Goal: Task Accomplishment & Management: Manage account settings

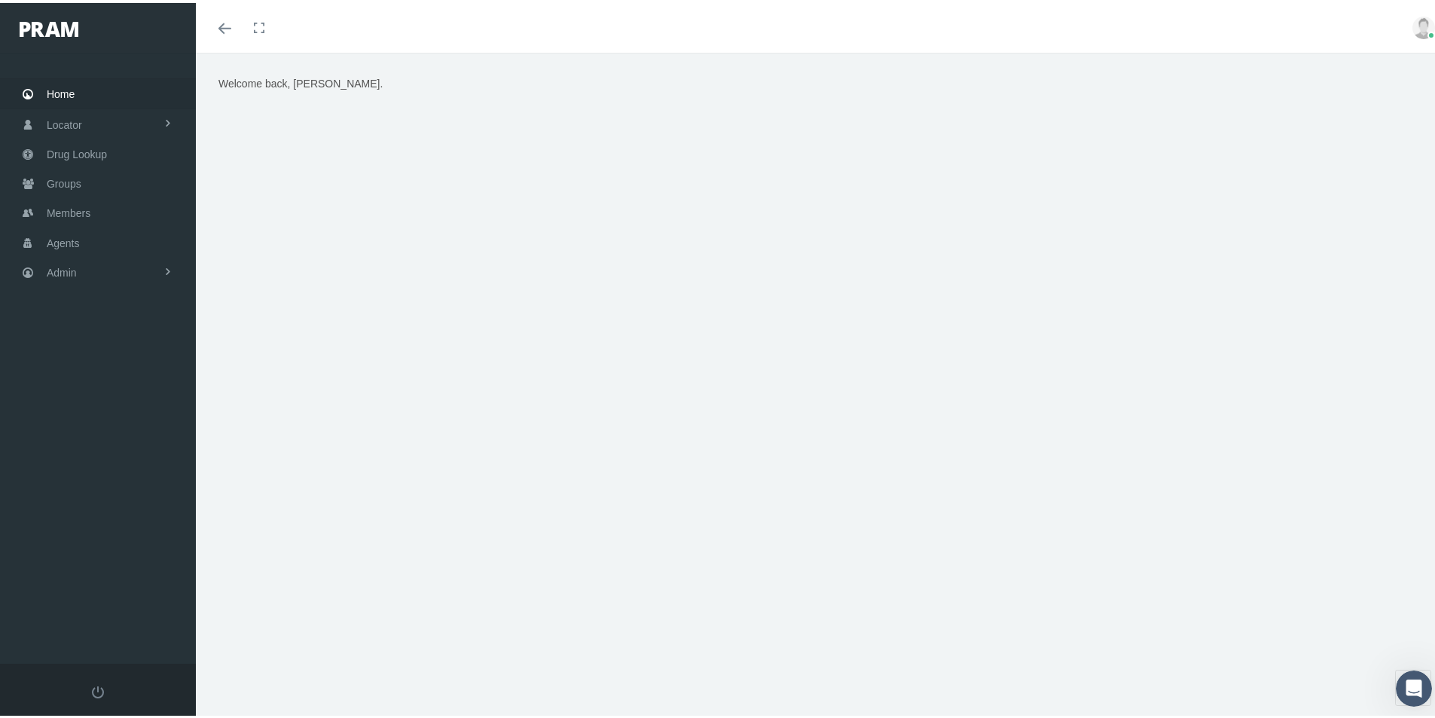
click at [456, 637] on div "Welcome back, Kim." at bounding box center [821, 392] width 1250 height 685
drag, startPoint x: 413, startPoint y: 604, endPoint x: 295, endPoint y: 446, distance: 197.0
click at [413, 603] on div "Welcome back, Kim." at bounding box center [821, 392] width 1250 height 685
click at [57, 266] on span "Admin" at bounding box center [62, 269] width 30 height 29
click at [77, 387] on span "Group Billing" at bounding box center [92, 387] width 60 height 26
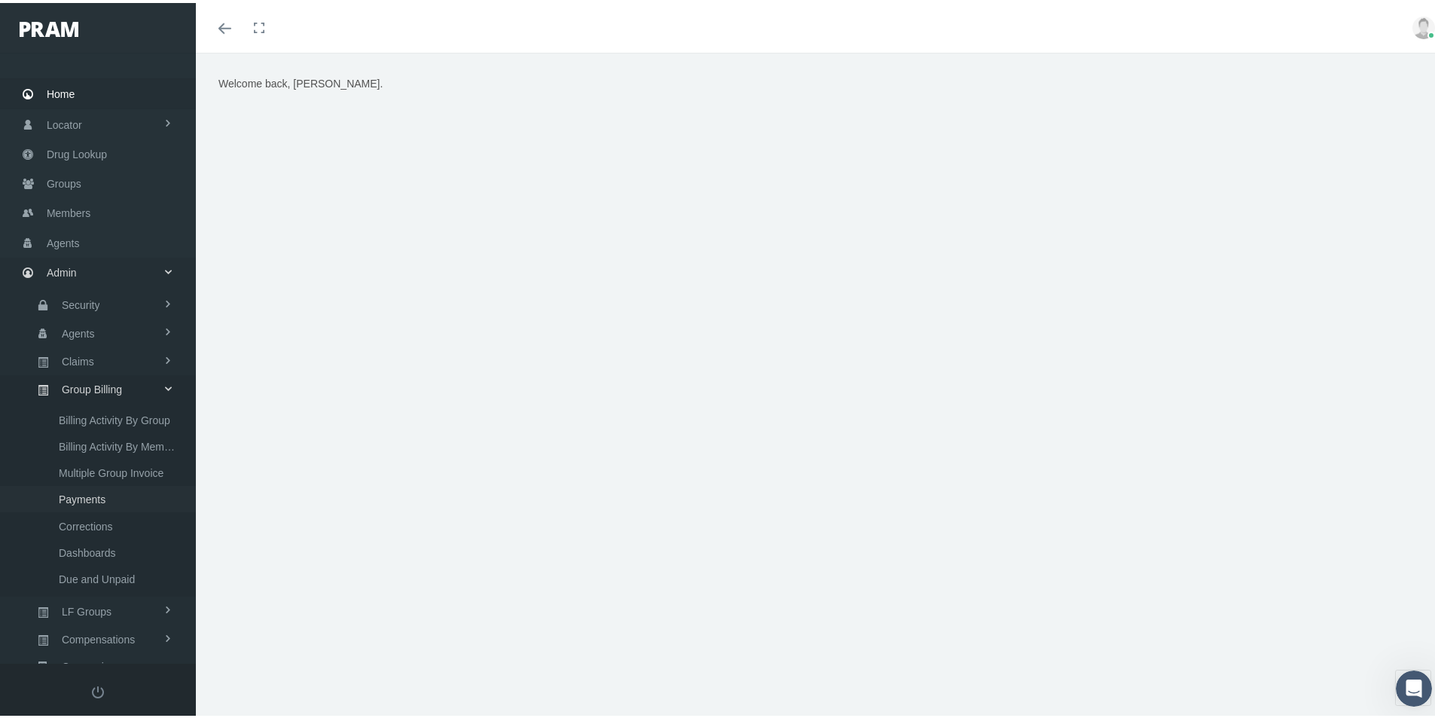
click at [77, 499] on span "Payments" at bounding box center [82, 497] width 47 height 26
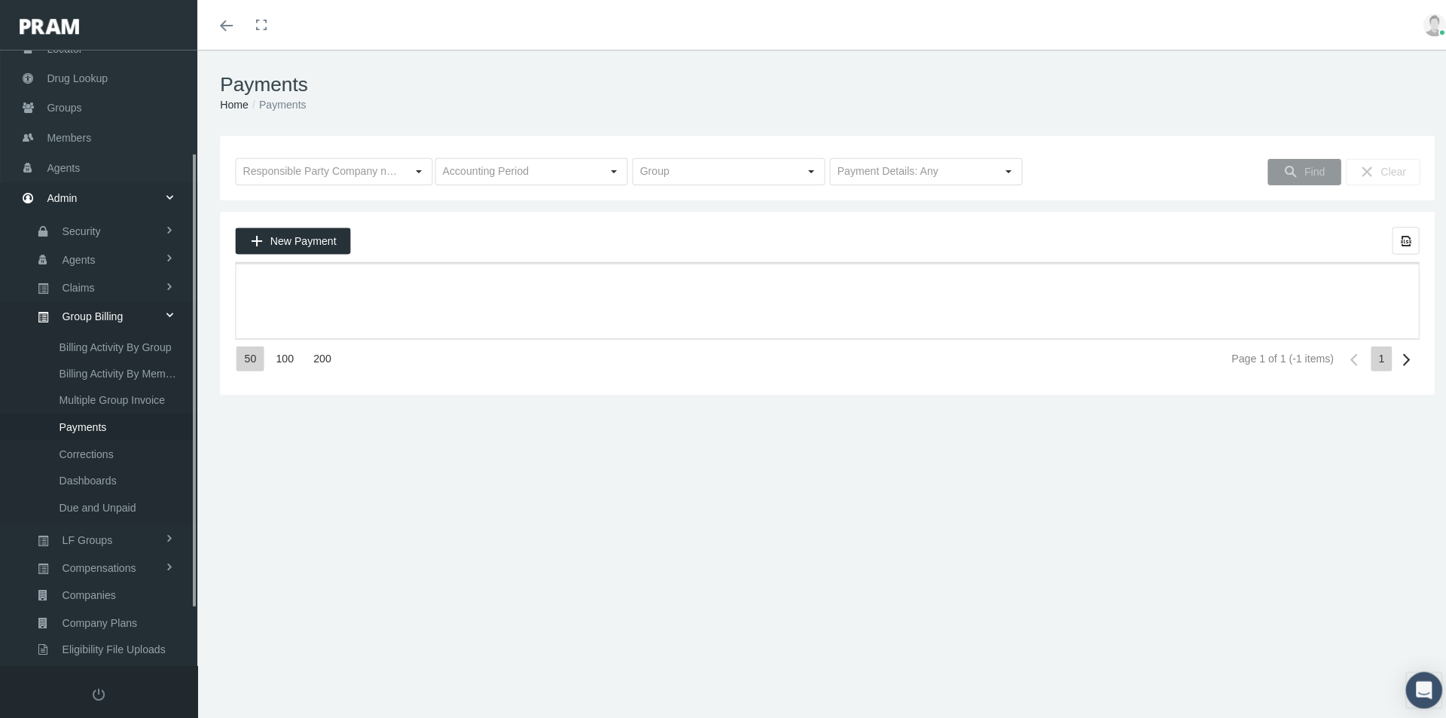
scroll to position [214, 0]
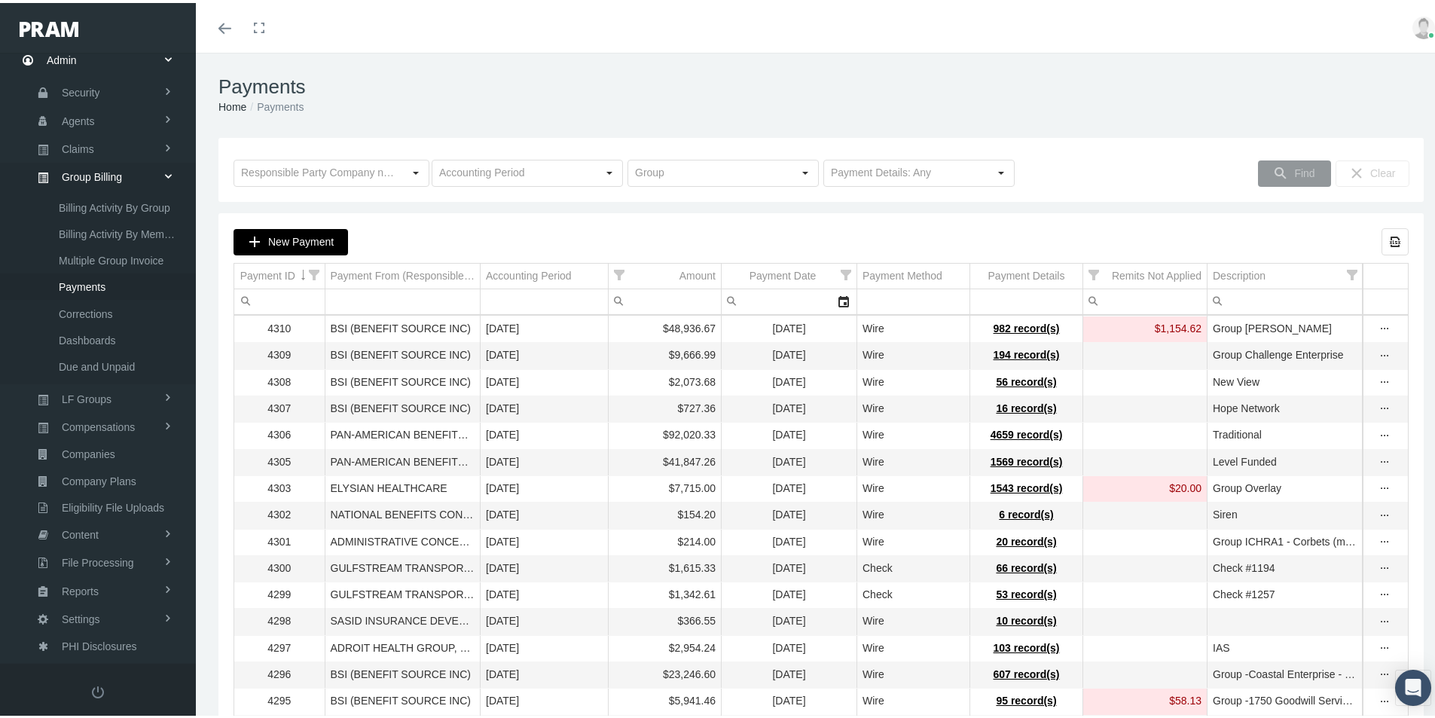
click at [302, 241] on span "New Payment" at bounding box center [301, 239] width 66 height 12
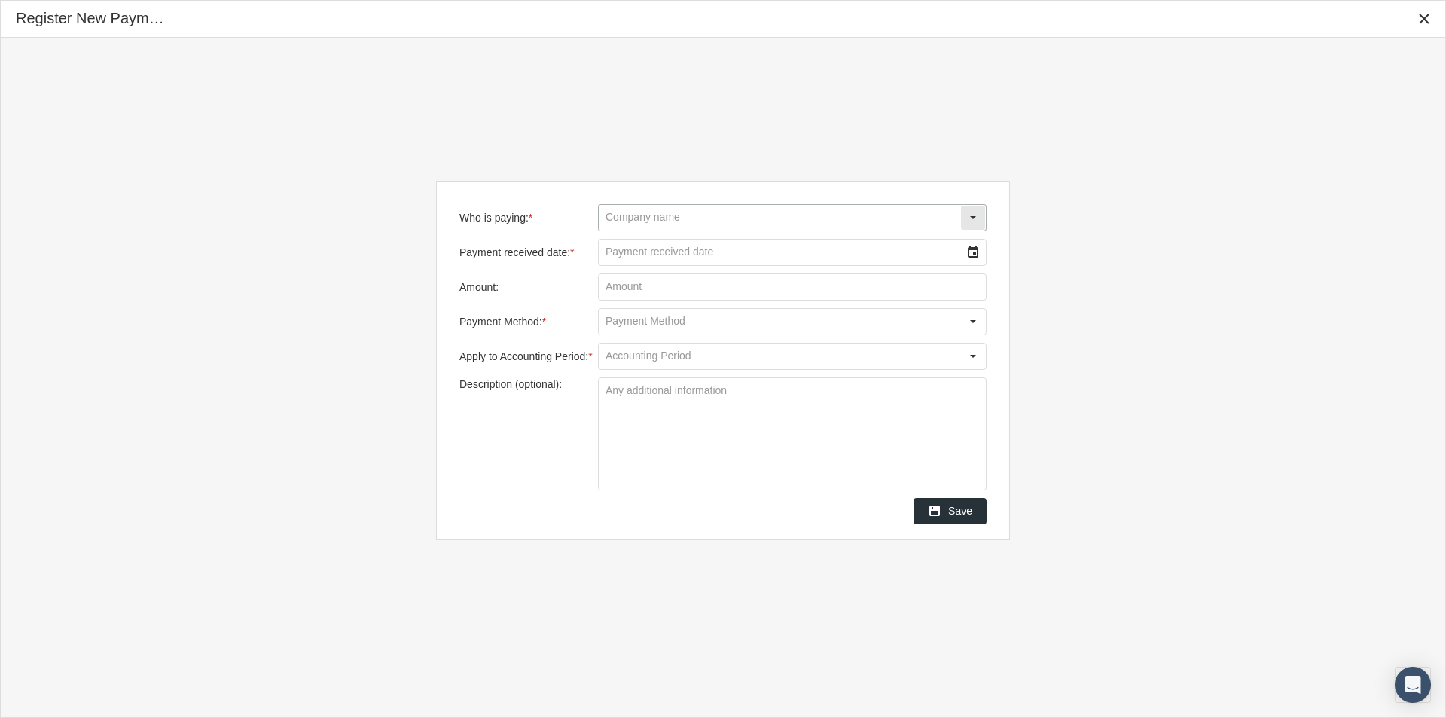
click at [621, 221] on input "Who is paying: *" at bounding box center [780, 218] width 362 height 26
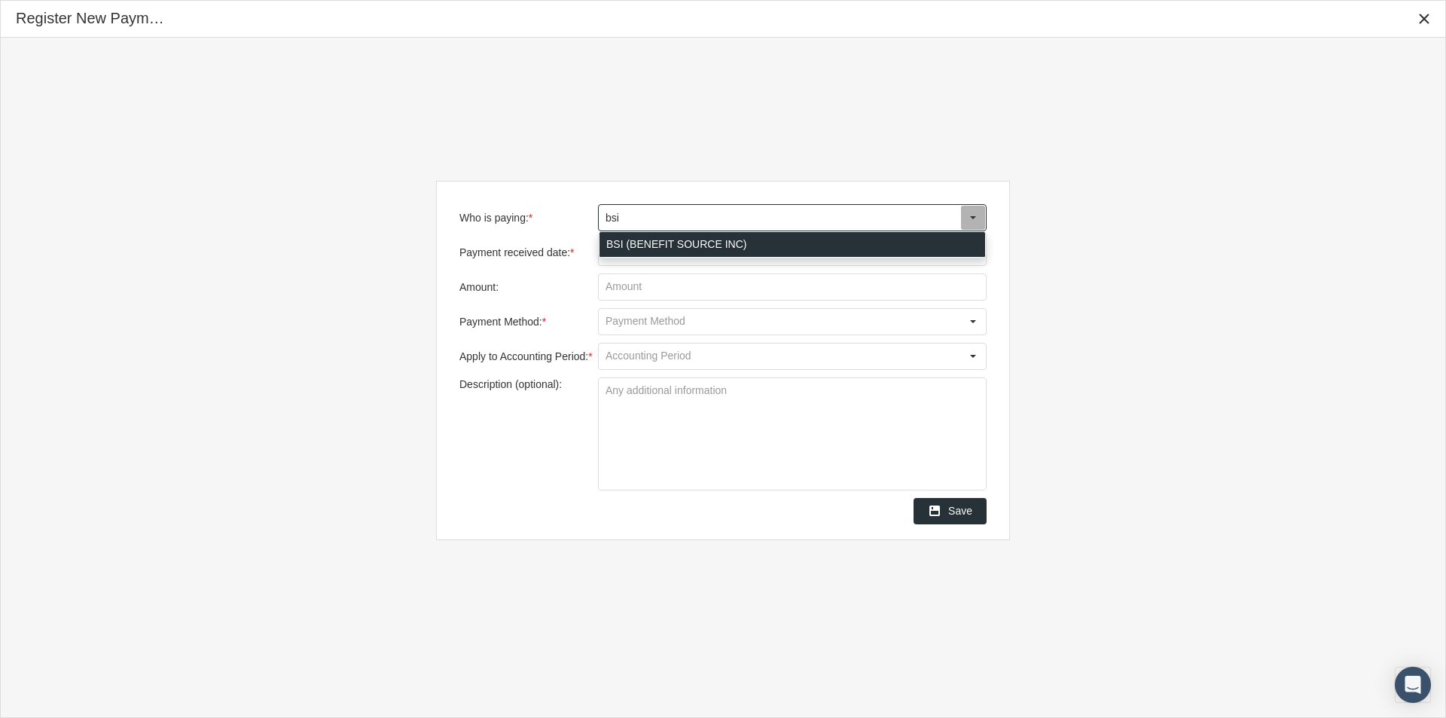
click at [619, 240] on div "BSI (BENEFIT SOURCE INC)" at bounding box center [793, 244] width 386 height 25
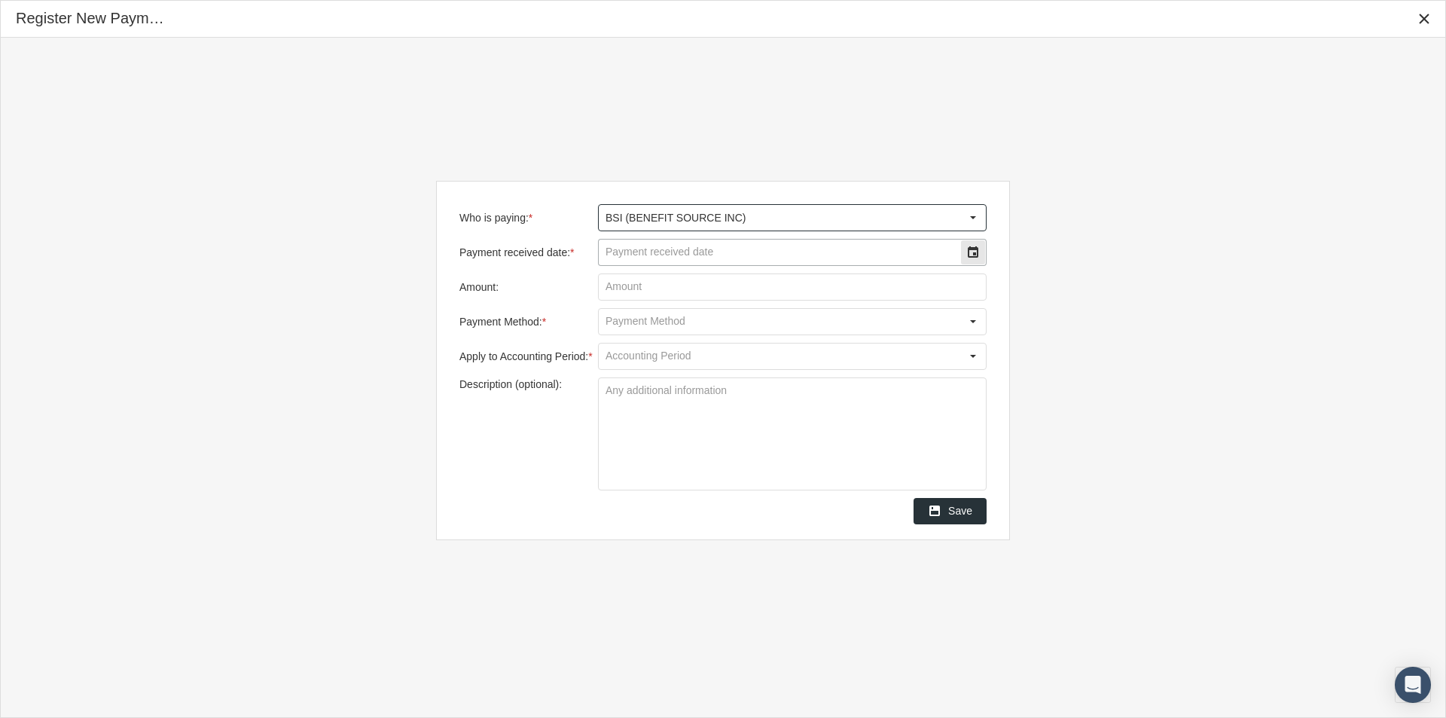
type input "BSI (BENEFIT SOURCE INC)"
drag, startPoint x: 623, startPoint y: 246, endPoint x: 798, endPoint y: 242, distance: 175.6
click at [626, 250] on input "Payment received date: *" at bounding box center [780, 253] width 362 height 26
type input "09/19/2025"
click at [631, 287] on input "Amount:" at bounding box center [792, 287] width 387 height 26
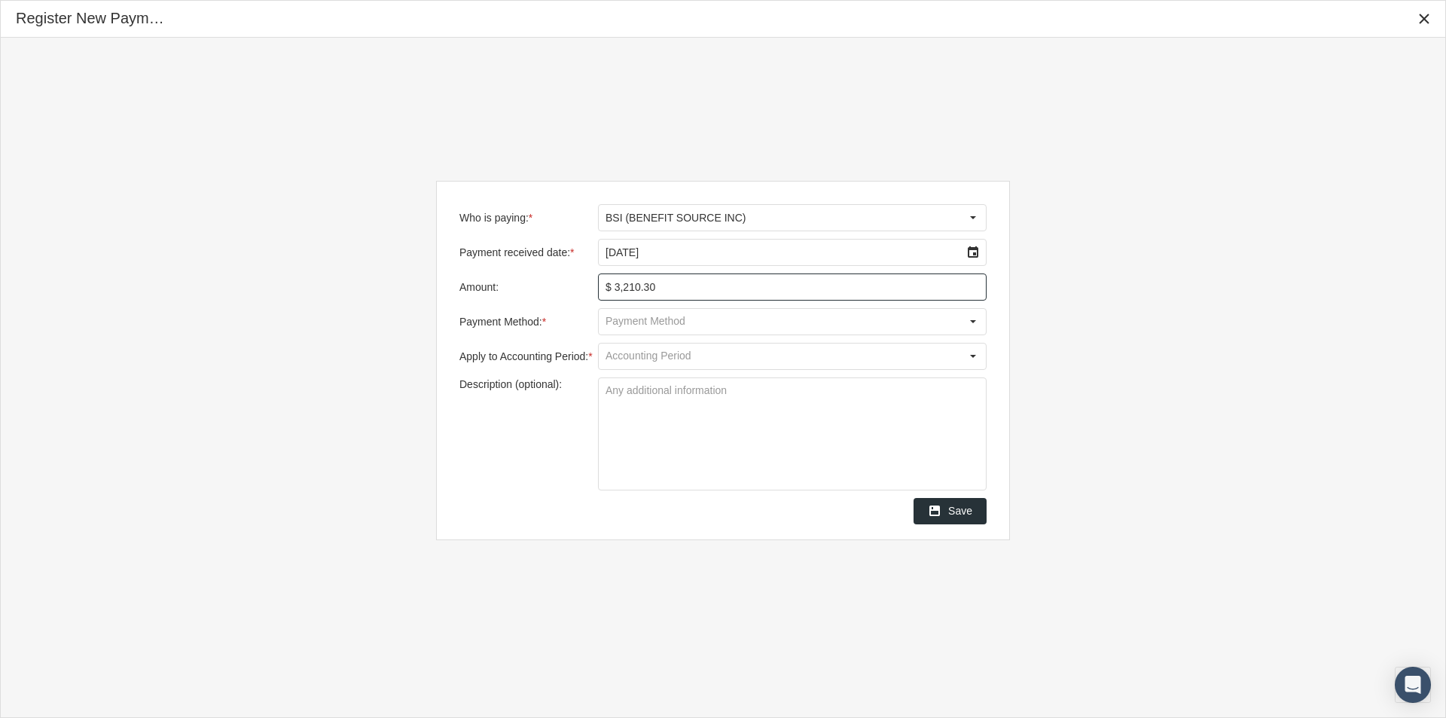
type input "$ 3,210.30"
click at [629, 323] on input "Payment Method: *" at bounding box center [780, 322] width 362 height 26
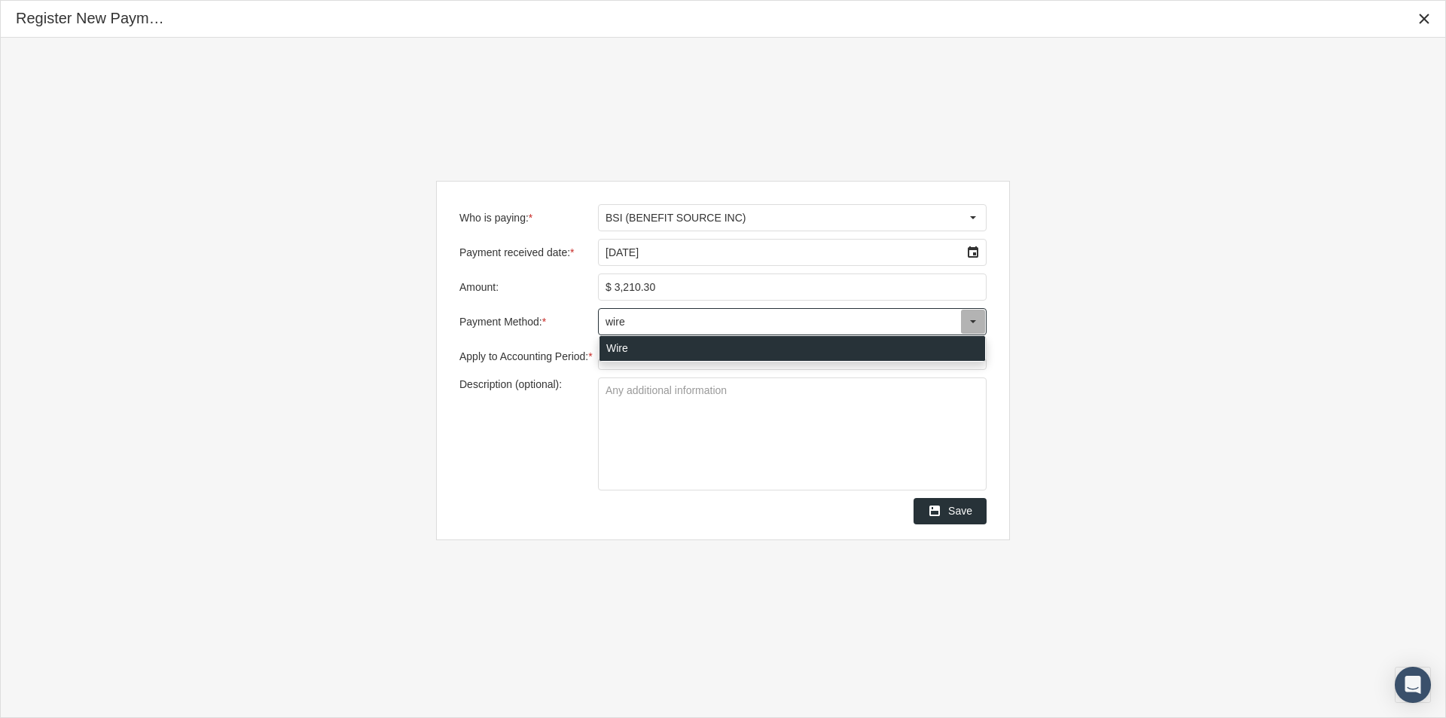
click at [614, 351] on div "Wire" at bounding box center [793, 348] width 386 height 25
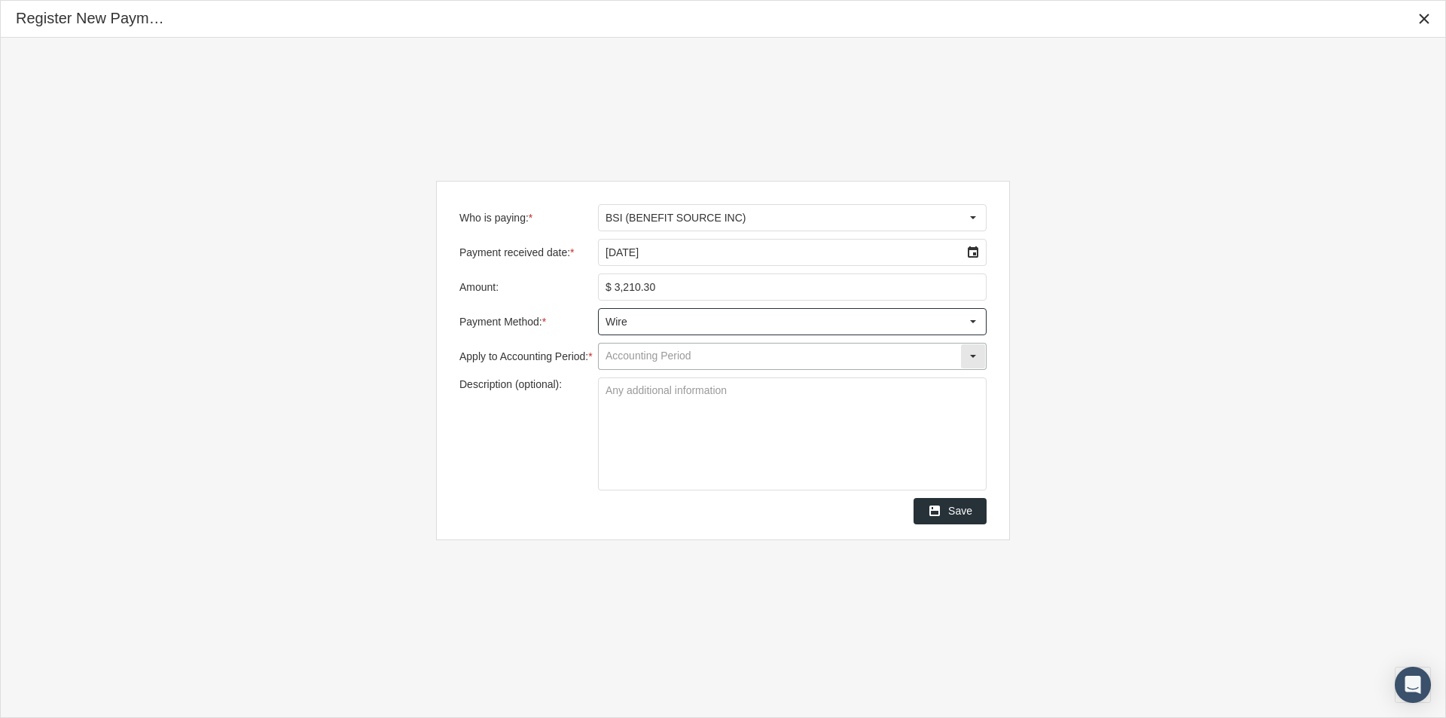
type input "Wire"
click at [617, 354] on input "Apply to Accounting Period: *" at bounding box center [780, 356] width 362 height 26
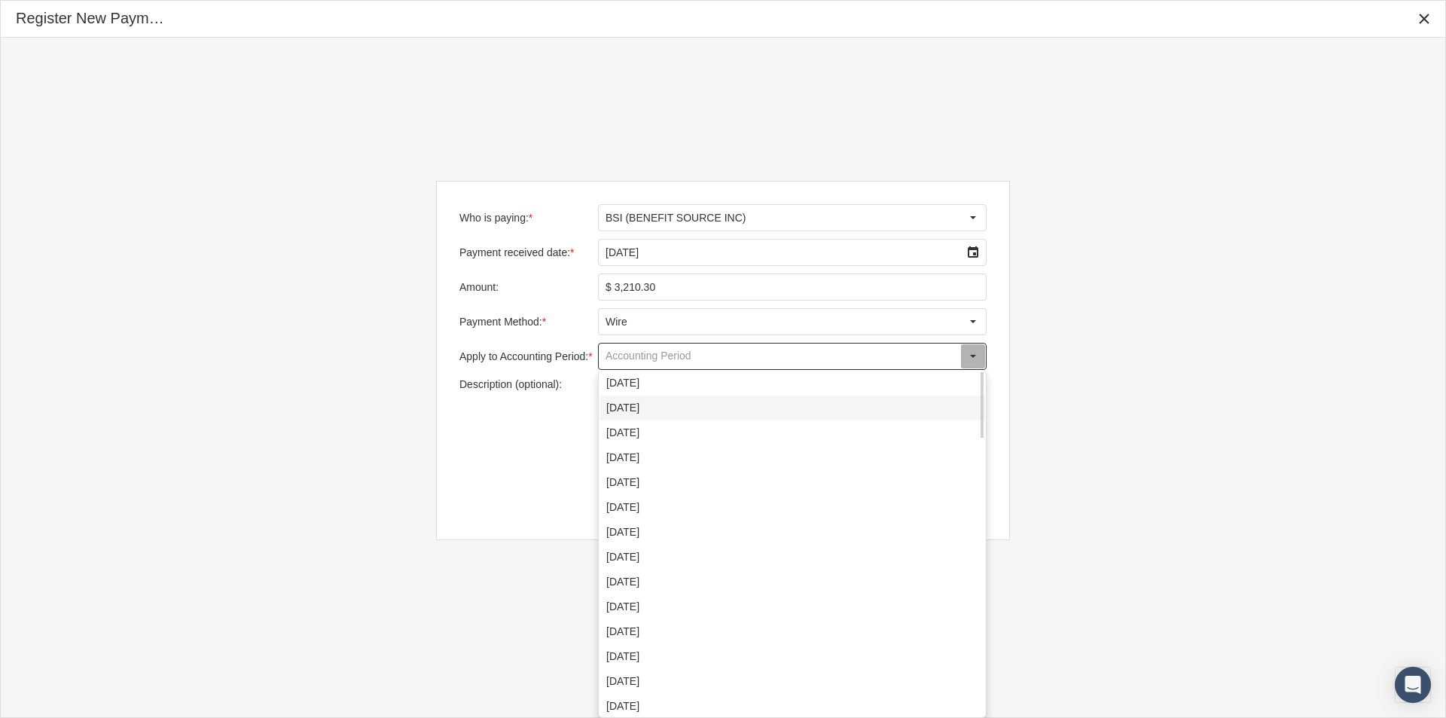
click at [615, 412] on div "September 2025" at bounding box center [793, 407] width 386 height 25
type input "September 2025"
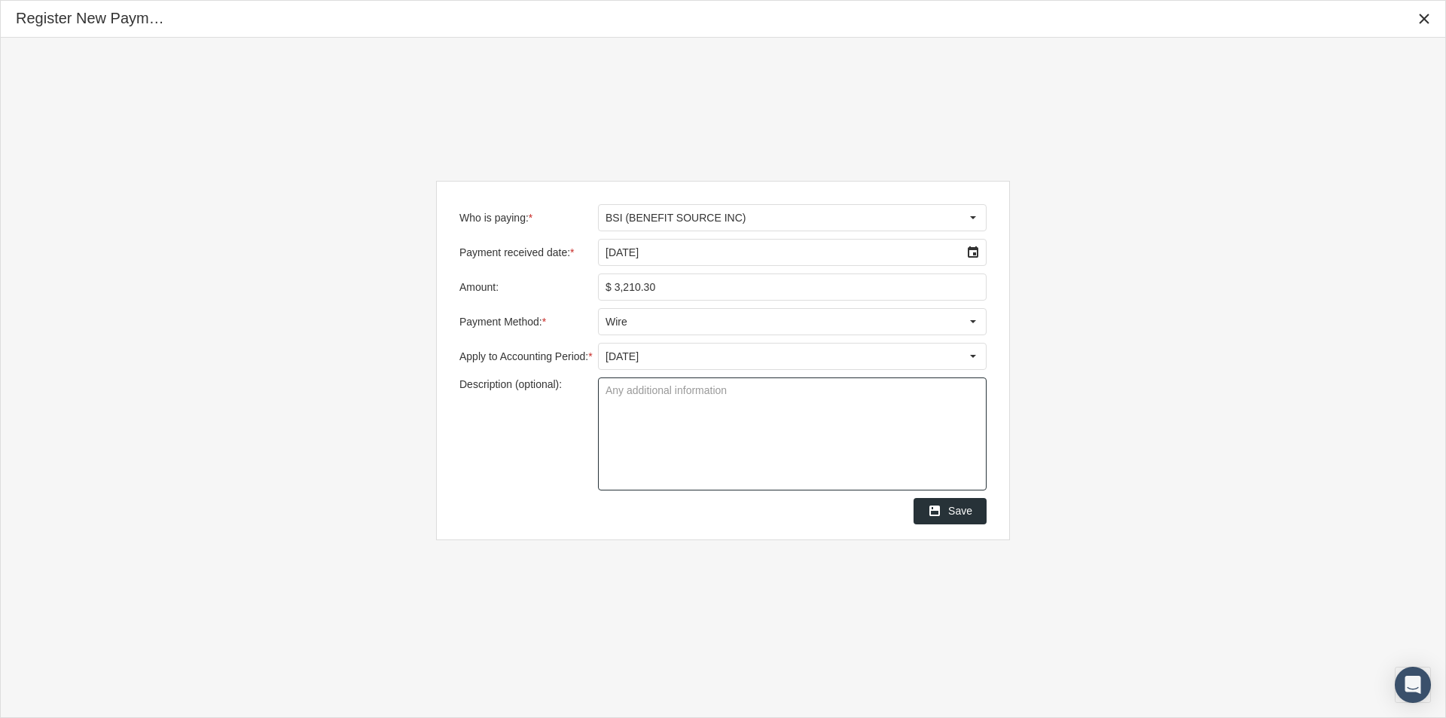
click at [617, 386] on textarea "Description (optional):" at bounding box center [792, 433] width 387 height 111
type textarea "Group 3375 Powerworks"
click at [805, 469] on textarea "Group 3375 Powerworks" at bounding box center [792, 433] width 387 height 111
click at [949, 512] on div "Save" at bounding box center [950, 511] width 72 height 25
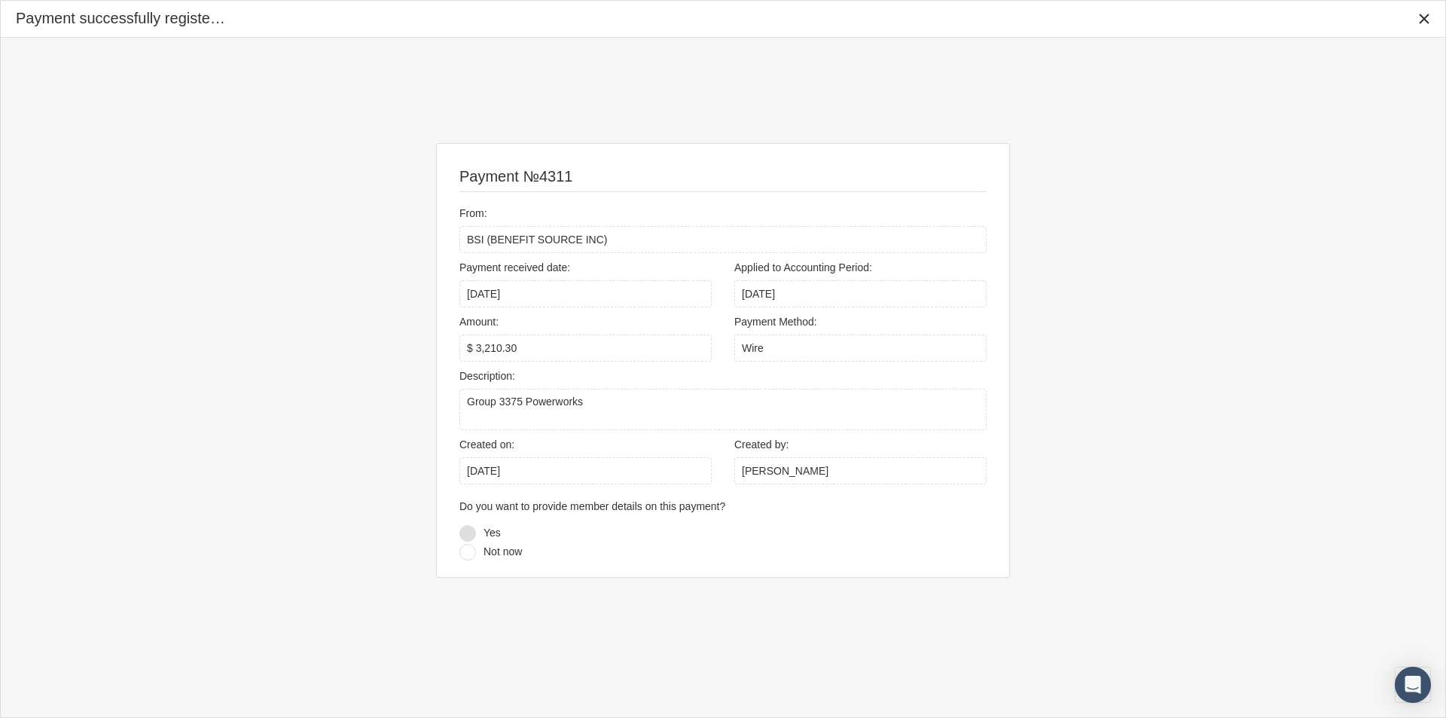
click at [470, 533] on div at bounding box center [467, 533] width 17 height 17
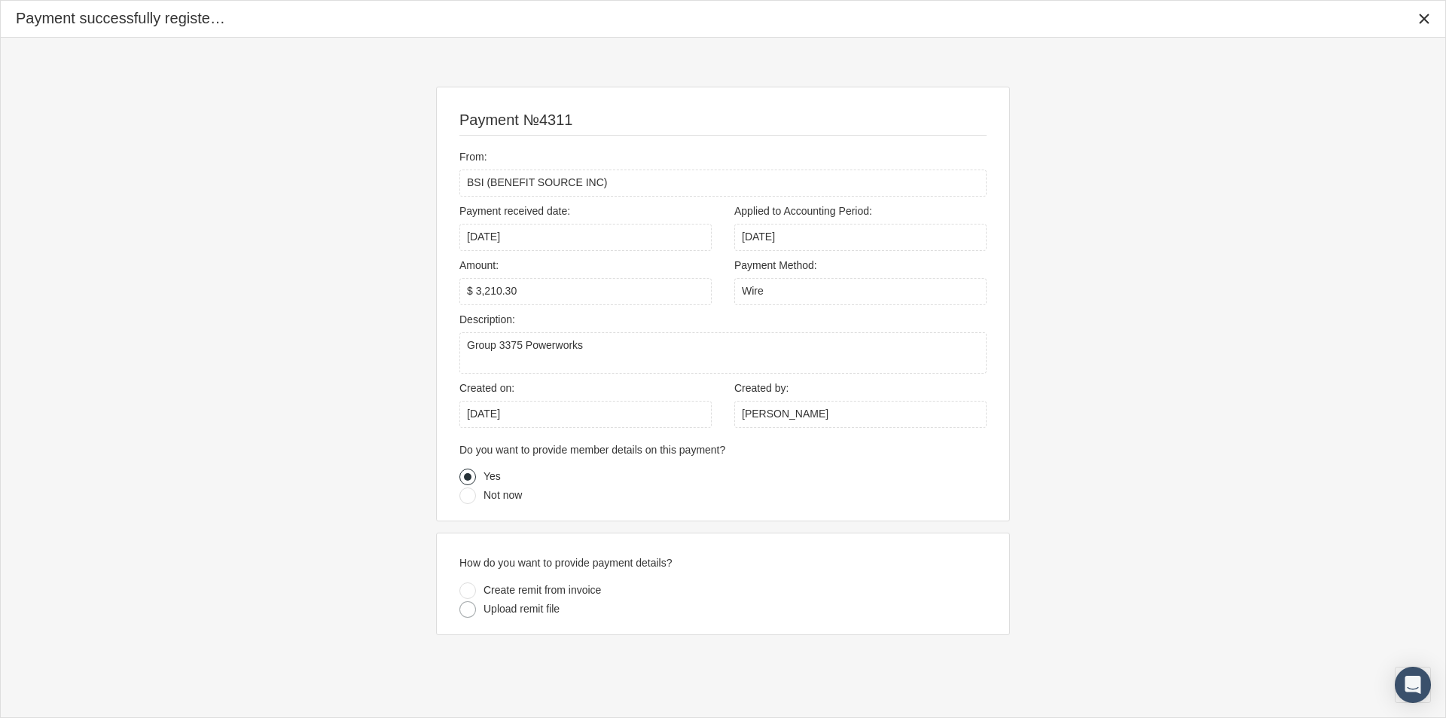
click at [470, 609] on div at bounding box center [467, 609] width 17 height 17
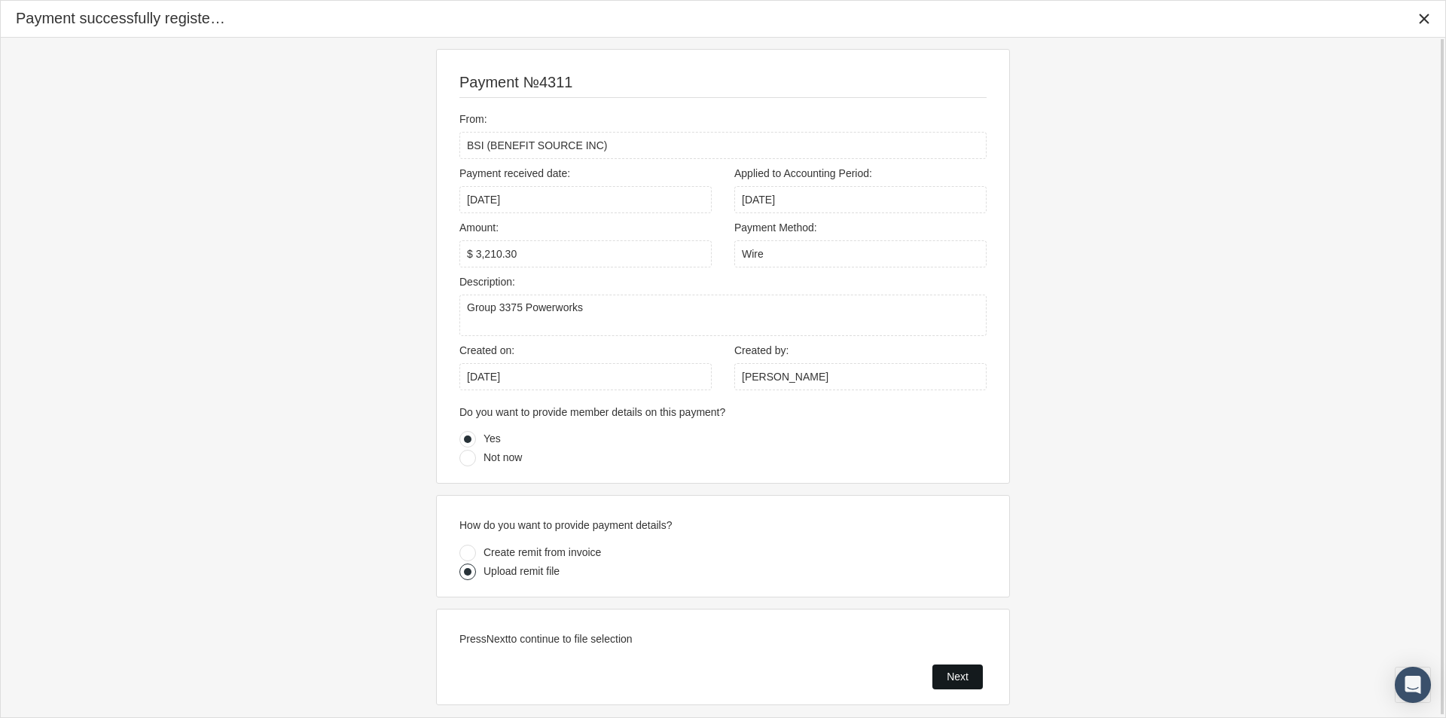
click at [954, 677] on span "Next" at bounding box center [958, 676] width 22 height 12
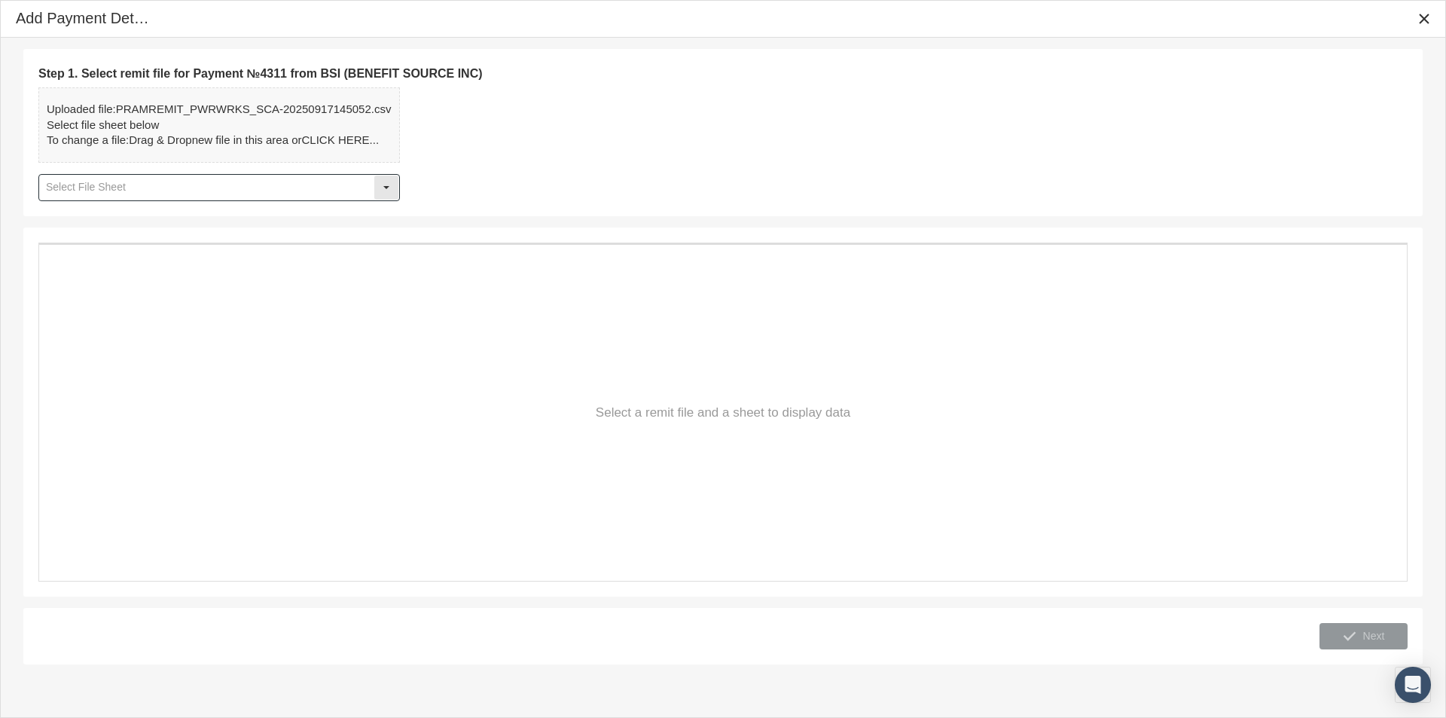
drag, startPoint x: 389, startPoint y: 188, endPoint x: 313, endPoint y: 197, distance: 76.5
click at [388, 188] on div "Select" at bounding box center [386, 188] width 24 height 24
click at [61, 215] on div "Table1" at bounding box center [219, 214] width 359 height 25
type input "Table1"
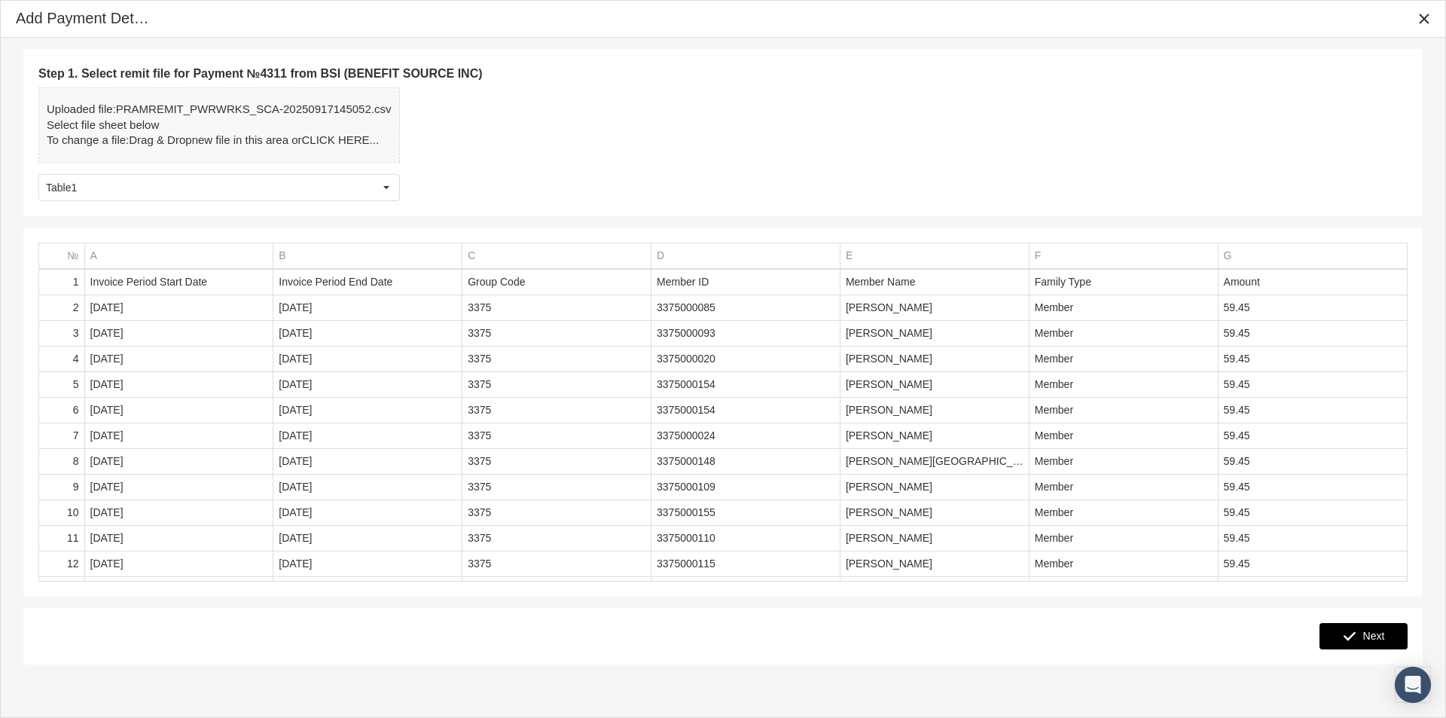
click at [1376, 633] on span "Next" at bounding box center [1374, 636] width 22 height 12
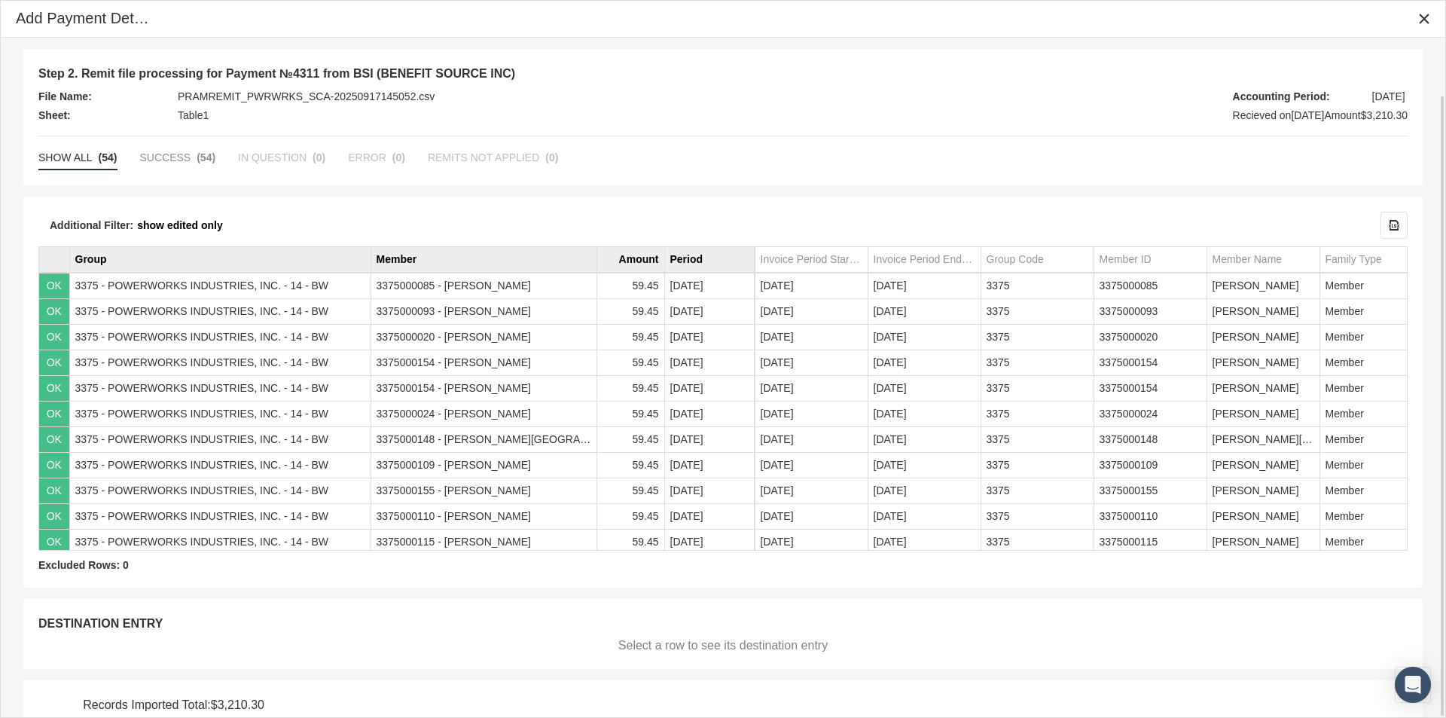
scroll to position [63, 0]
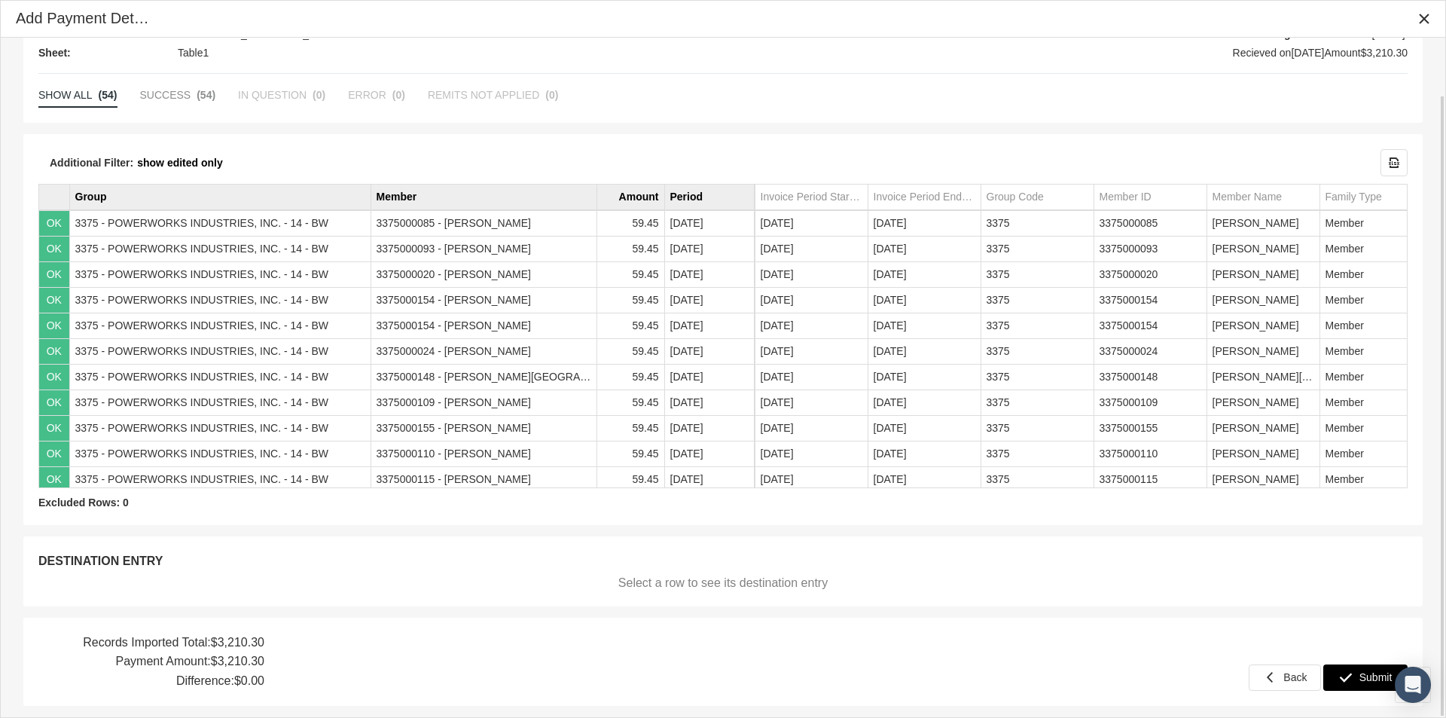
click at [1374, 673] on span "Submit" at bounding box center [1376, 677] width 33 height 12
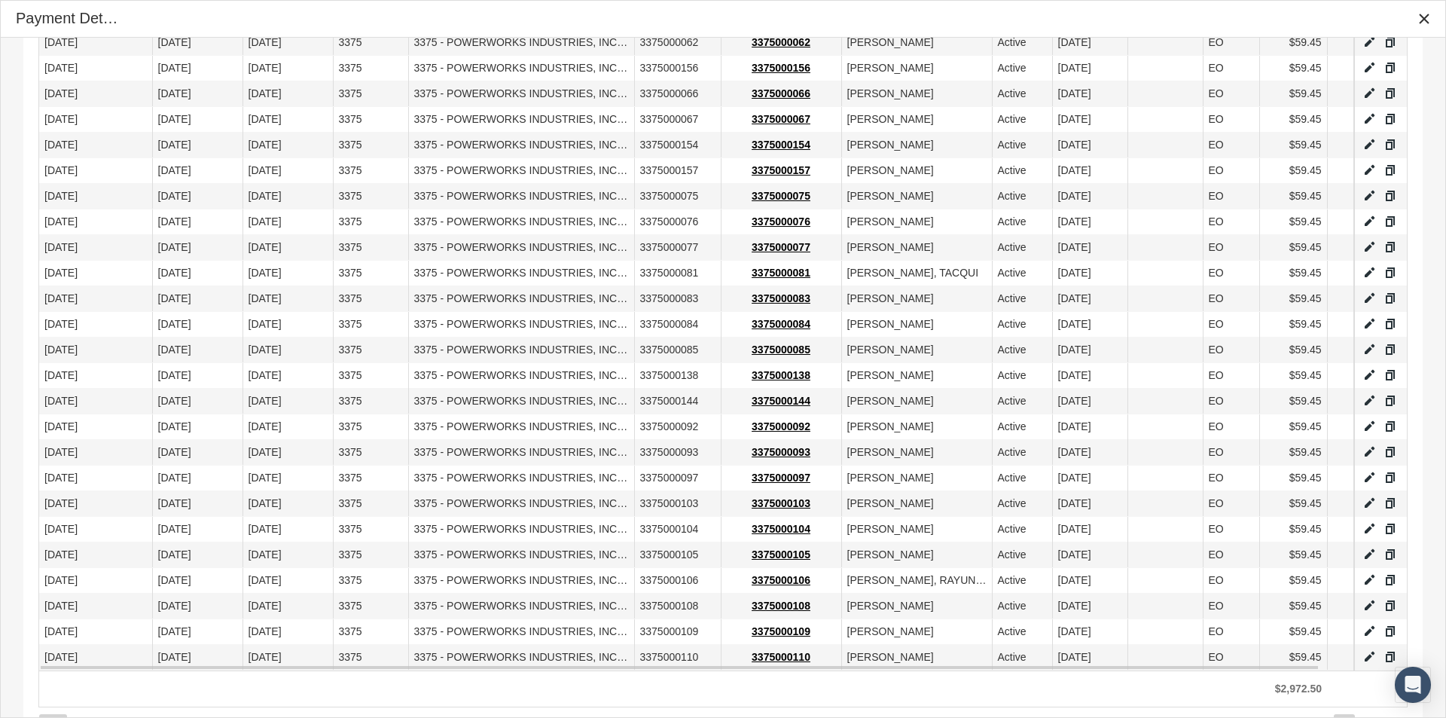
scroll to position [1000, 0]
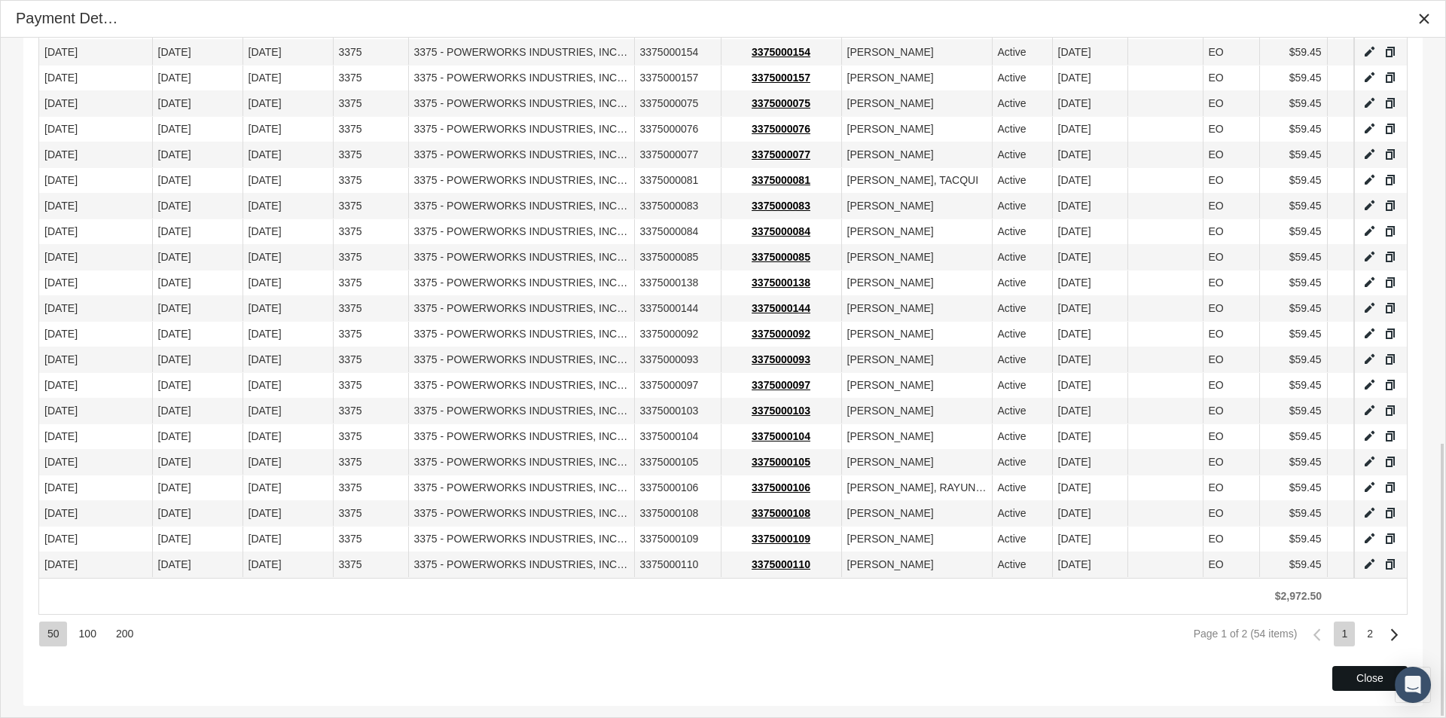
click at [1349, 676] on div "Close" at bounding box center [1370, 678] width 74 height 23
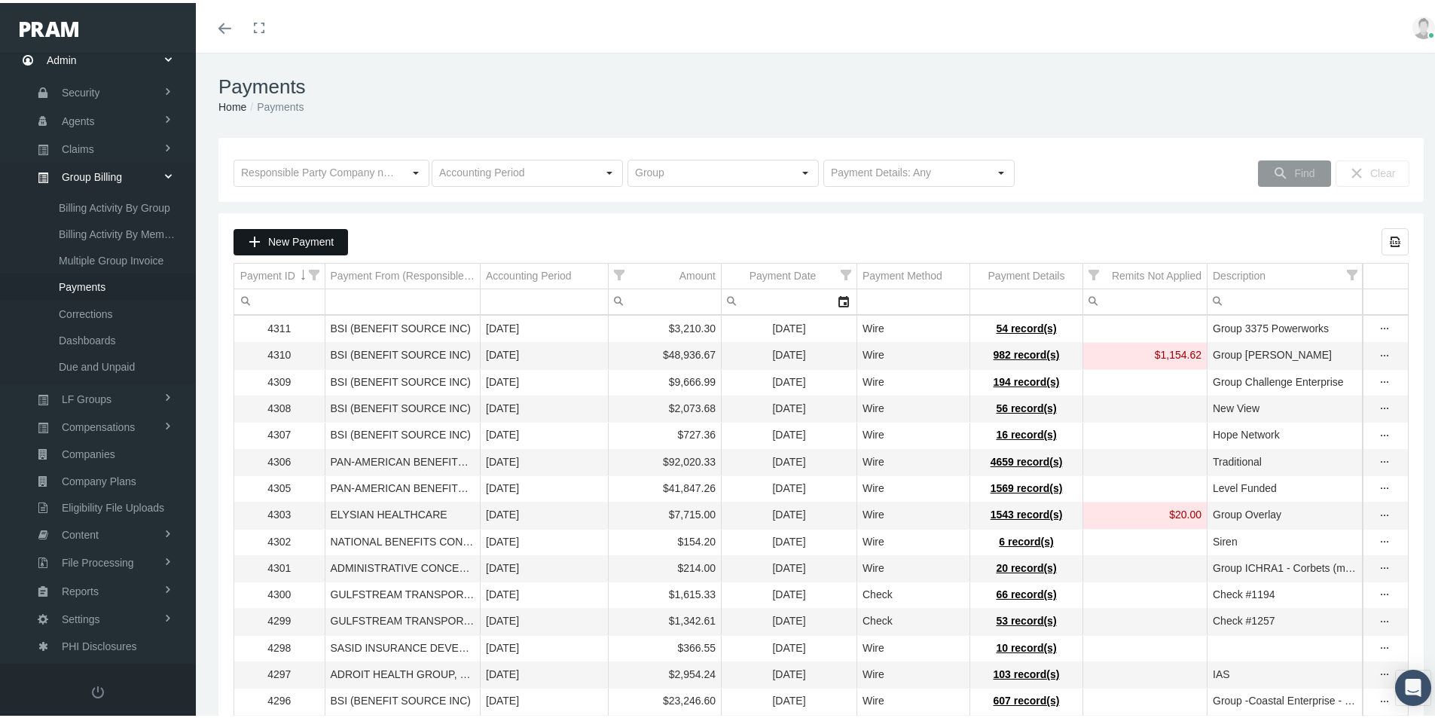
click at [288, 240] on span "New Payment" at bounding box center [301, 239] width 66 height 12
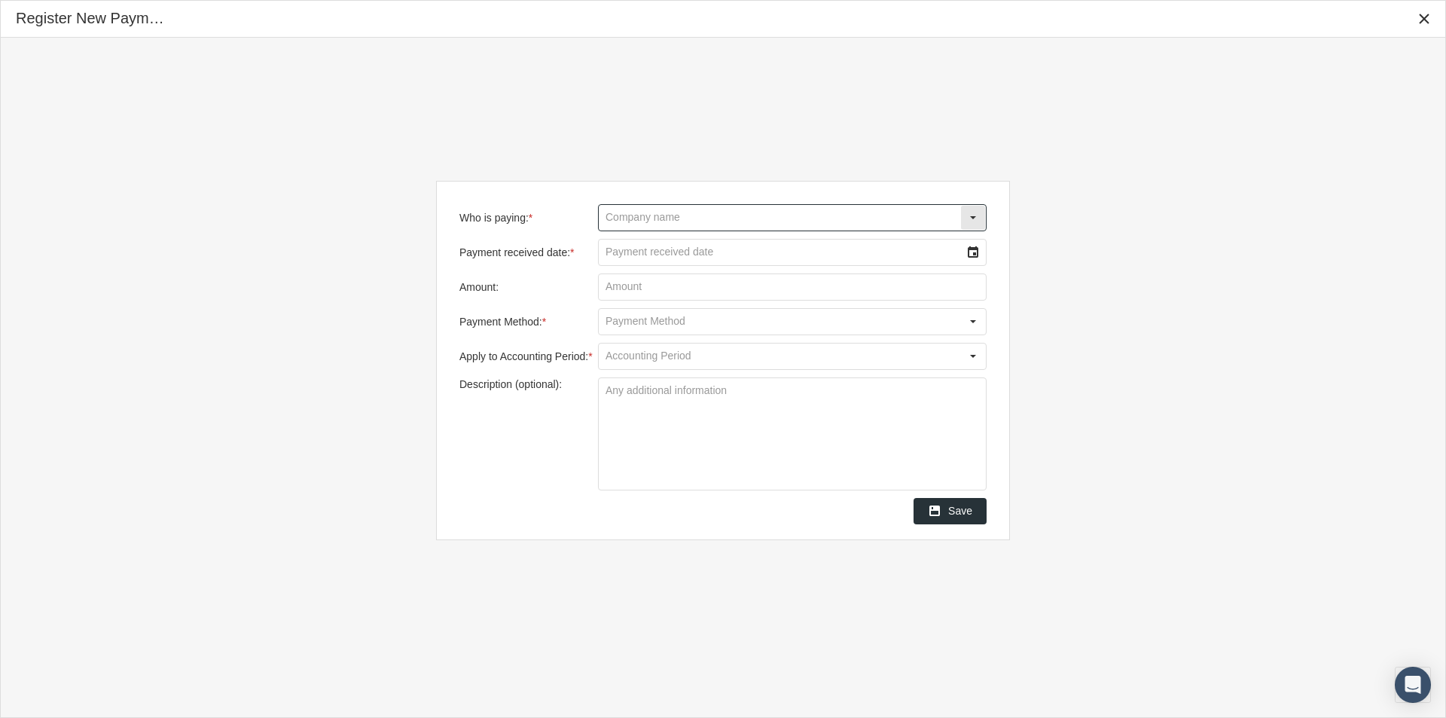
click at [657, 215] on input "Who is paying: *" at bounding box center [780, 218] width 362 height 26
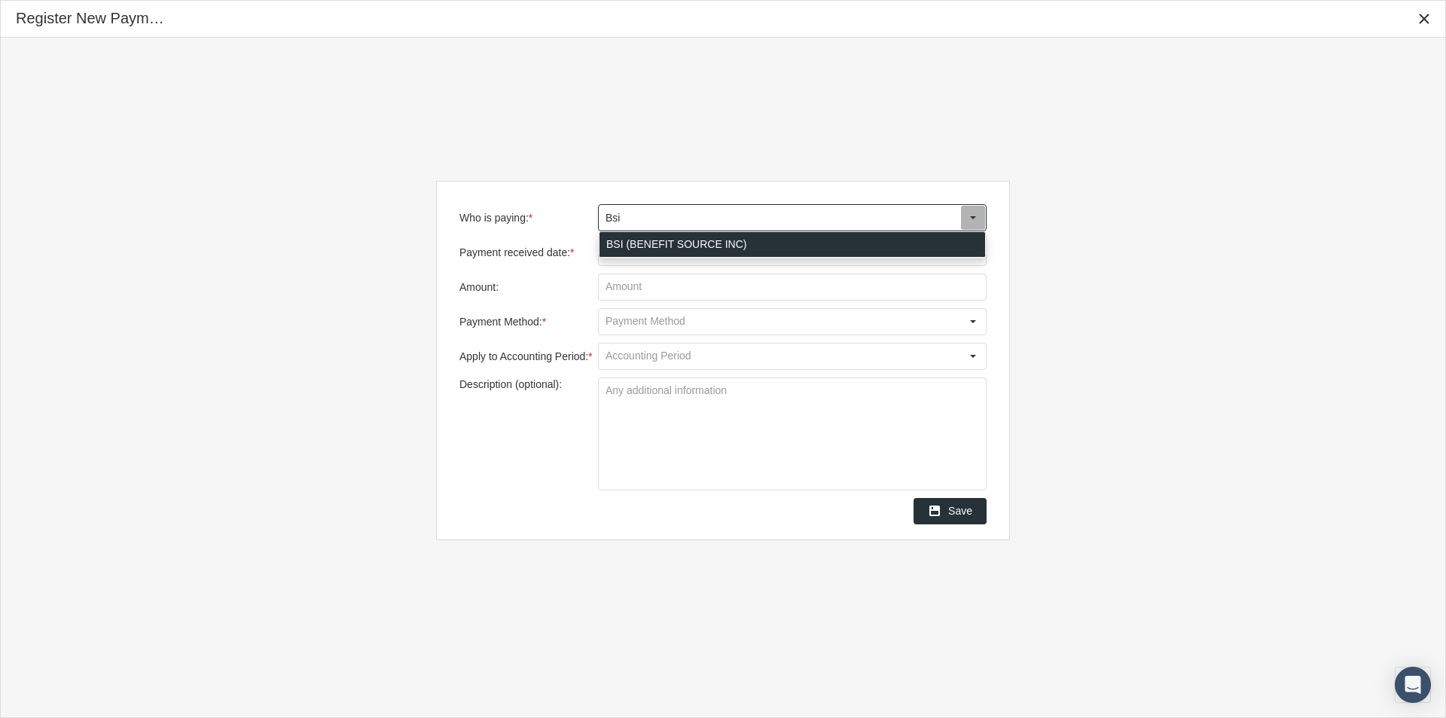
click at [625, 243] on div "BSI (BENEFIT SOURCE INC)" at bounding box center [793, 244] width 386 height 25
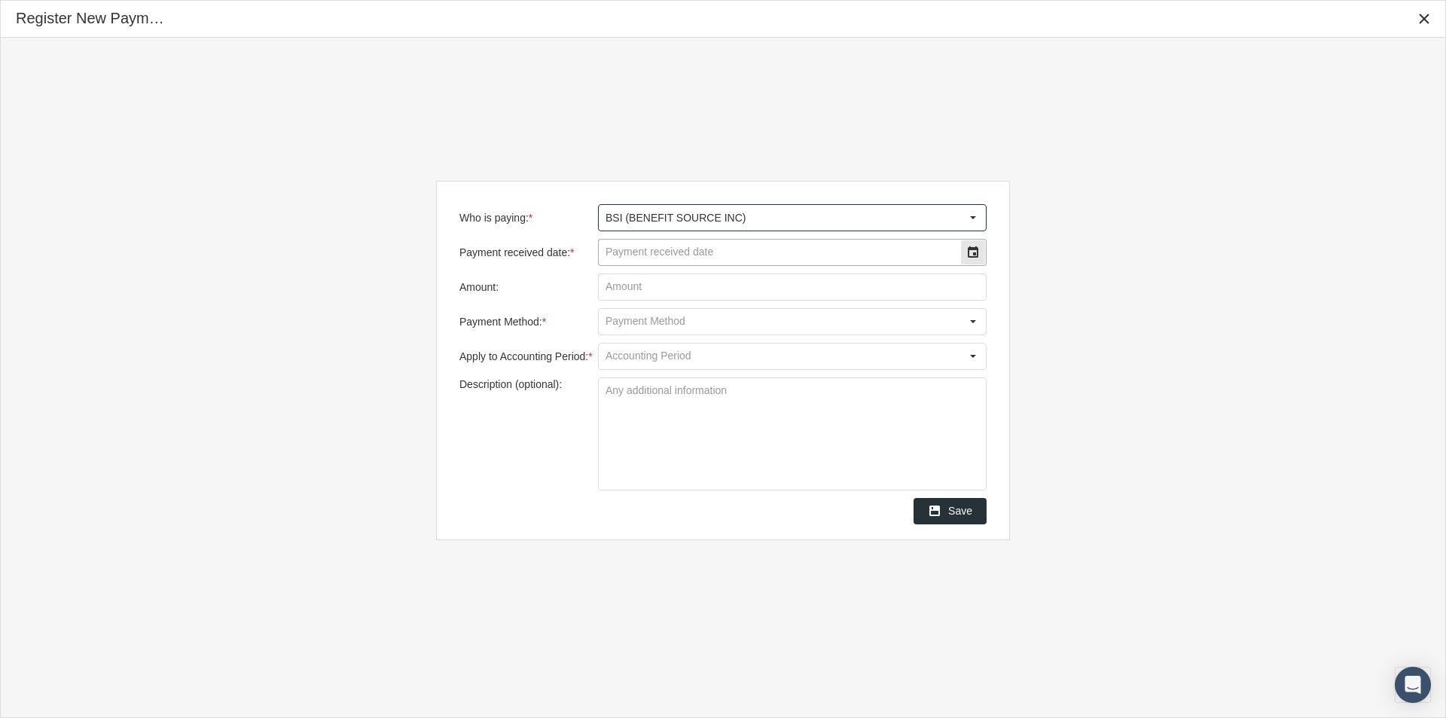
type input "BSI (BENEFIT SOURCE INC)"
drag, startPoint x: 624, startPoint y: 257, endPoint x: 862, endPoint y: 232, distance: 240.1
click at [655, 255] on input "Payment received date: *" at bounding box center [780, 253] width 362 height 26
type input "09/19/2025"
click at [618, 285] on input "Amount:" at bounding box center [792, 287] width 387 height 26
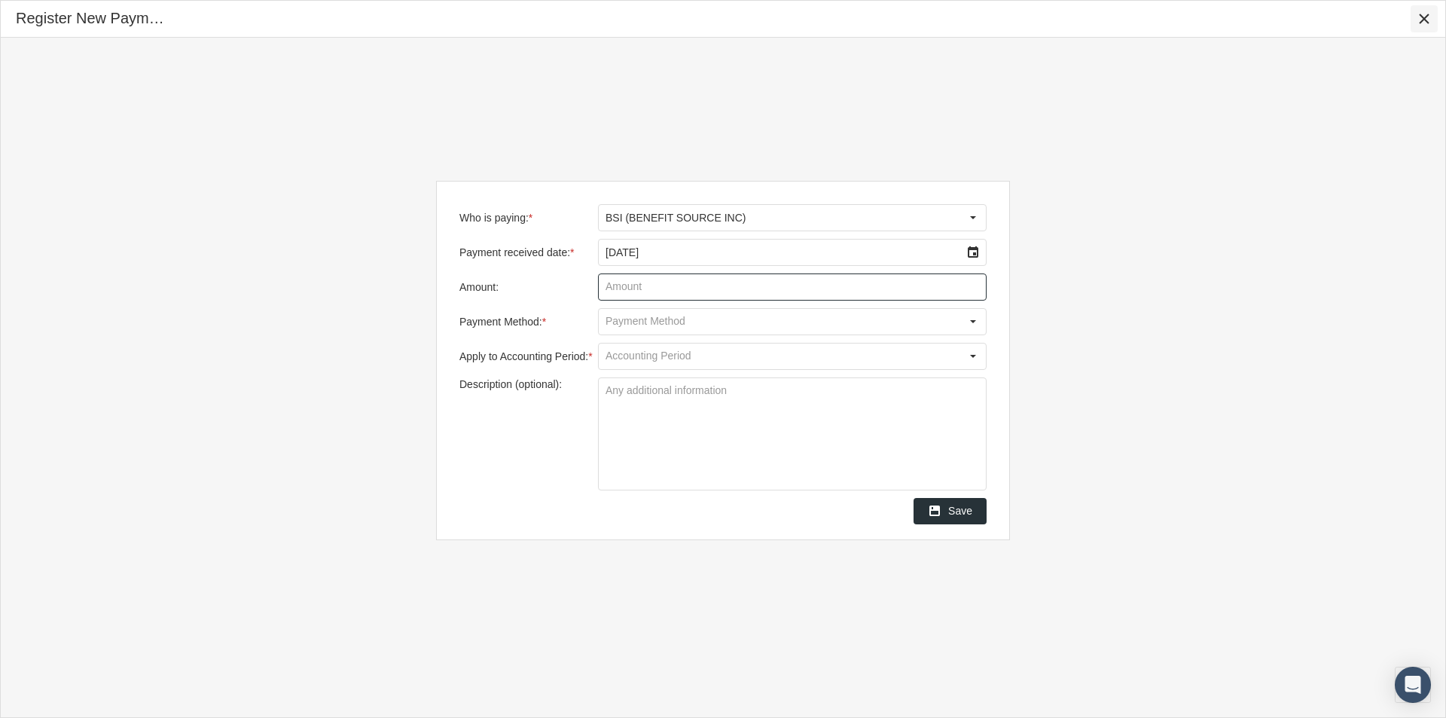
click at [1429, 20] on icon "Close" at bounding box center [1425, 19] width 14 height 14
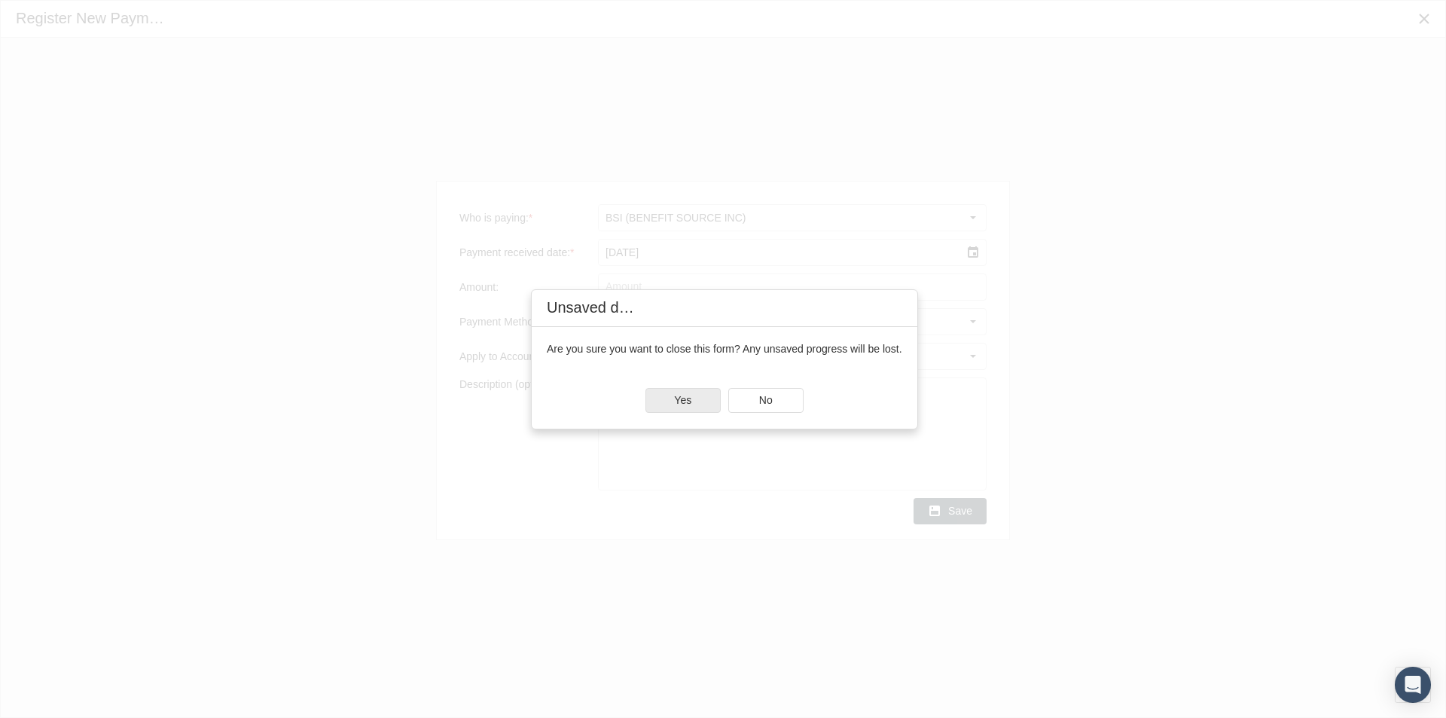
click at [664, 410] on div "Yes" at bounding box center [683, 400] width 74 height 23
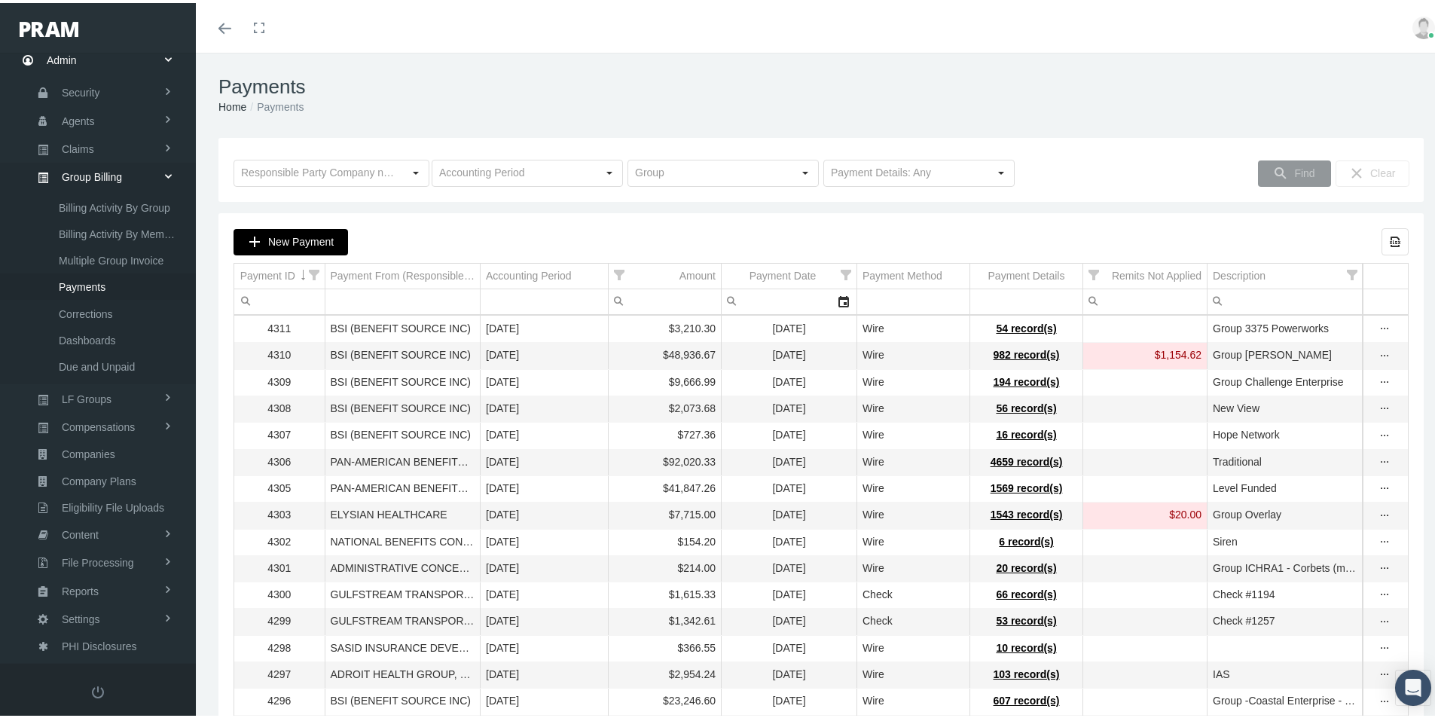
click at [304, 236] on span "New Payment" at bounding box center [301, 239] width 66 height 12
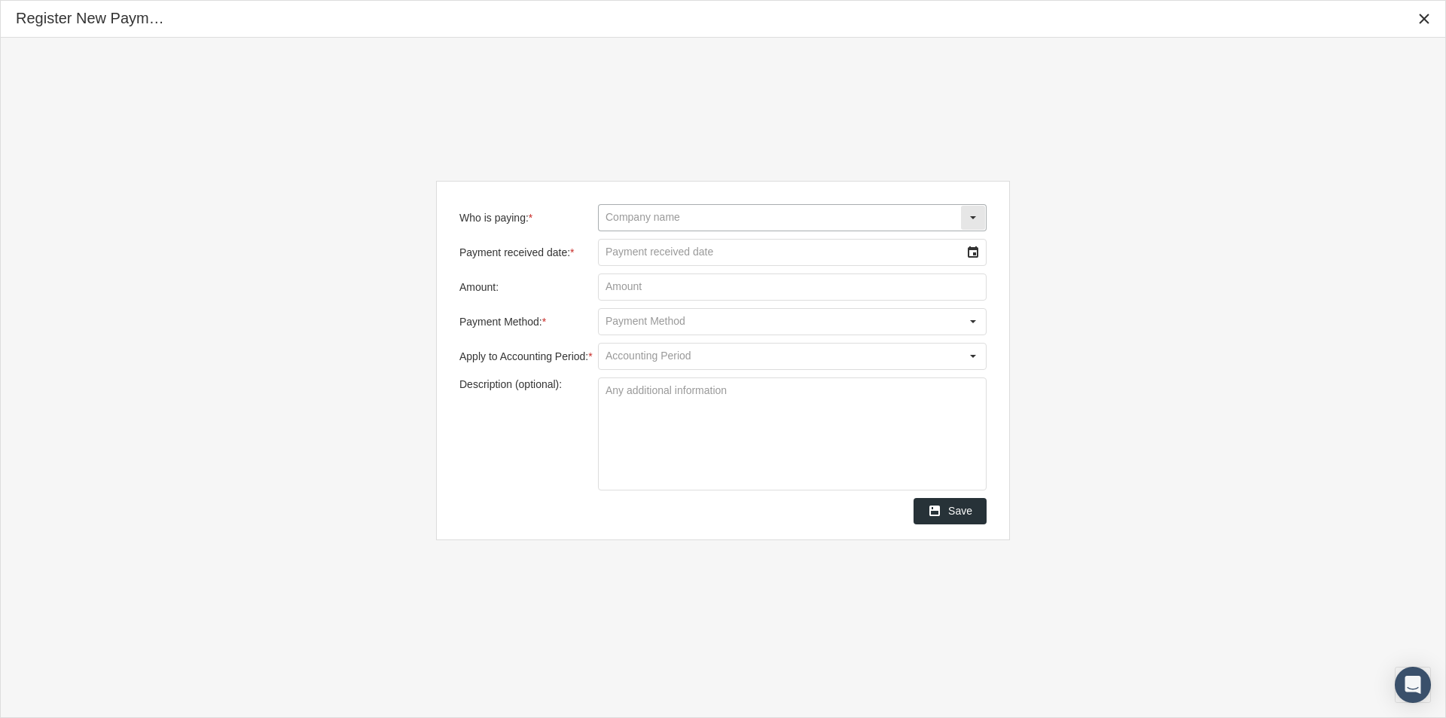
click at [612, 215] on input "Who is paying: *" at bounding box center [780, 218] width 362 height 26
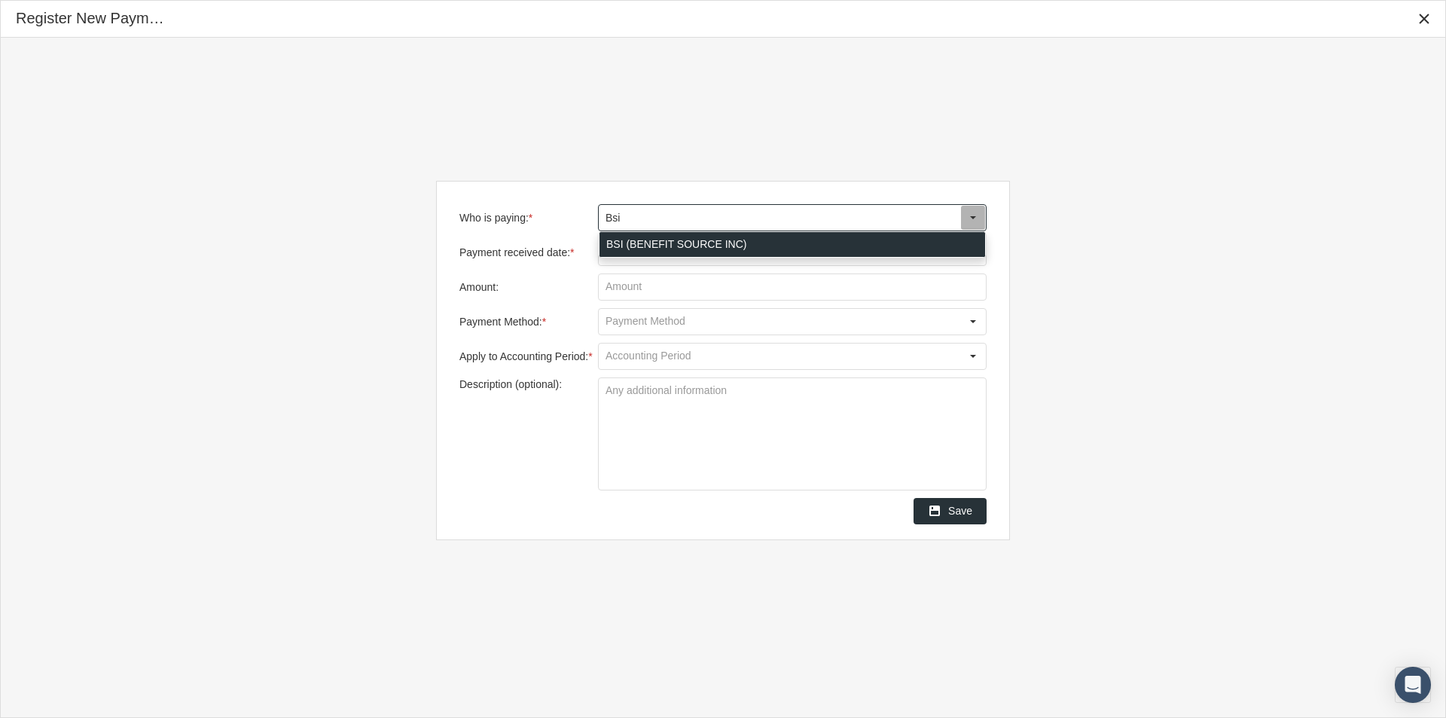
drag, startPoint x: 609, startPoint y: 243, endPoint x: 616, endPoint y: 251, distance: 10.1
click at [609, 244] on div "BSI (BENEFIT SOURCE INC)" at bounding box center [793, 244] width 386 height 25
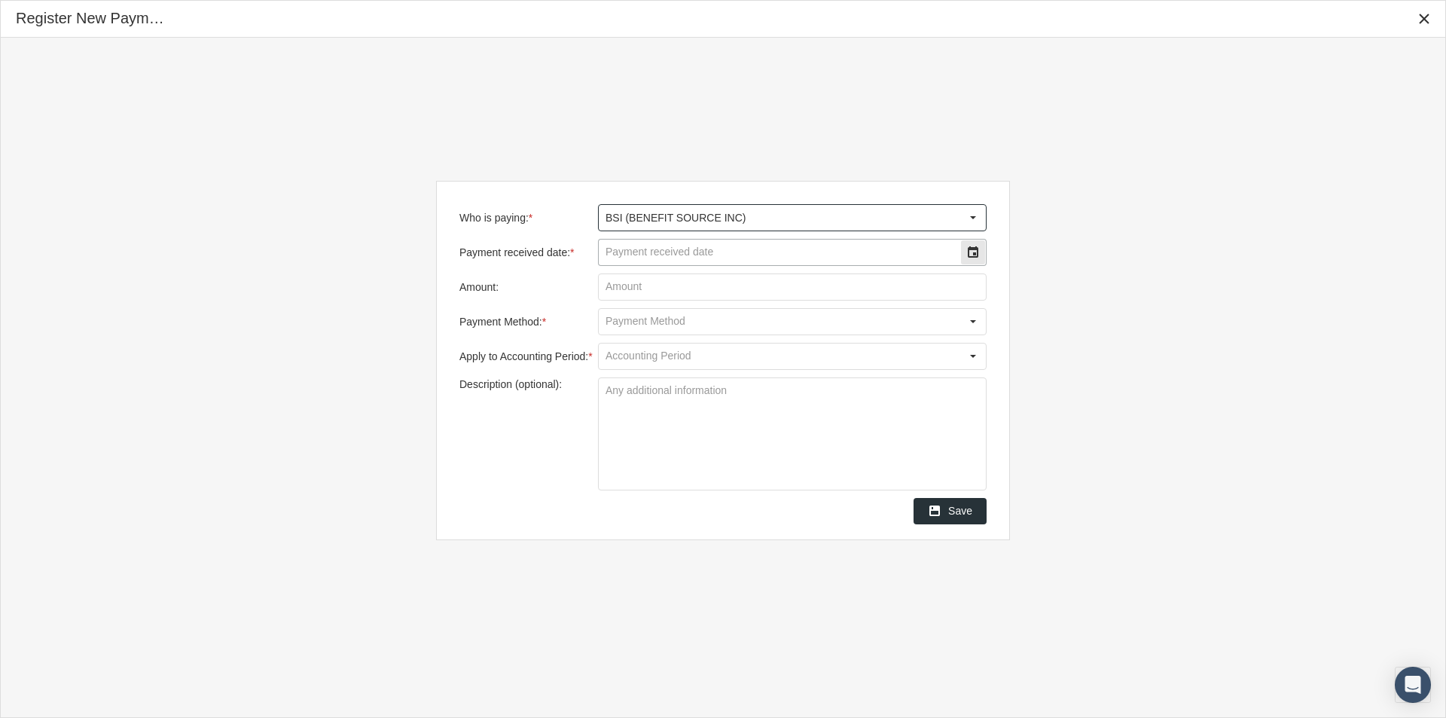
type input "BSI (BENEFIT SOURCE INC)"
drag, startPoint x: 614, startPoint y: 253, endPoint x: 769, endPoint y: 264, distance: 155.5
click at [618, 255] on input "Payment received date: *" at bounding box center [780, 253] width 362 height 26
type input "09/19/2025"
click at [614, 289] on input "Amount:" at bounding box center [792, 287] width 387 height 26
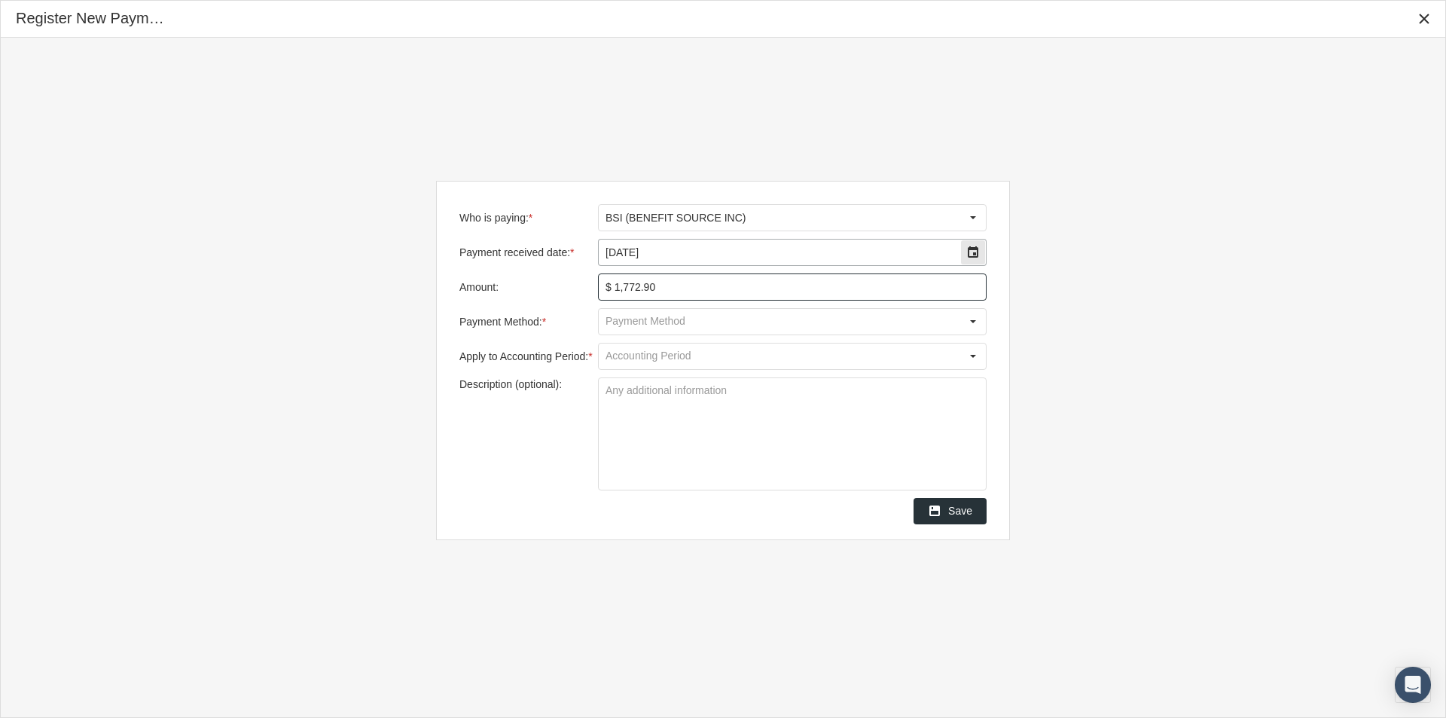
type input "$ 1,772.94"
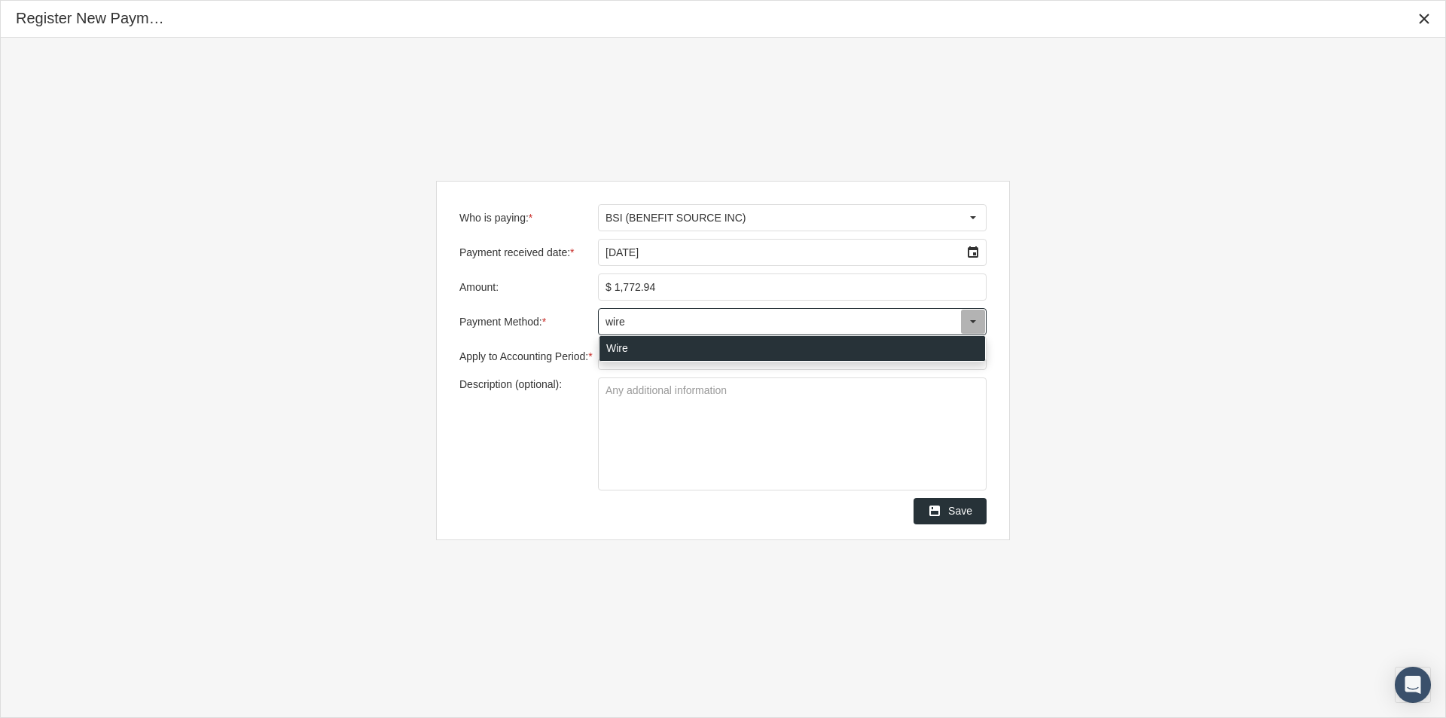
drag, startPoint x: 612, startPoint y: 344, endPoint x: 621, endPoint y: 352, distance: 11.2
click at [612, 345] on div "Wire" at bounding box center [793, 348] width 386 height 25
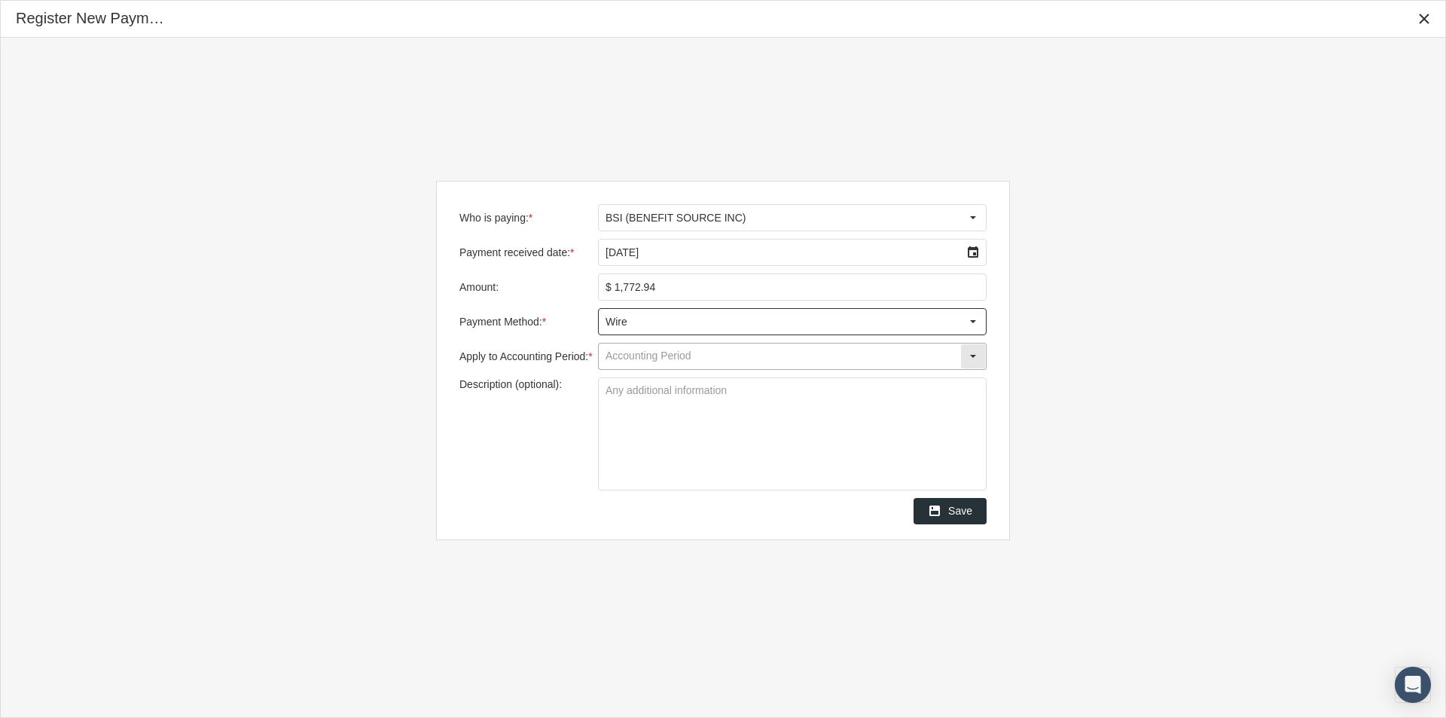
type input "Wire"
click at [621, 353] on input "Apply to Accounting Period: *" at bounding box center [780, 356] width 362 height 26
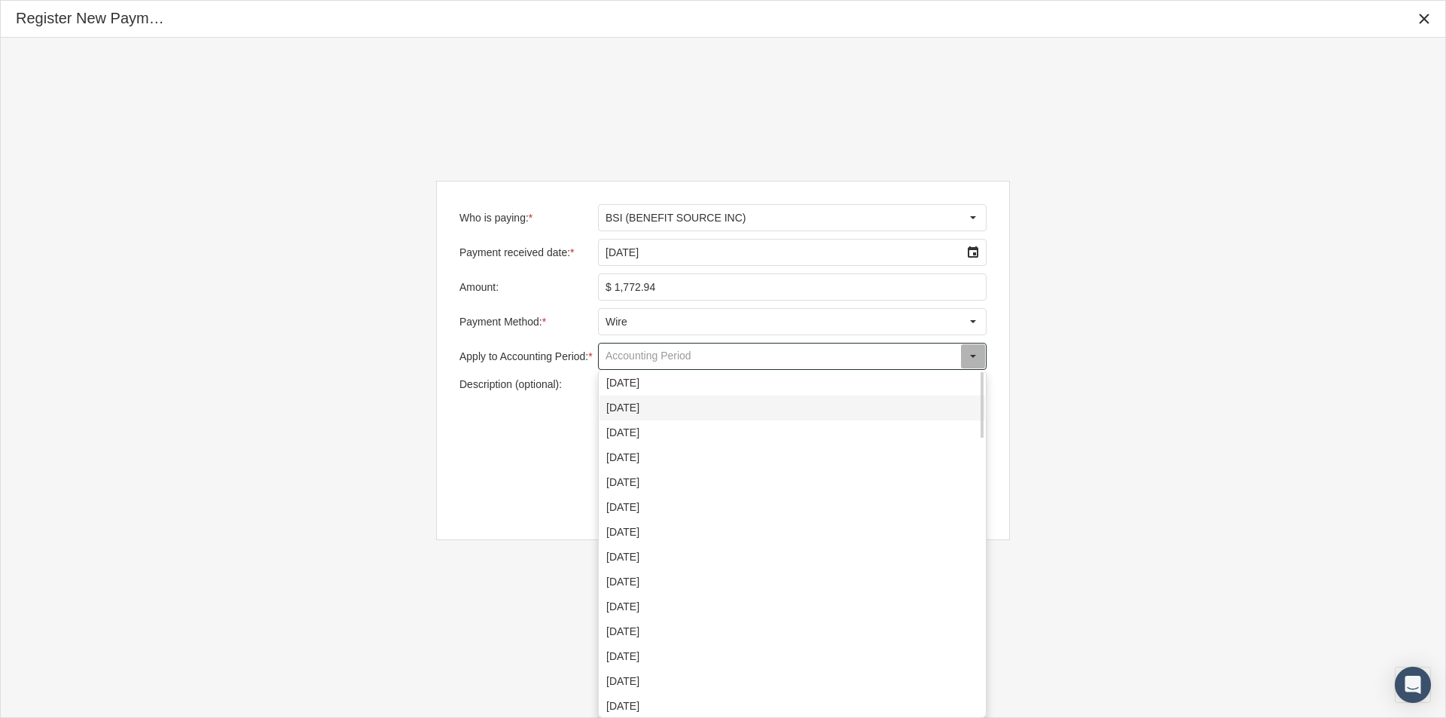
click at [630, 409] on div "September 2025" at bounding box center [793, 407] width 386 height 25
type input "September 2025"
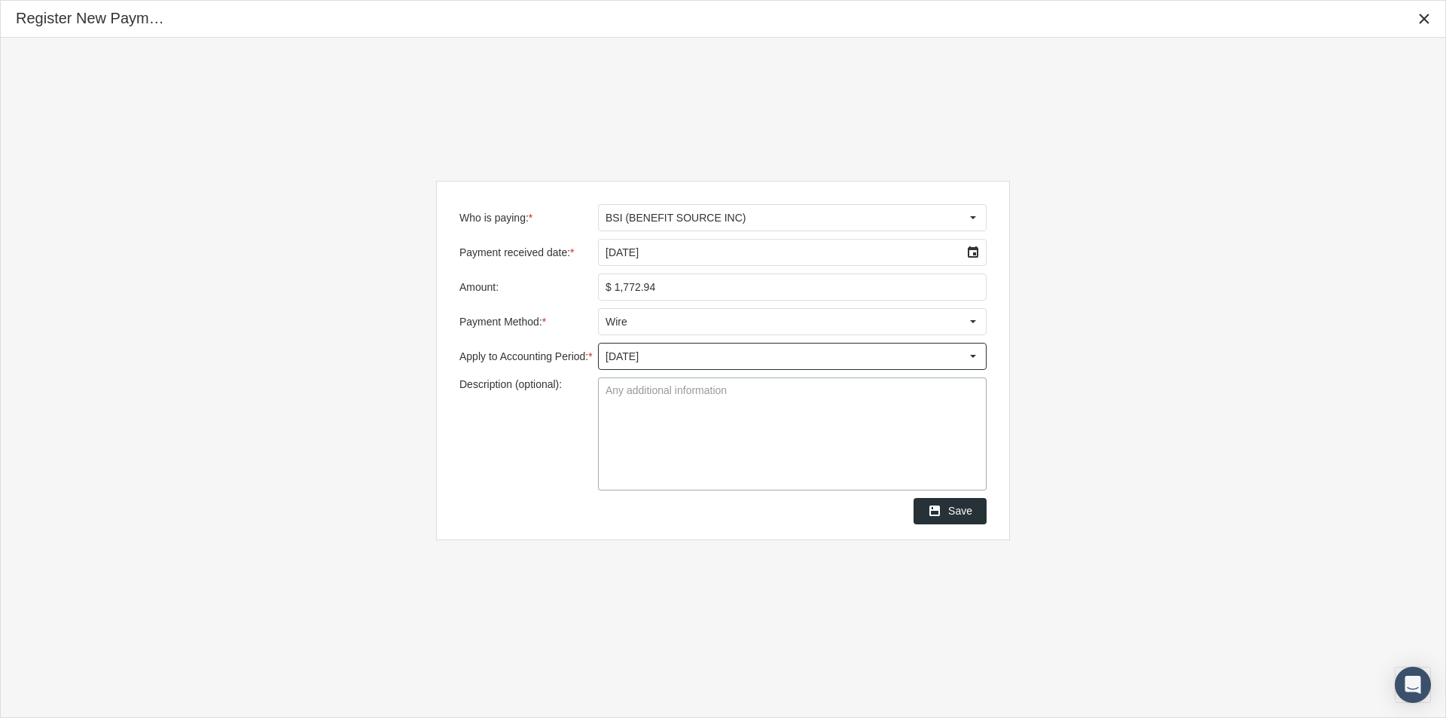
click at [606, 392] on textarea "Description (optional):" at bounding box center [792, 433] width 387 height 111
type textarea "Group 53001-53004 GWESMV"
click at [735, 441] on textarea "Group 53001-53004 GWESMV" at bounding box center [792, 433] width 387 height 111
click at [960, 512] on span "Save" at bounding box center [960, 511] width 24 height 12
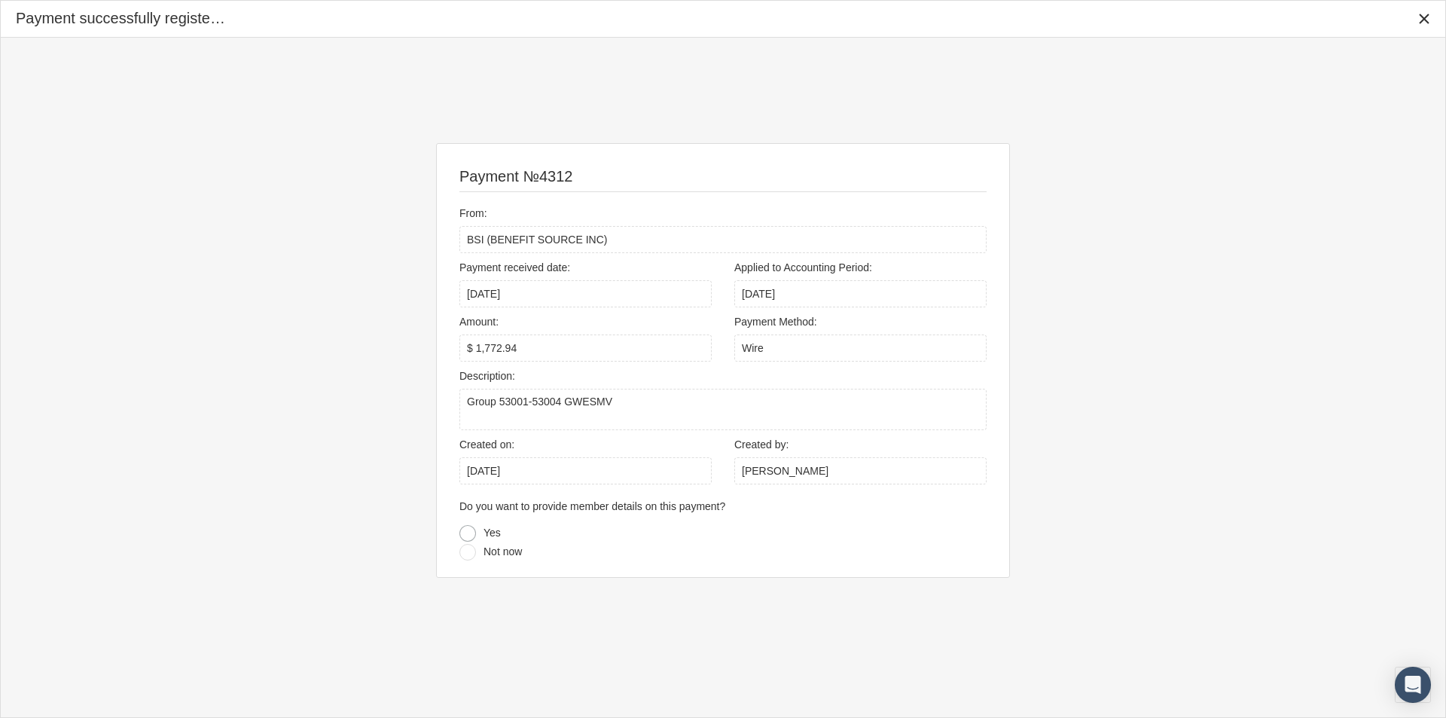
click at [463, 533] on div at bounding box center [467, 533] width 17 height 17
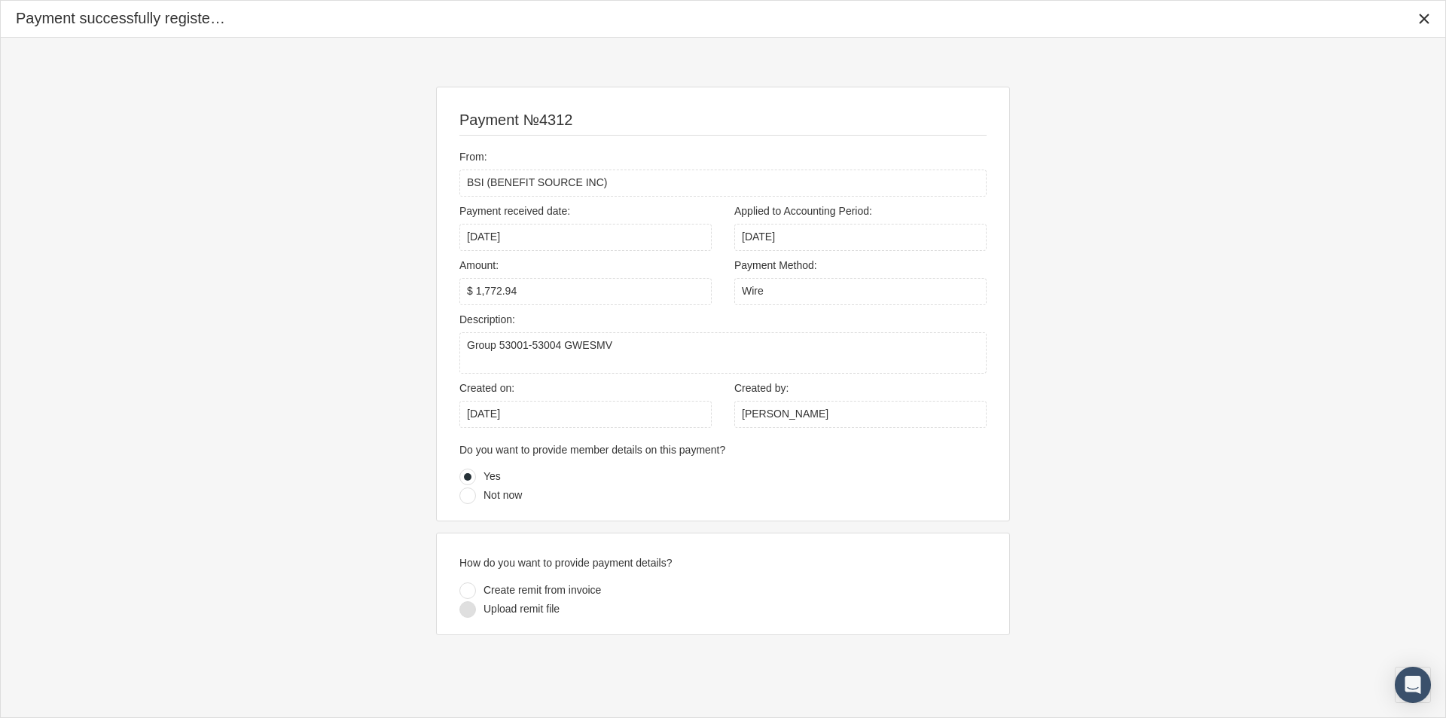
click at [472, 609] on div at bounding box center [467, 609] width 17 height 17
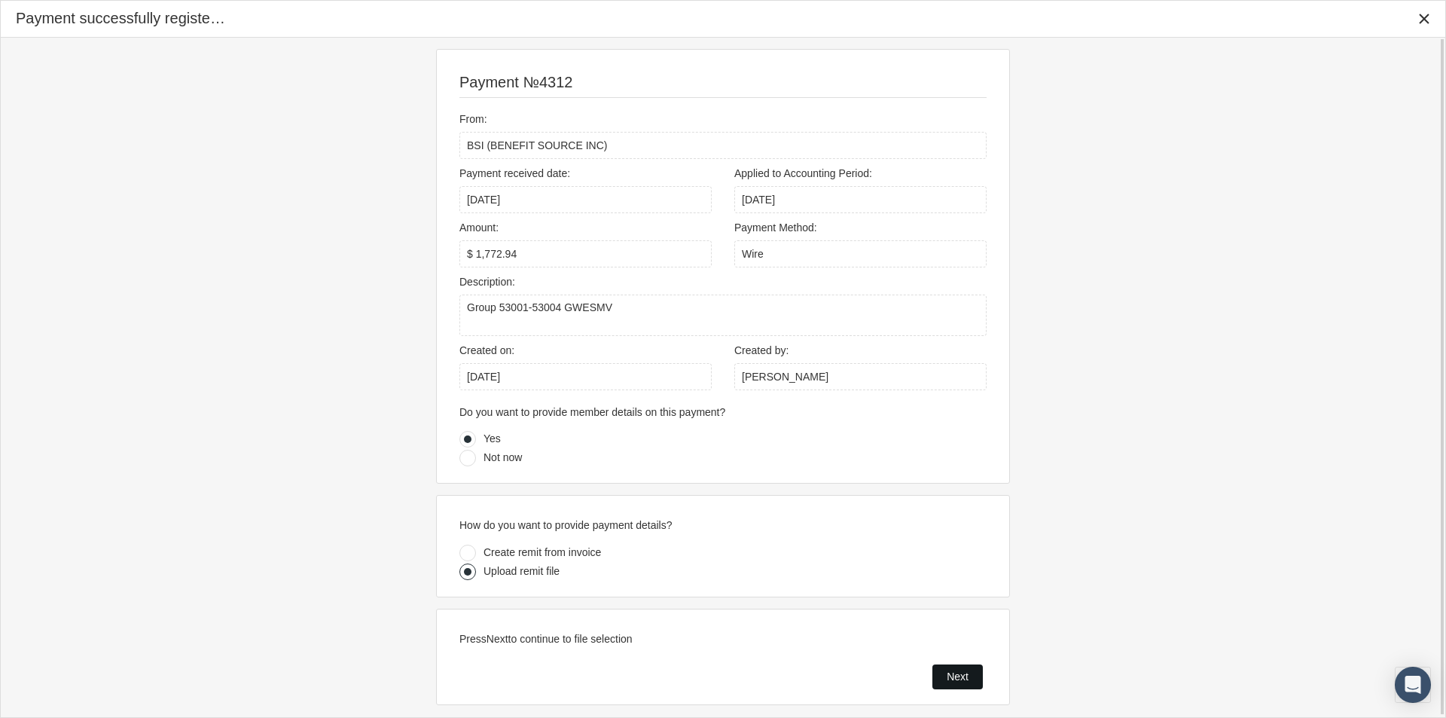
click at [951, 671] on div "Next" at bounding box center [957, 676] width 49 height 23
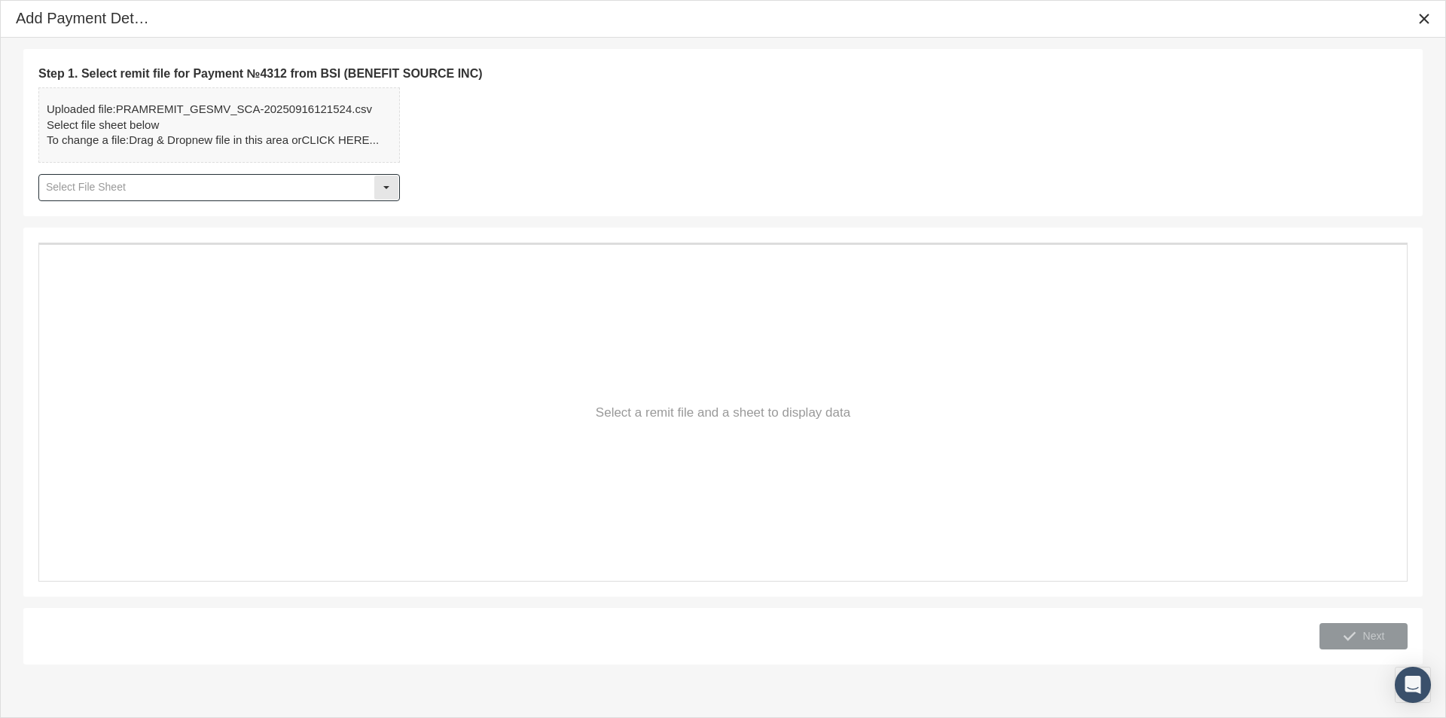
drag, startPoint x: 389, startPoint y: 188, endPoint x: 219, endPoint y: 215, distance: 172.4
click at [379, 191] on div "Select" at bounding box center [386, 188] width 24 height 24
click at [383, 187] on div "Select" at bounding box center [386, 188] width 24 height 24
click at [61, 212] on div "Table1" at bounding box center [219, 214] width 359 height 25
type input "Table1"
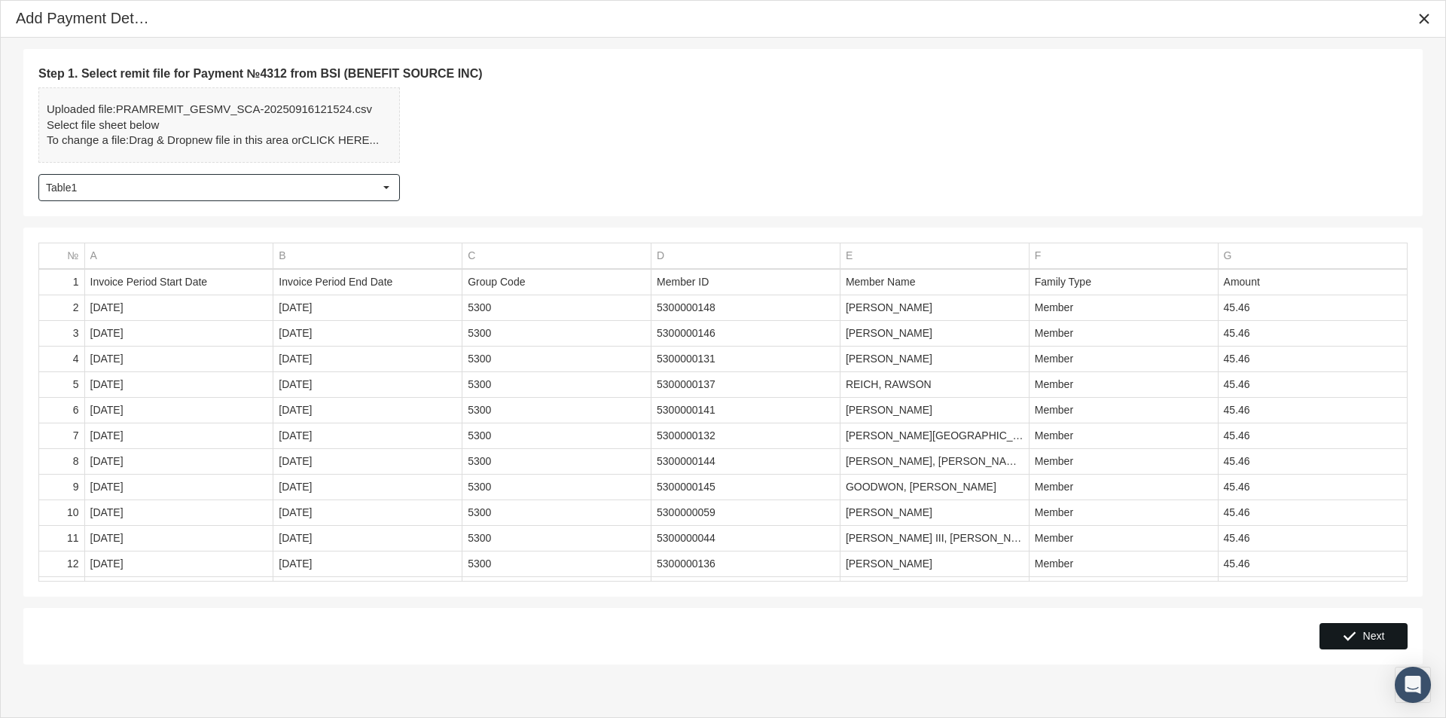
click at [1372, 633] on span "Next" at bounding box center [1374, 636] width 22 height 12
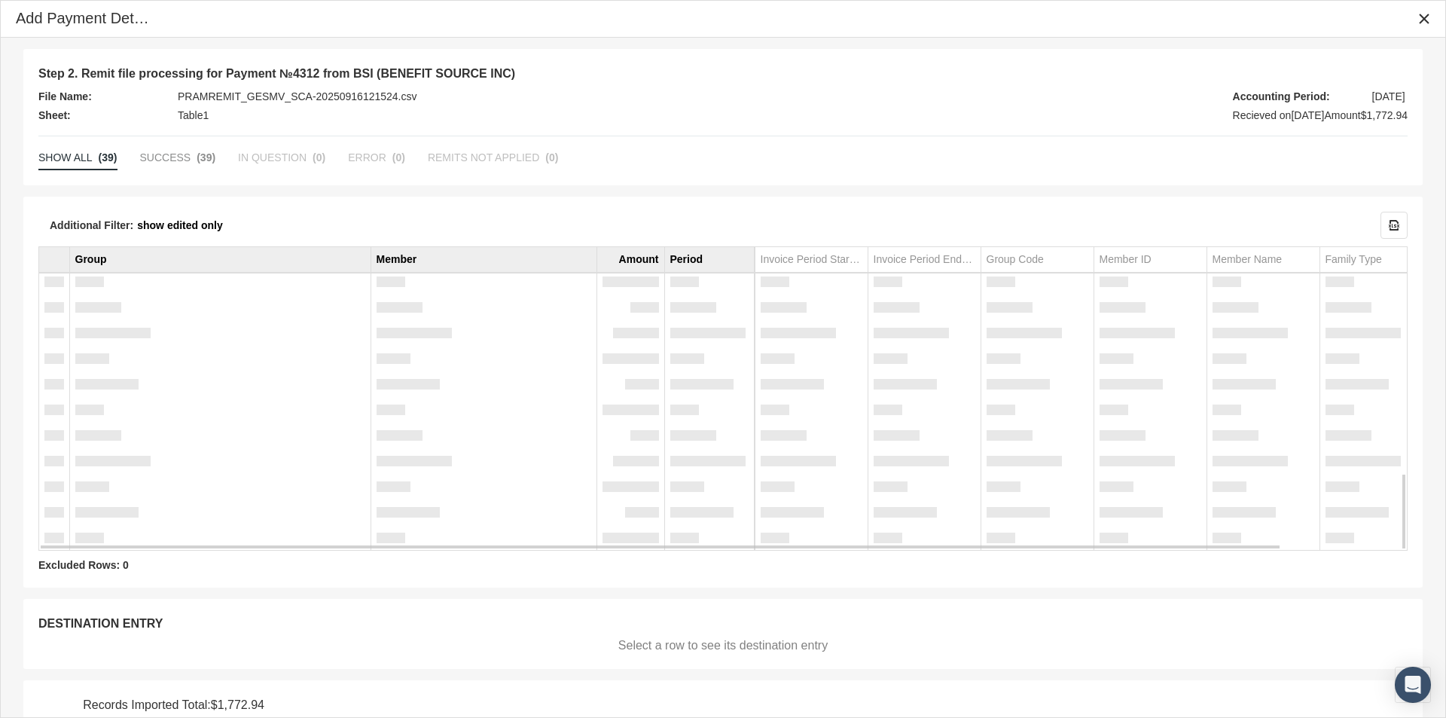
scroll to position [63, 0]
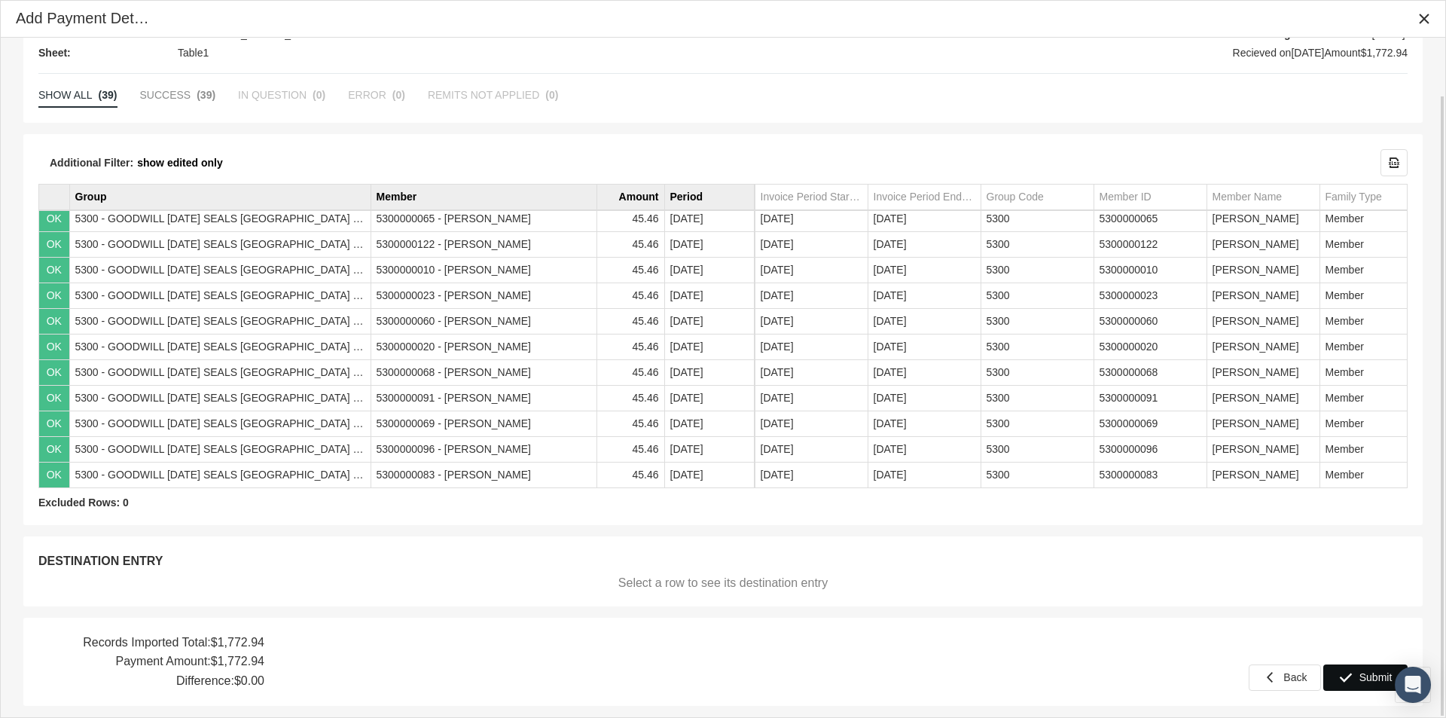
click at [1353, 676] on icon "Submit" at bounding box center [1346, 677] width 14 height 14
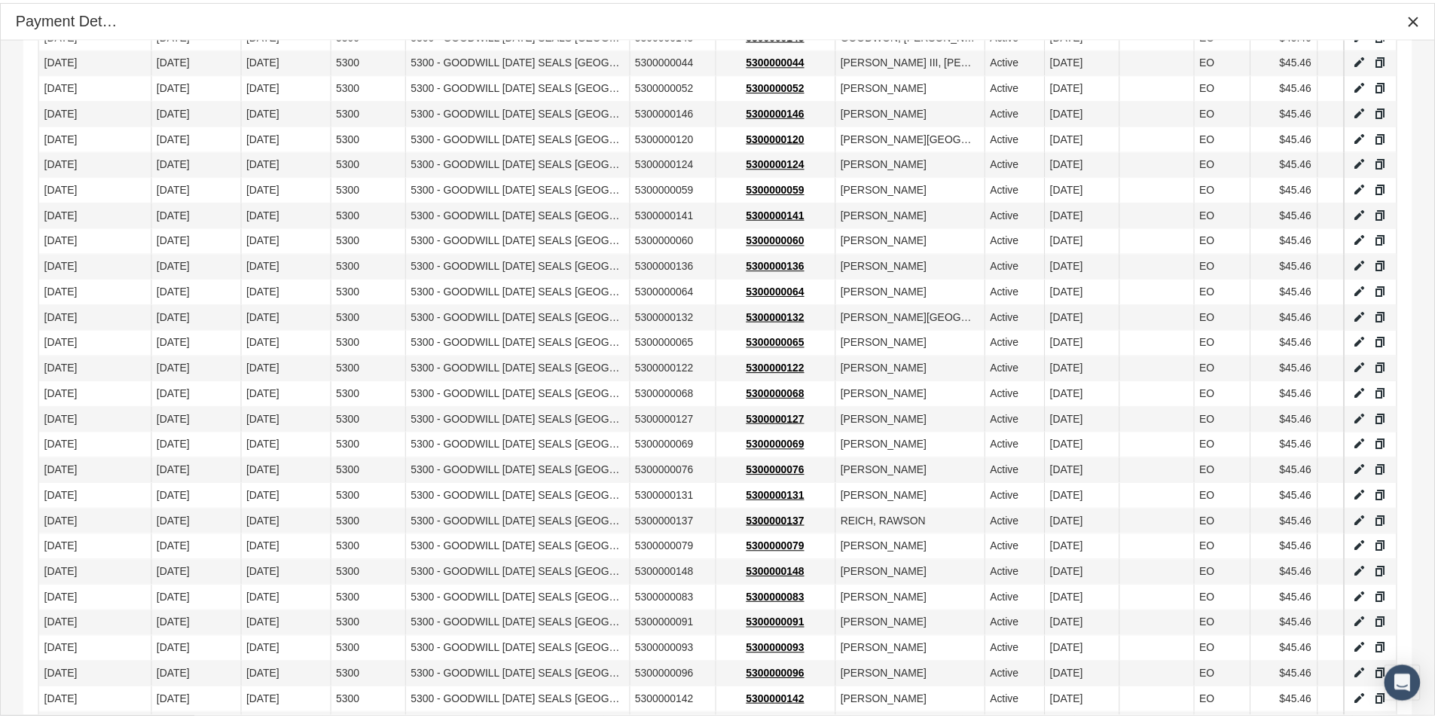
scroll to position [718, 0]
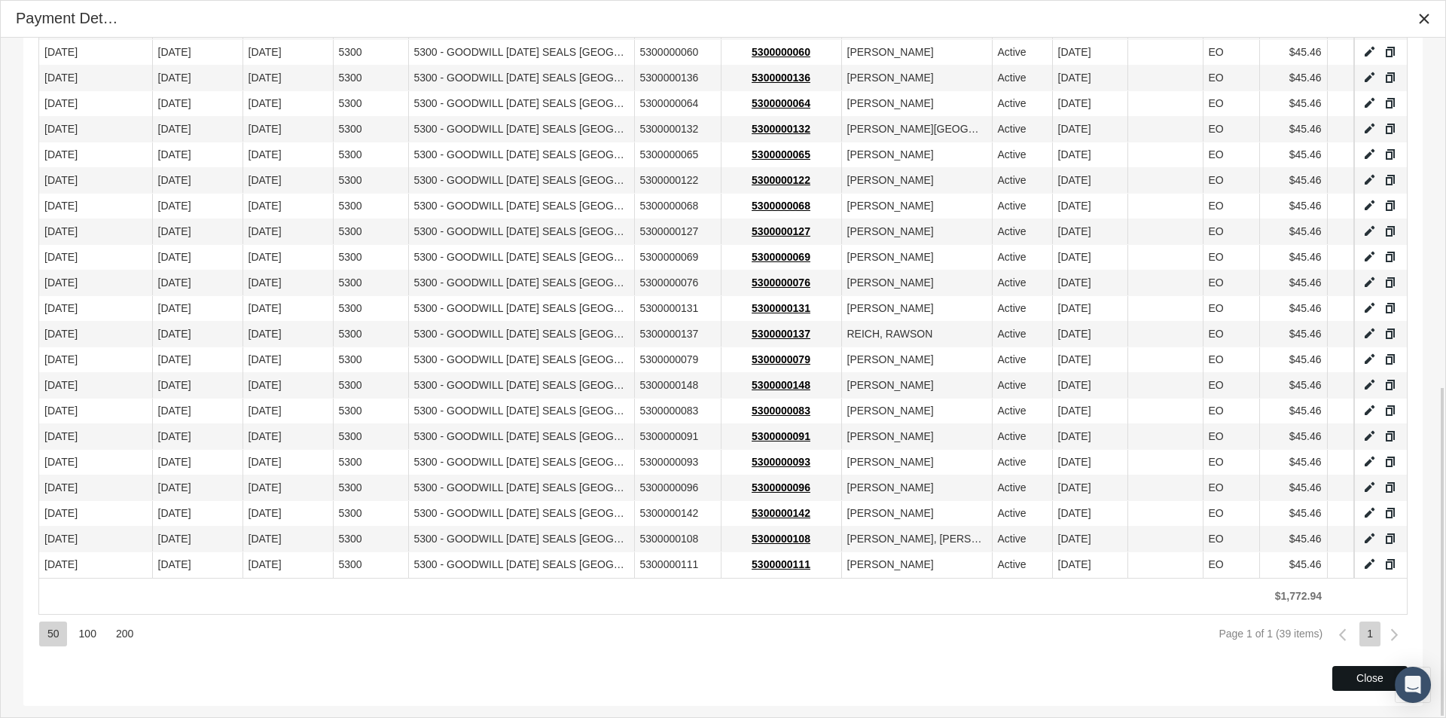
drag, startPoint x: 1355, startPoint y: 672, endPoint x: 951, endPoint y: 679, distance: 403.8
click at [1355, 672] on div "Close" at bounding box center [1370, 678] width 74 height 23
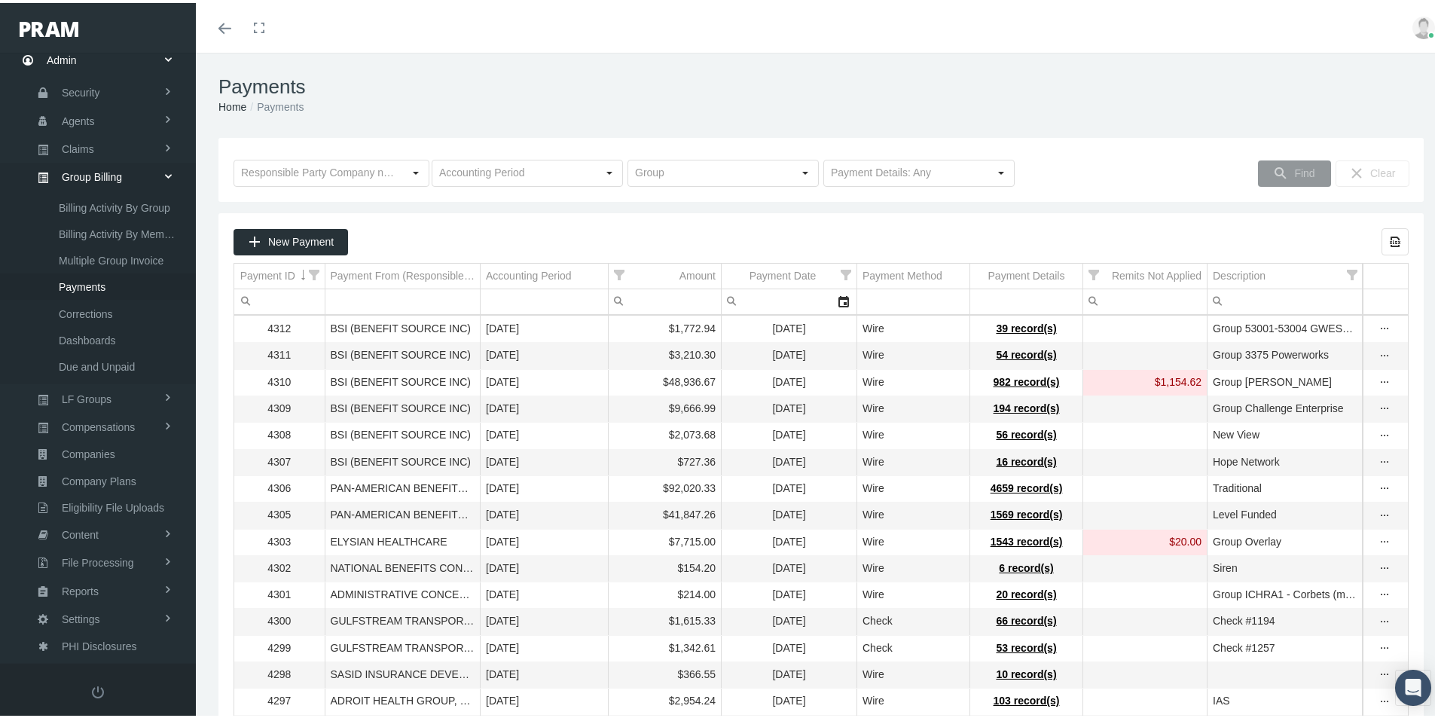
click at [459, 69] on div "Payments Home Payments" at bounding box center [821, 92] width 1250 height 85
click at [99, 504] on span "Eligibility File Uploads" at bounding box center [113, 505] width 102 height 26
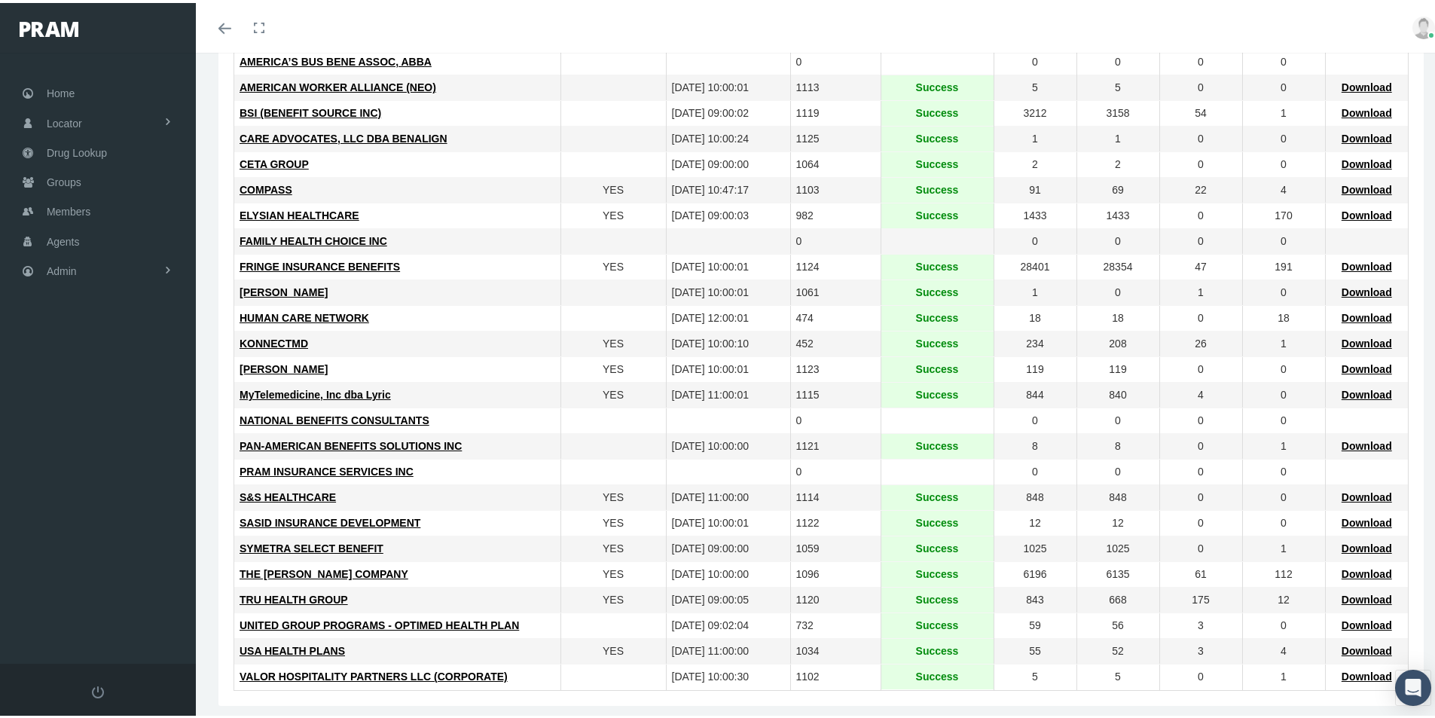
scroll to position [301, 0]
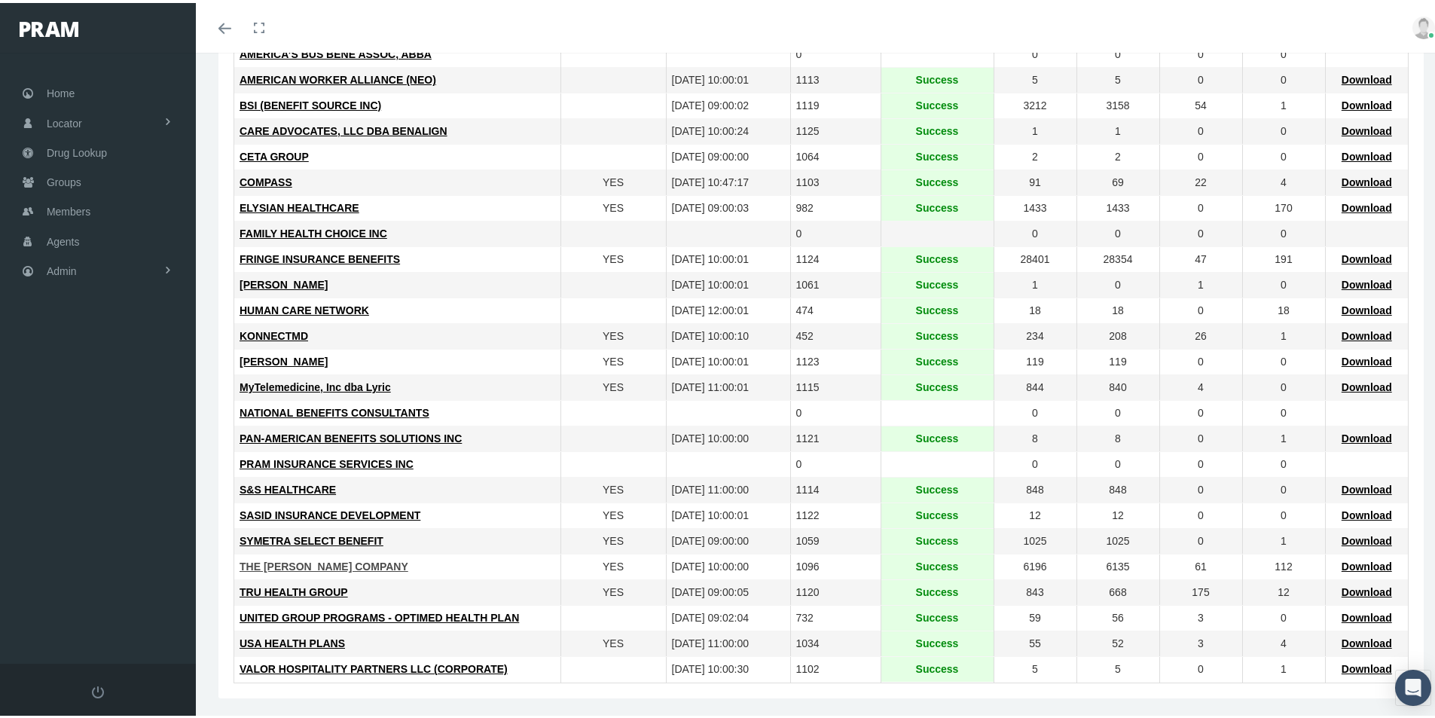
click at [285, 562] on span "THE [PERSON_NAME] COMPANY" at bounding box center [324, 563] width 169 height 12
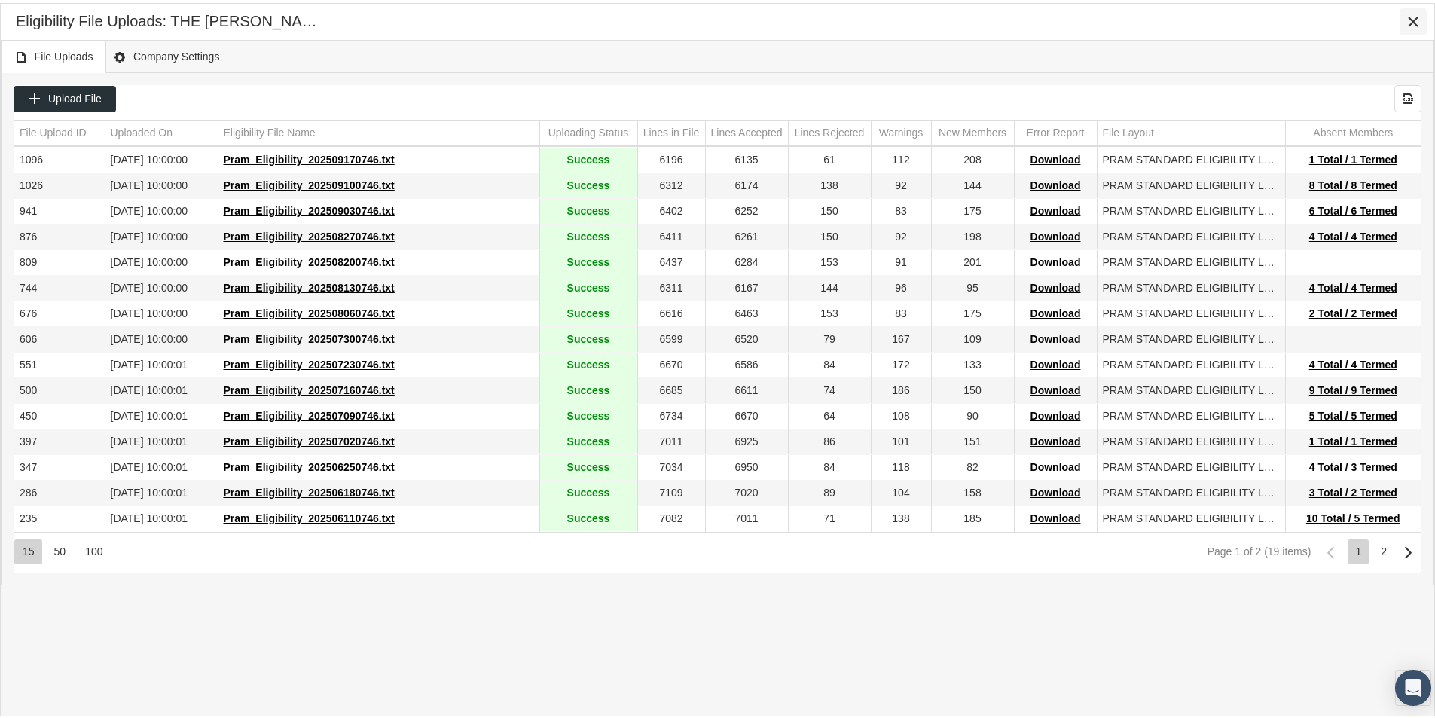
click at [1414, 20] on icon "Close" at bounding box center [1413, 19] width 14 height 14
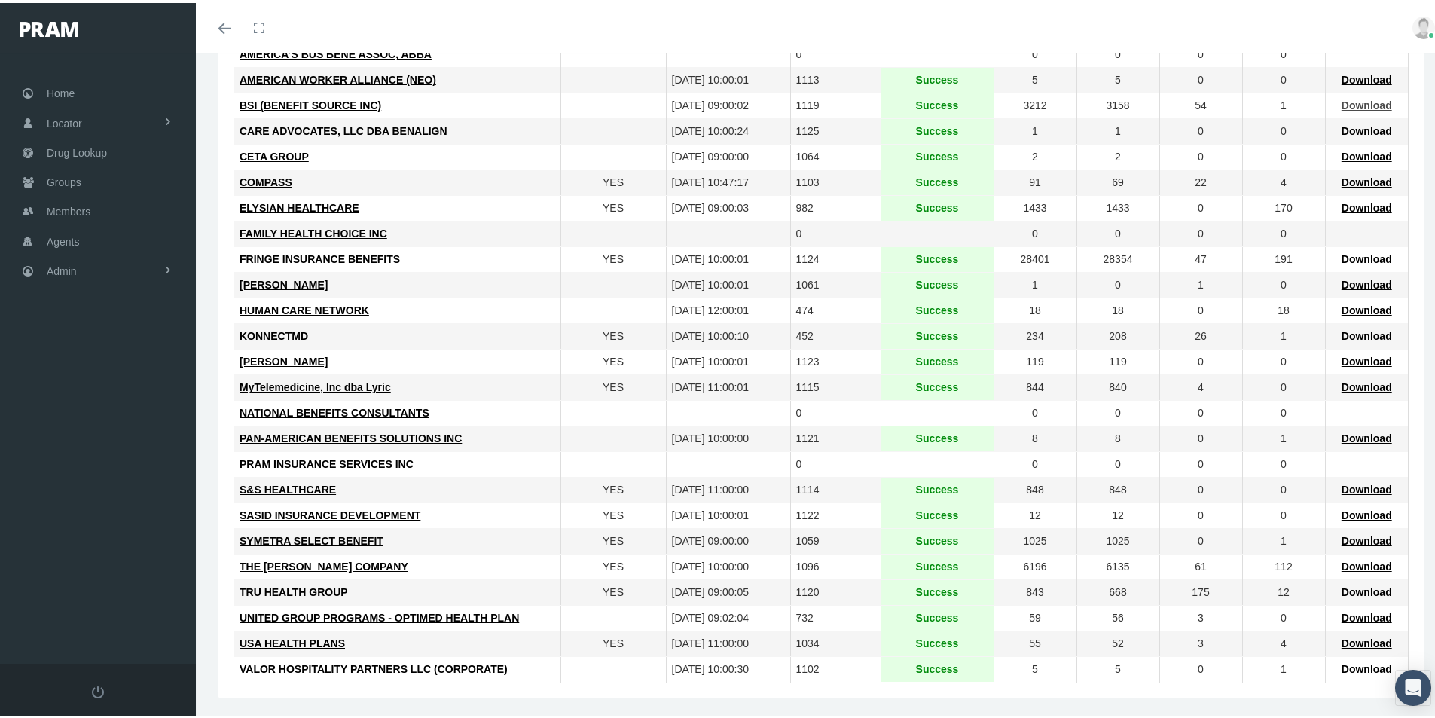
click at [1347, 100] on span "Download" at bounding box center [1366, 102] width 50 height 12
drag, startPoint x: 495, startPoint y: 565, endPoint x: 230, endPoint y: 578, distance: 264.7
click at [495, 565] on div "THE [PERSON_NAME] COMPANY" at bounding box center [398, 564] width 316 height 14
click at [55, 205] on span "Members" at bounding box center [69, 208] width 44 height 29
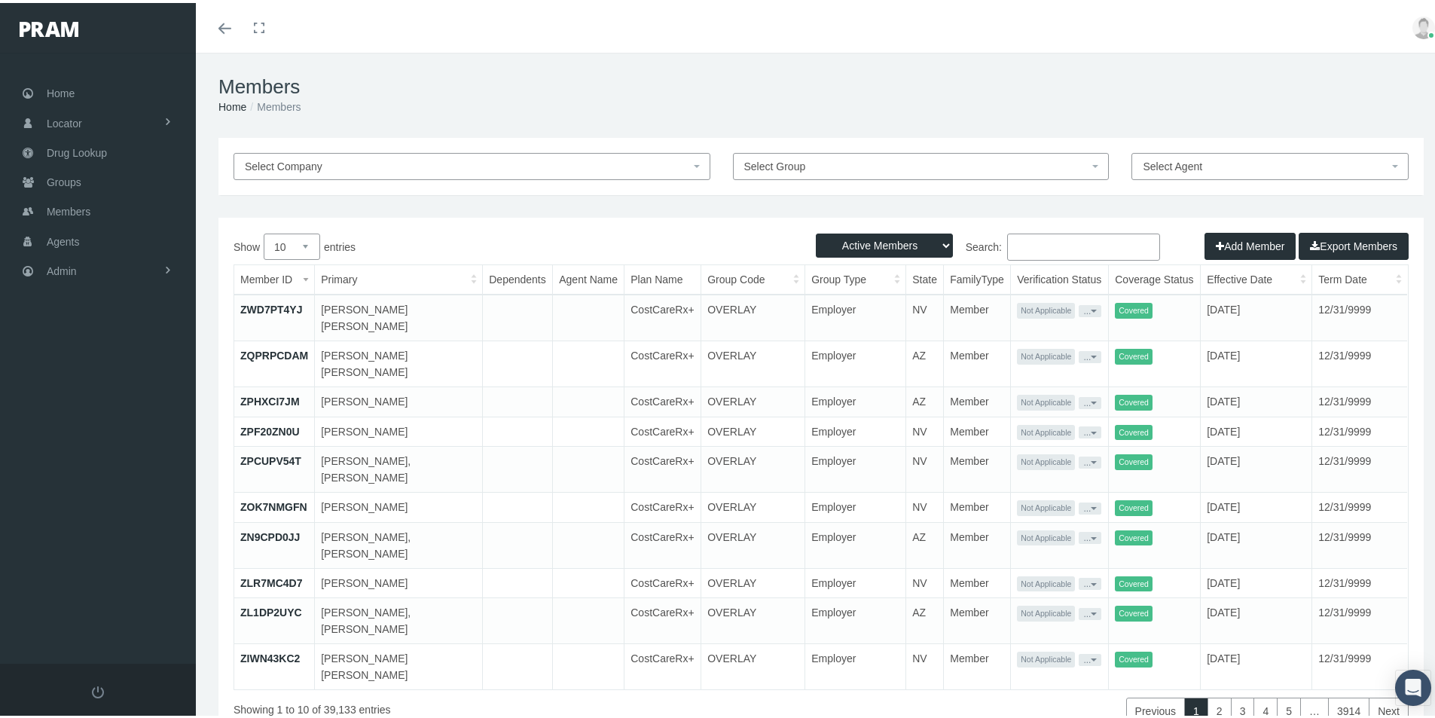
drag, startPoint x: 1003, startPoint y: 245, endPoint x: 1129, endPoint y: 231, distance: 126.5
click at [1010, 245] on input "Search:" at bounding box center [1083, 243] width 153 height 27
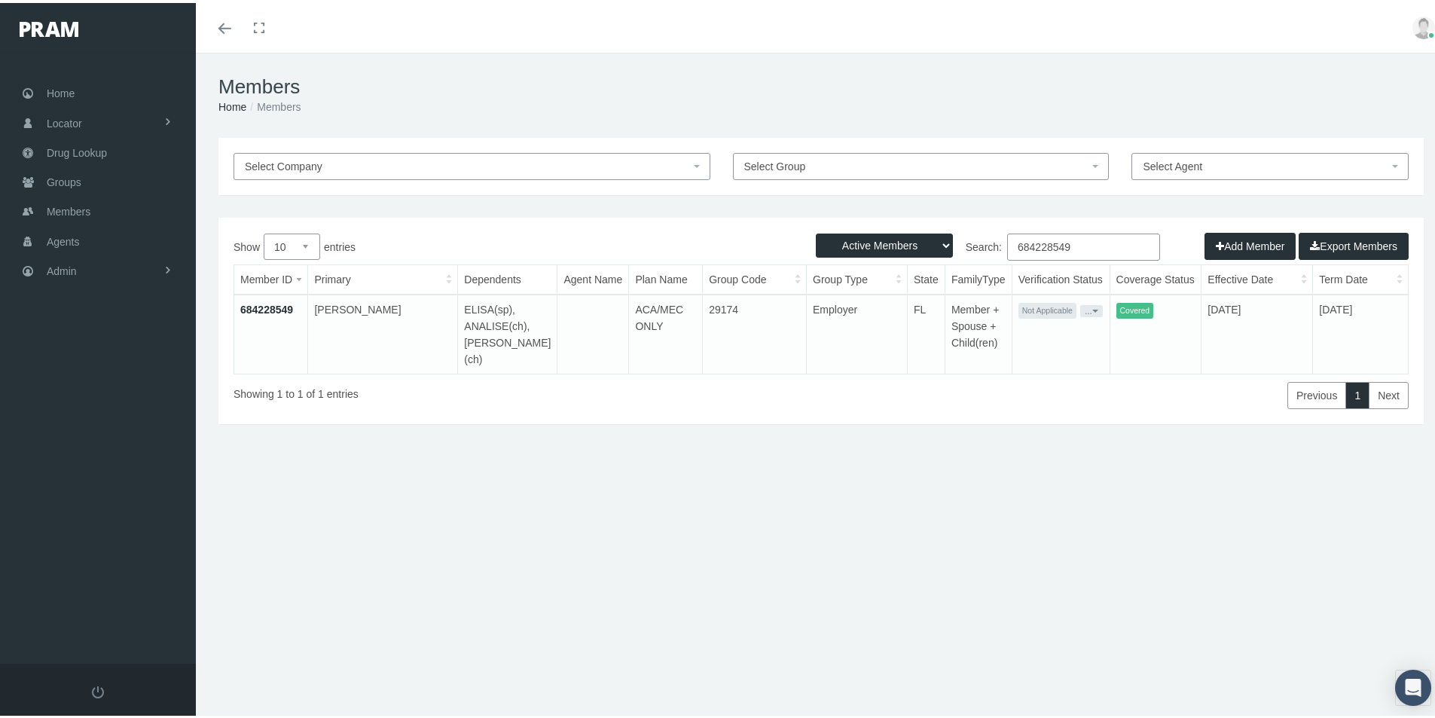
type input "684228549"
click at [268, 310] on link "684228549" at bounding box center [266, 307] width 53 height 12
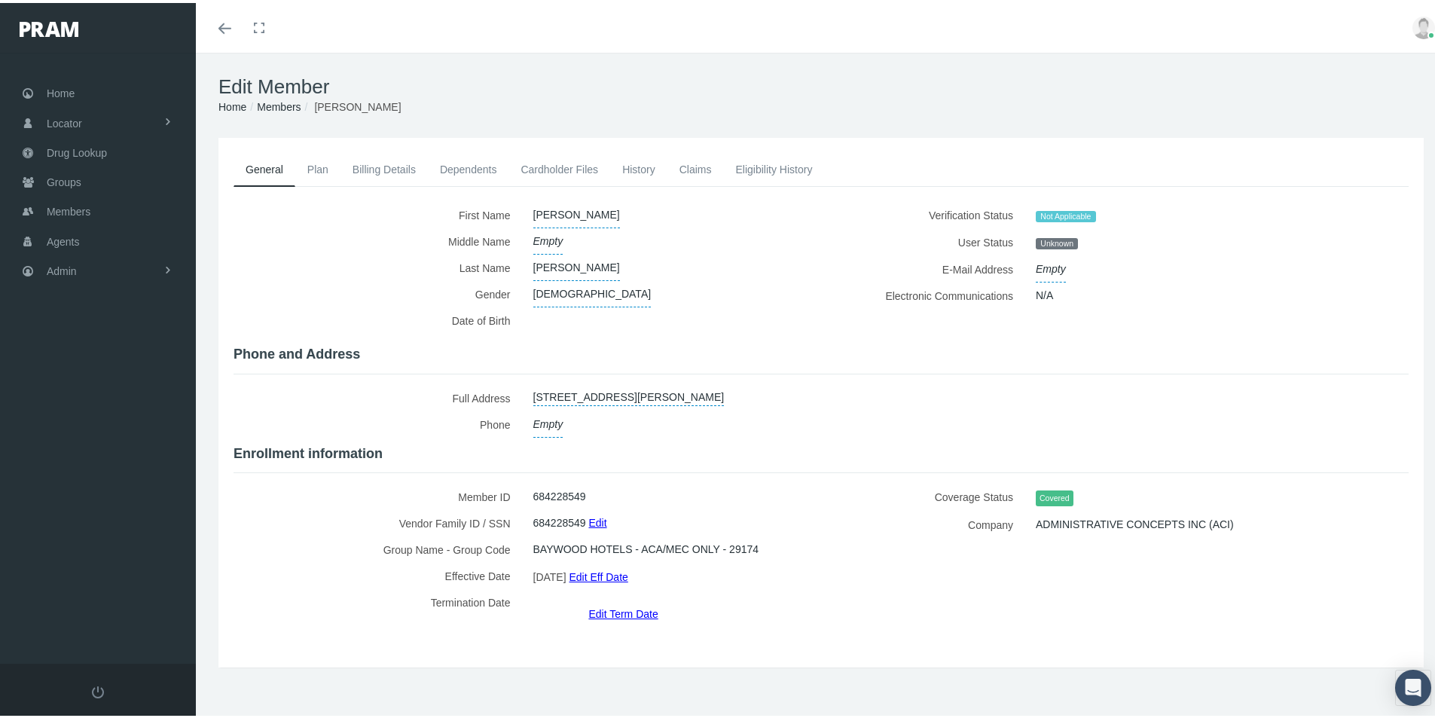
click at [549, 165] on link "Cardholder Files" at bounding box center [559, 166] width 102 height 33
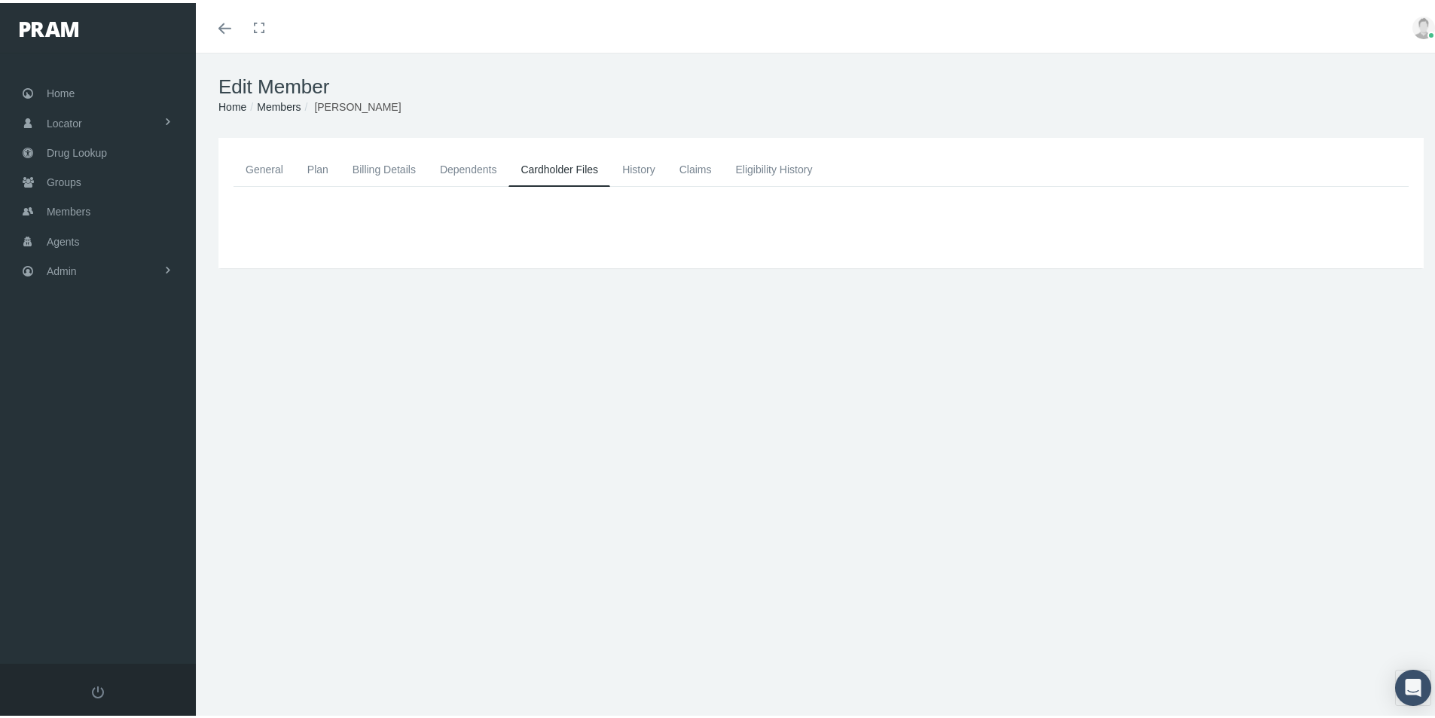
click at [450, 161] on link "Dependents" at bounding box center [468, 166] width 81 height 33
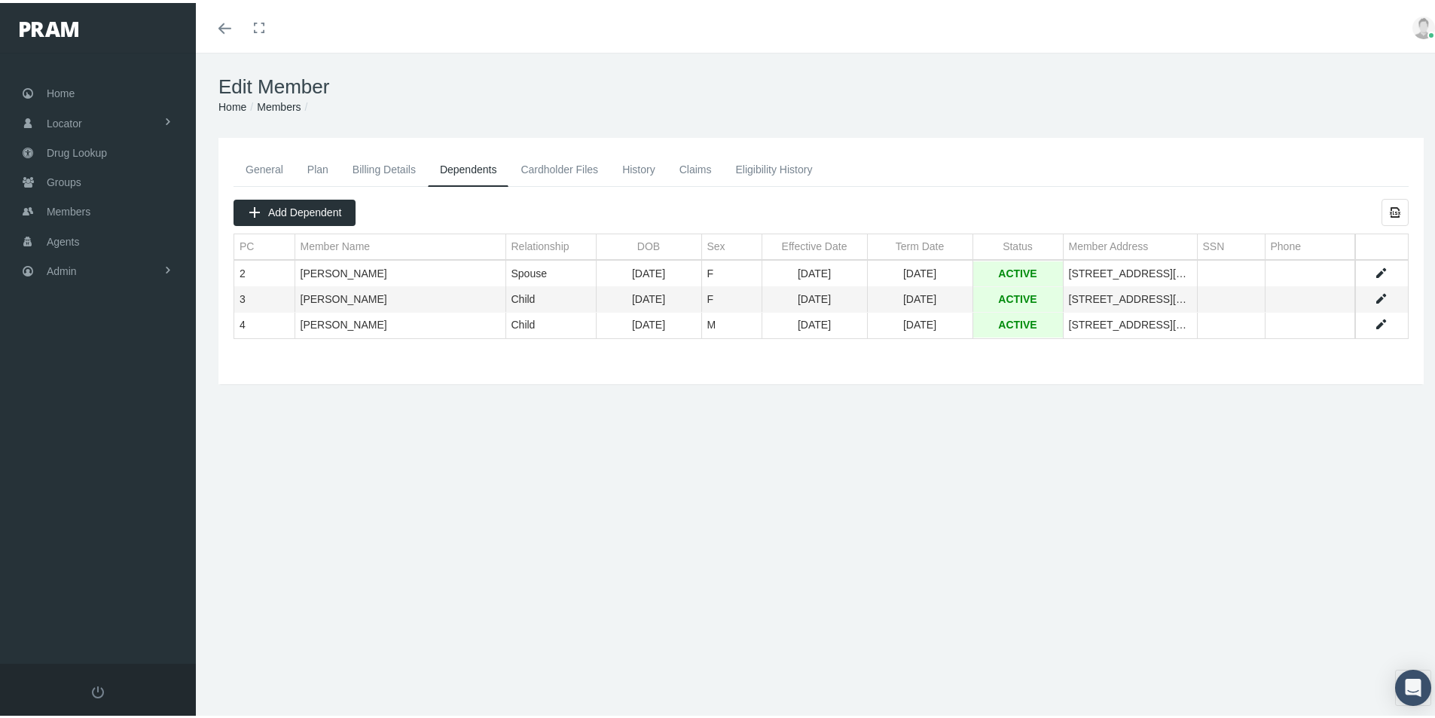
click at [603, 510] on div "General Plan Billing Details Dependents Cardholder Files History 2" at bounding box center [821, 323] width 1250 height 377
click at [258, 176] on link "General" at bounding box center [264, 166] width 62 height 33
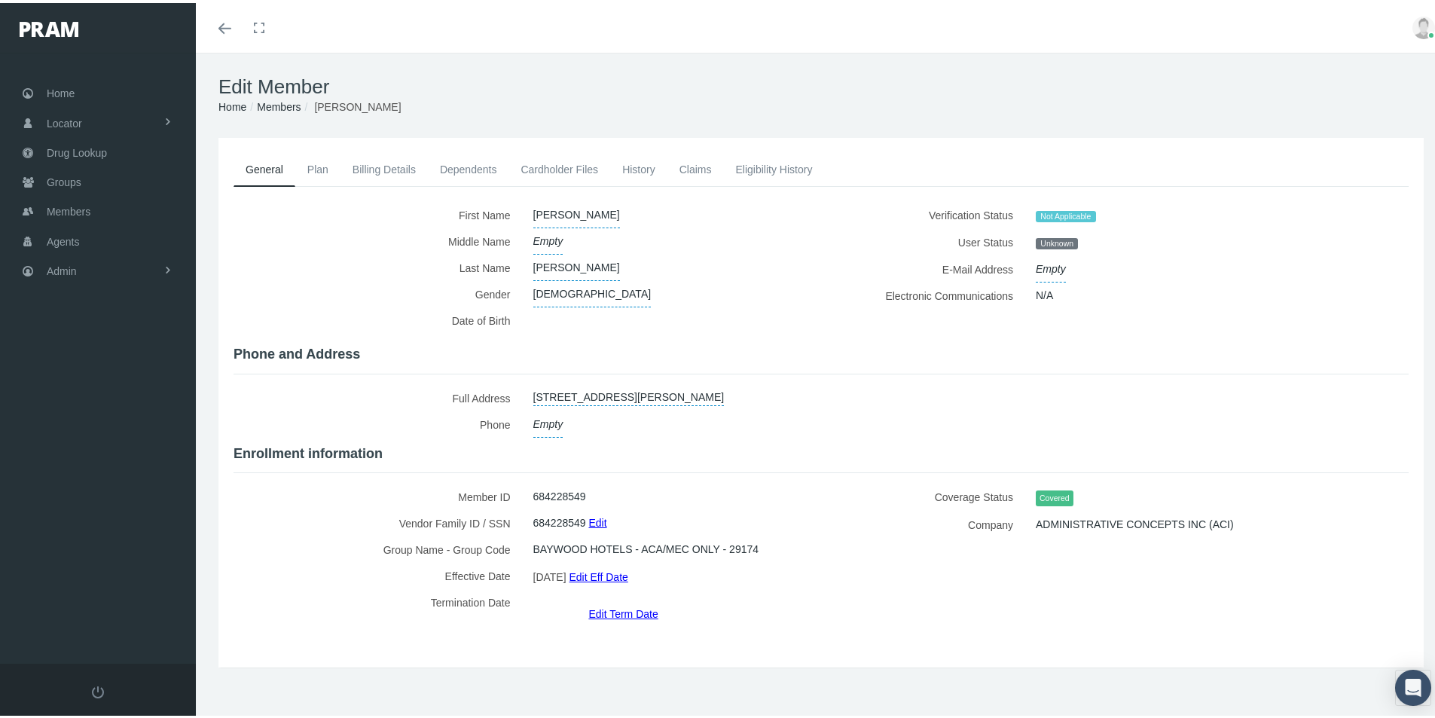
click at [762, 168] on link "Eligibility History" at bounding box center [773, 166] width 101 height 33
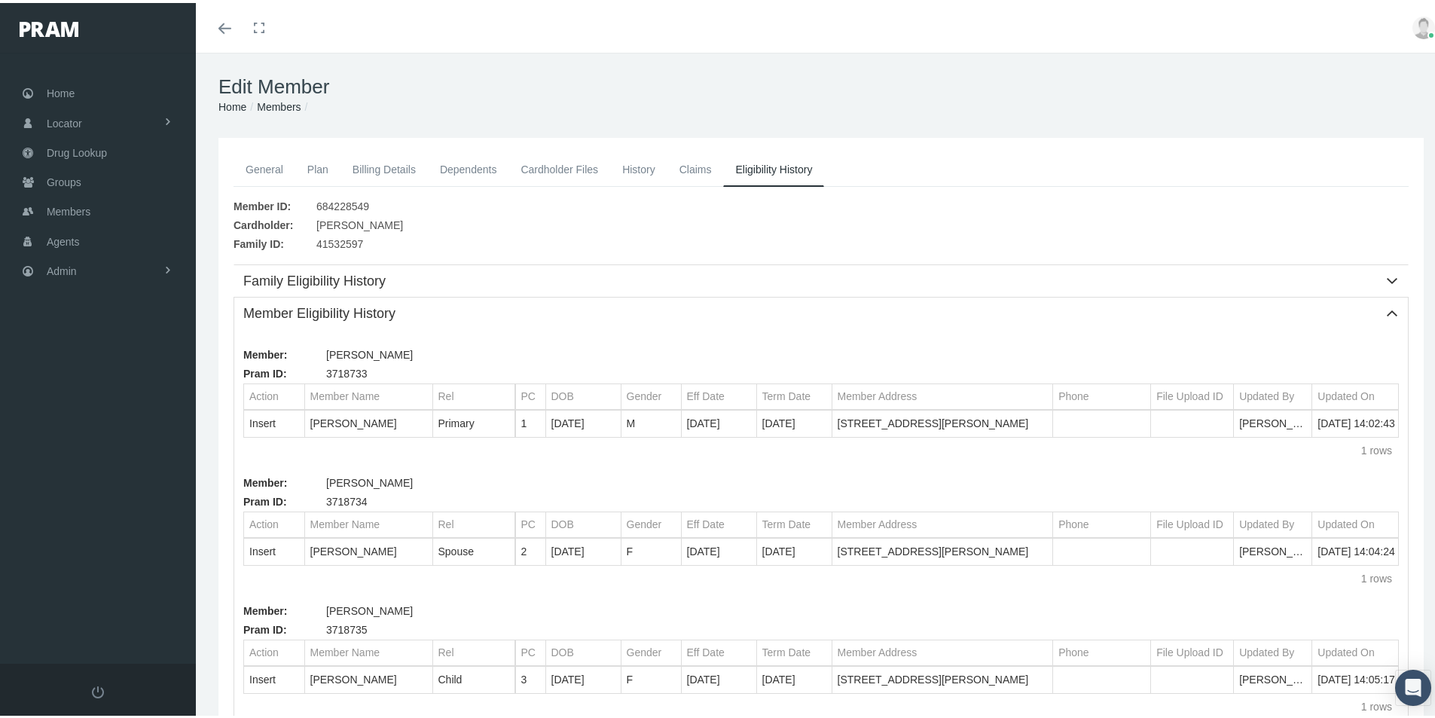
drag, startPoint x: 456, startPoint y: 163, endPoint x: 460, endPoint y: 172, distance: 10.5
click at [456, 162] on link "Dependents" at bounding box center [468, 166] width 81 height 33
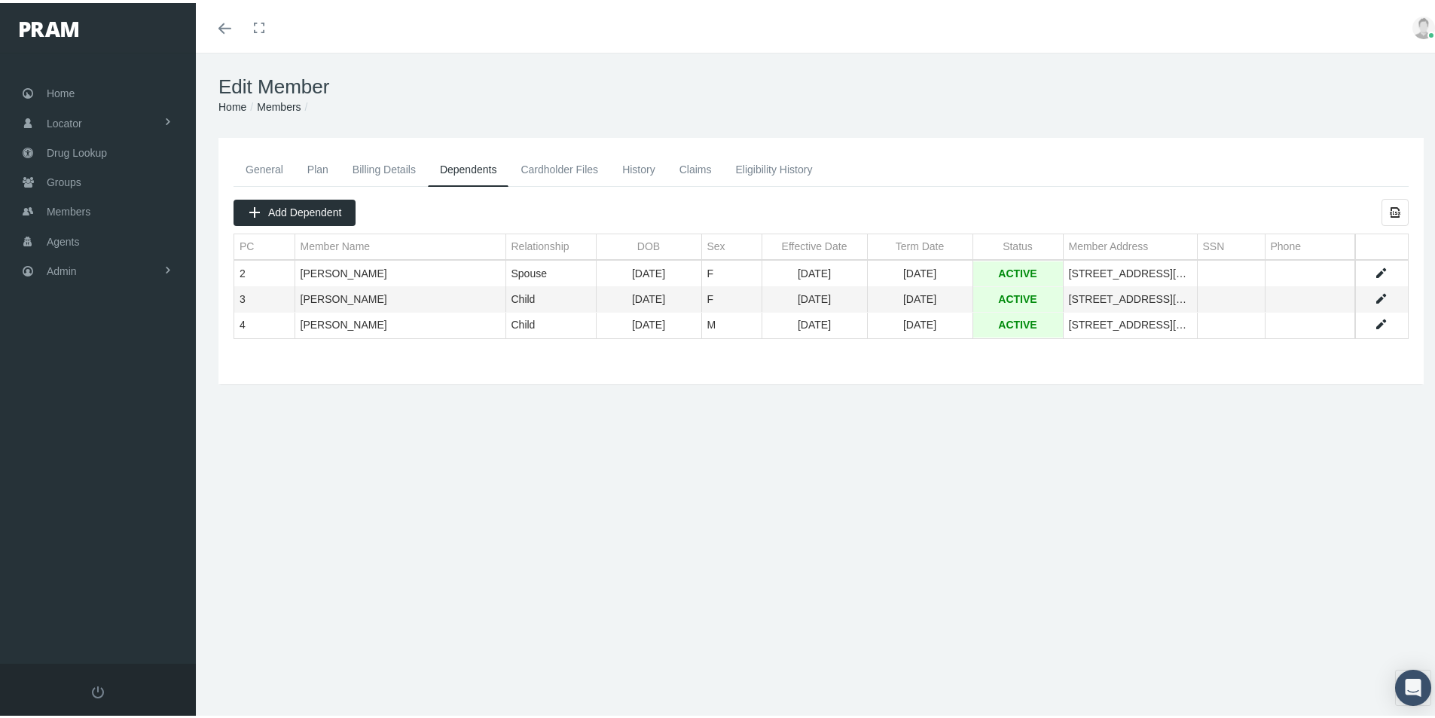
click at [476, 586] on div "Edit Member Home Groups Members General Plan Billing Details Dependents Cardhol…" at bounding box center [821, 392] width 1250 height 685
click at [73, 210] on span "Members" at bounding box center [69, 208] width 44 height 29
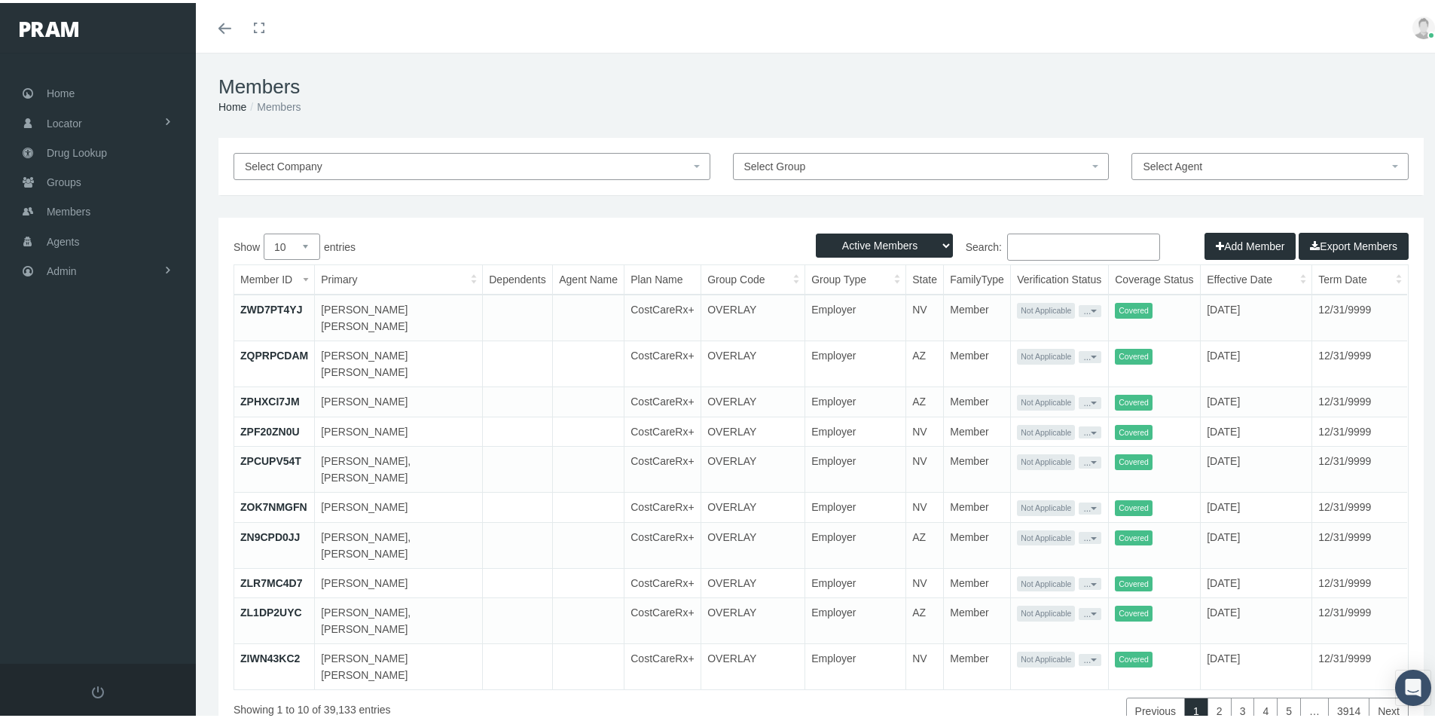
drag, startPoint x: 1026, startPoint y: 246, endPoint x: 1045, endPoint y: 242, distance: 20.1
click at [1027, 246] on input "Search:" at bounding box center [1083, 243] width 153 height 27
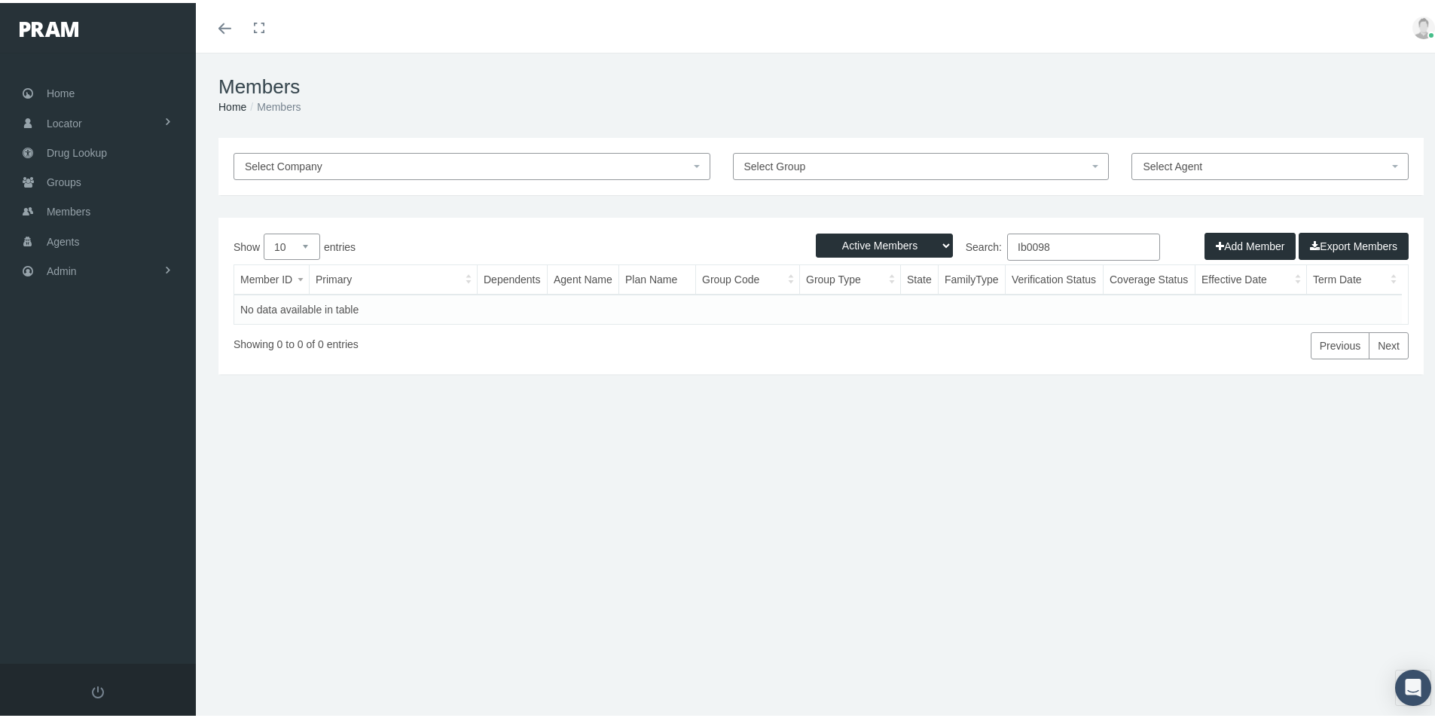
type input "Ib0098"
click at [934, 243] on select "Active Members Terminated Members Active & Terminated" at bounding box center [884, 242] width 137 height 24
select select "3"
click at [816, 230] on select "Active Members Terminated Members Active & Terminated" at bounding box center [884, 242] width 137 height 24
click at [73, 183] on span "Groups" at bounding box center [64, 179] width 35 height 29
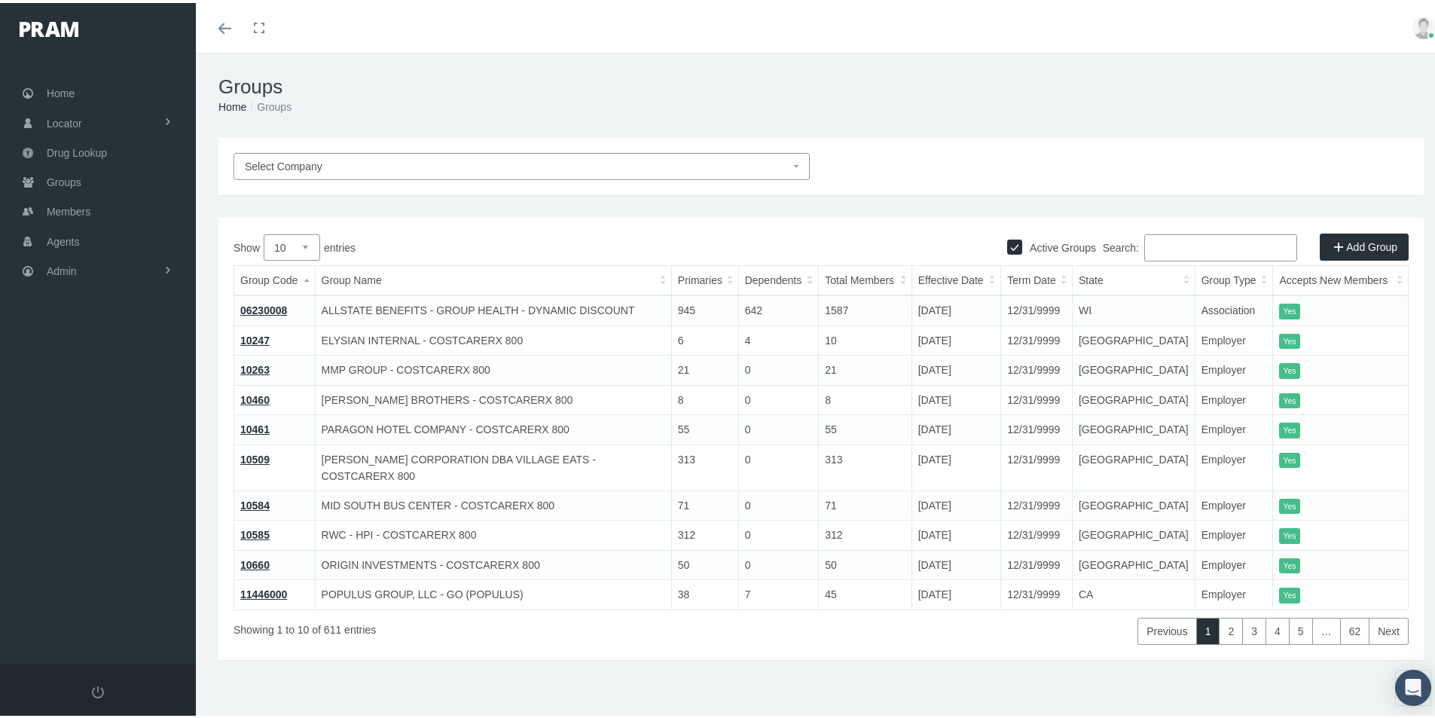
click at [1153, 243] on input "Search:" at bounding box center [1220, 244] width 153 height 27
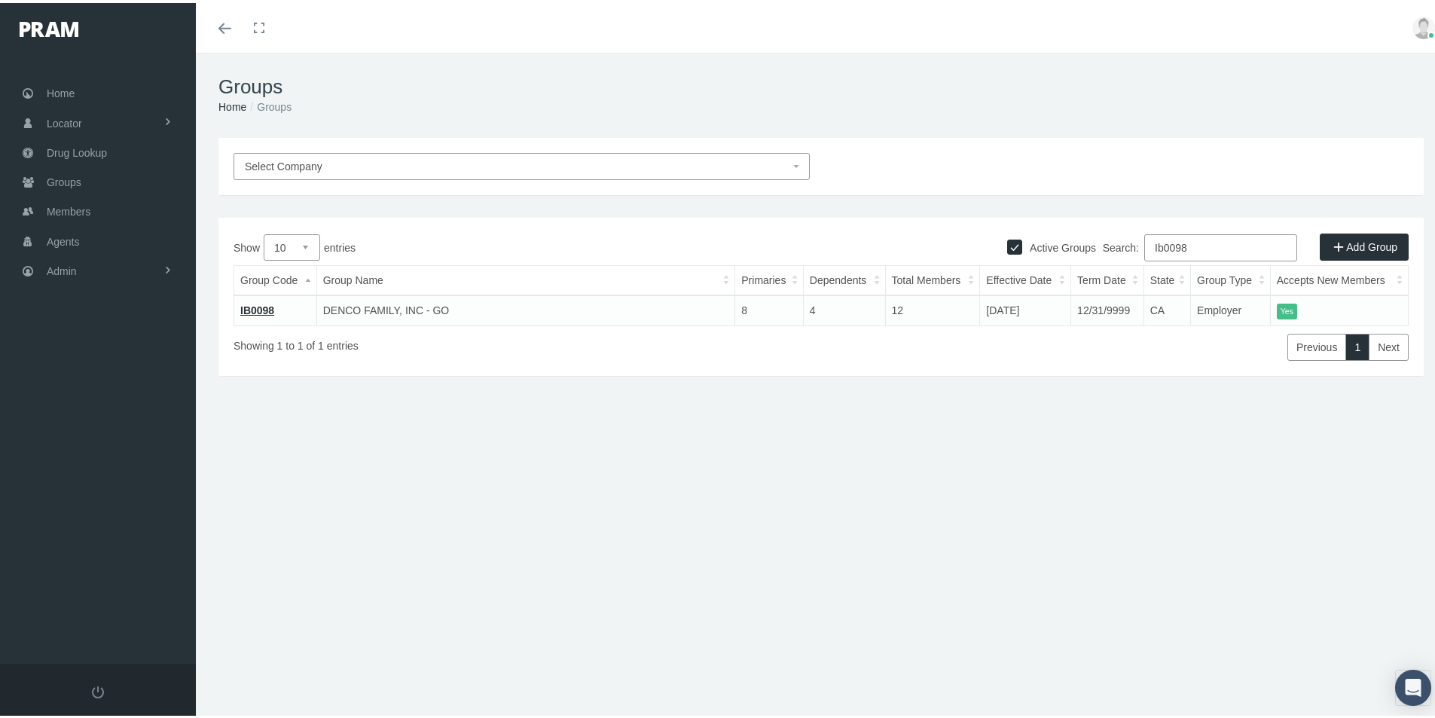
type input "Ib0098"
click at [260, 306] on link "IB0098" at bounding box center [257, 307] width 34 height 12
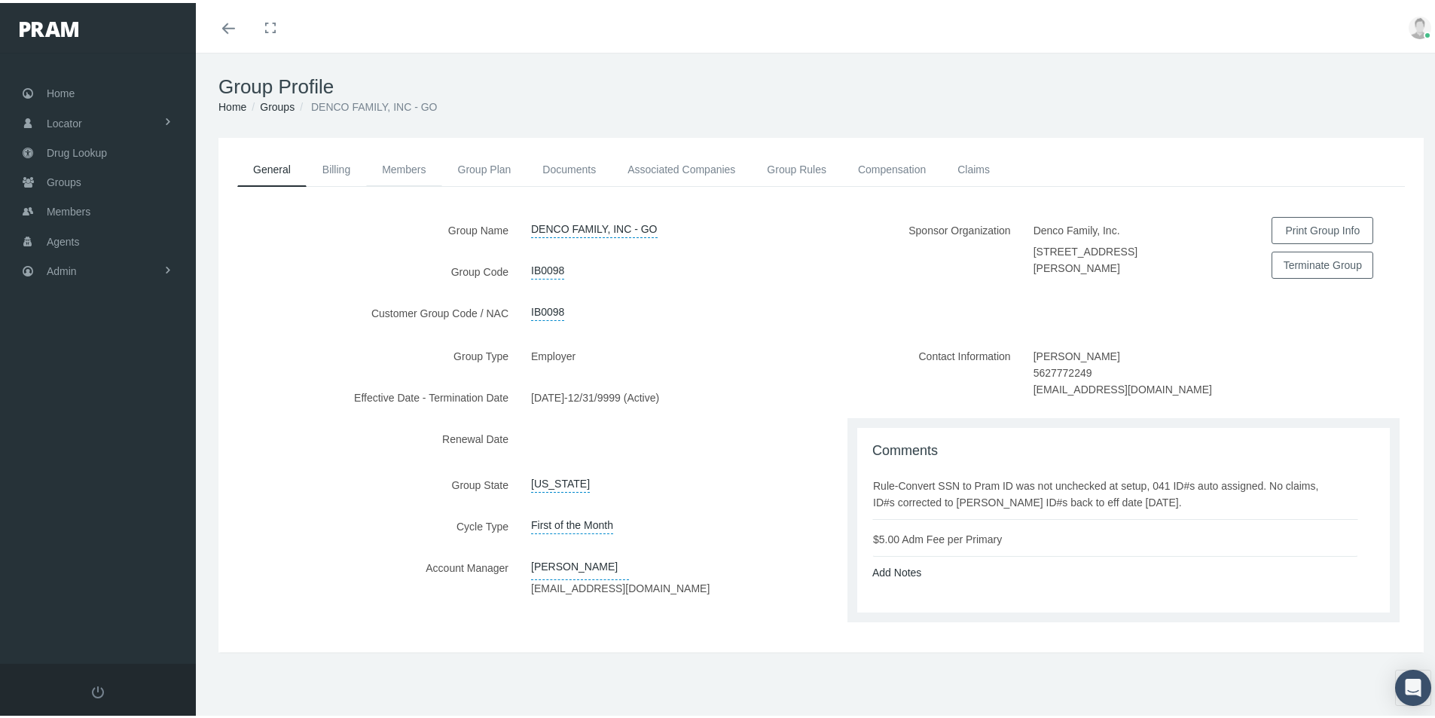
click at [404, 162] on link "Members" at bounding box center [403, 166] width 75 height 33
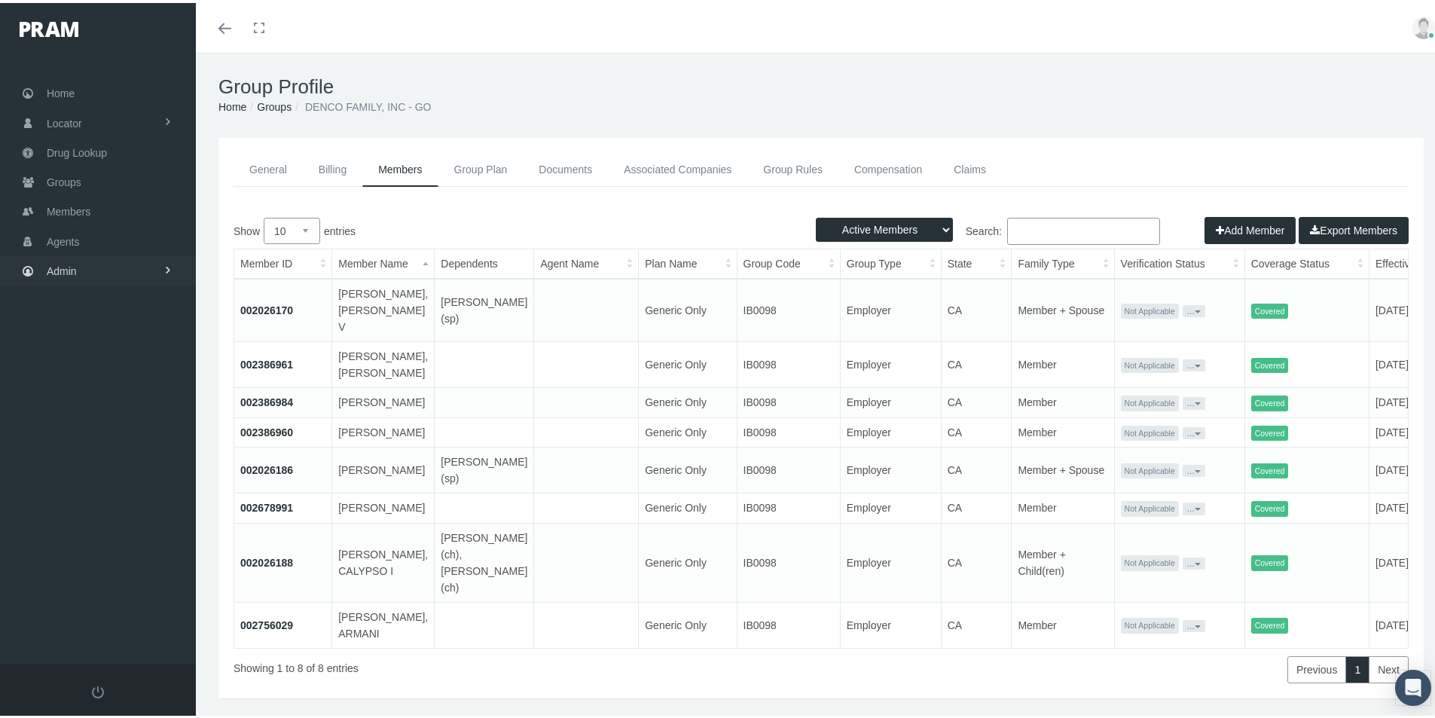
click at [67, 269] on span "Admin" at bounding box center [62, 268] width 30 height 29
click at [79, 389] on span "Group Billing" at bounding box center [92, 385] width 60 height 26
click at [108, 444] on span "Billing Activity By Member" at bounding box center [119, 442] width 121 height 26
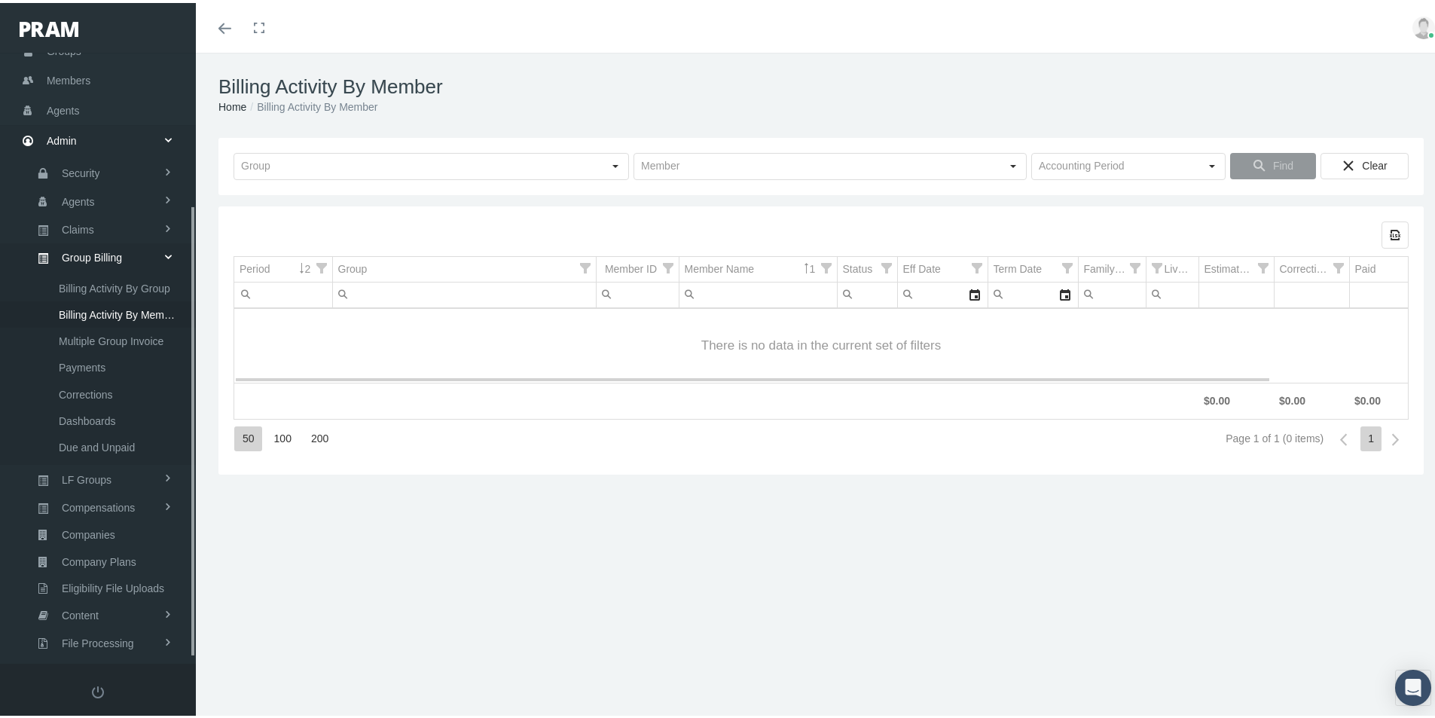
scroll to position [214, 0]
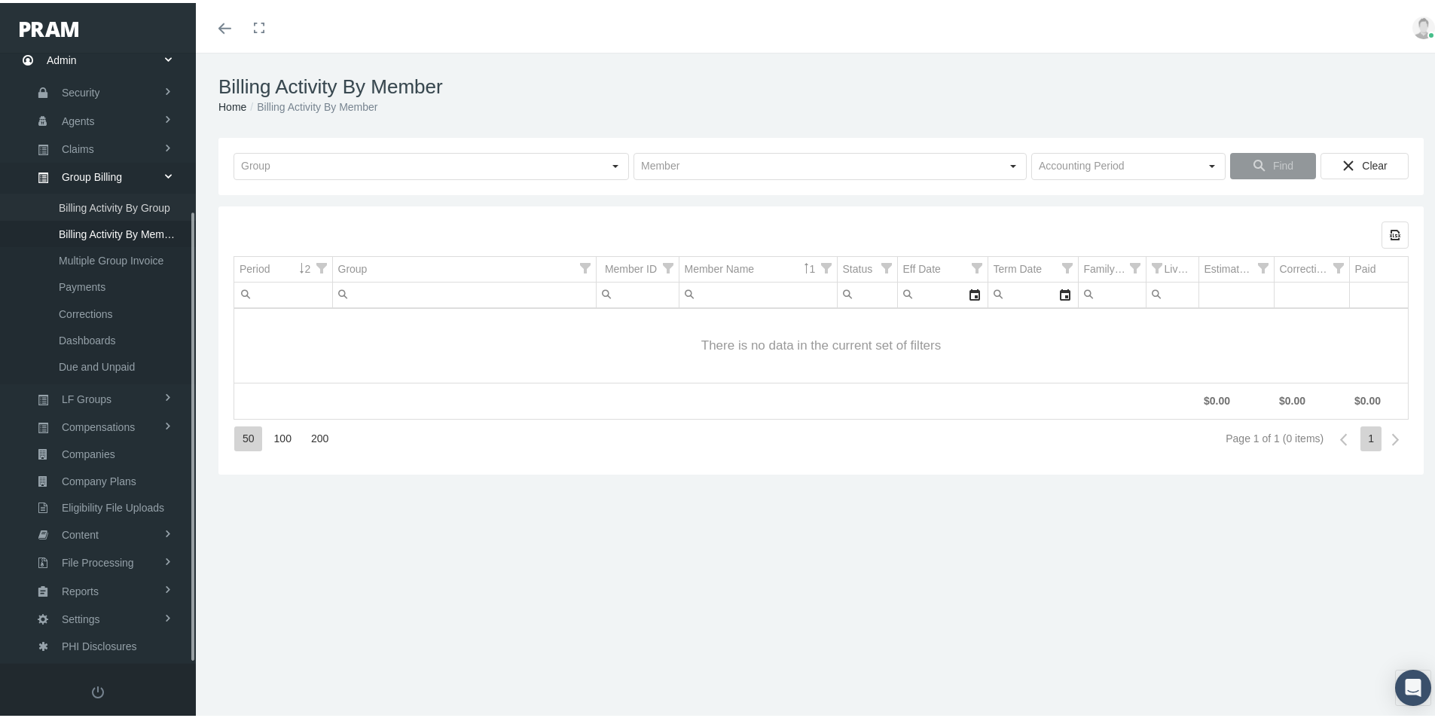
click at [100, 206] on span "Billing Activity By Group" at bounding box center [114, 205] width 111 height 26
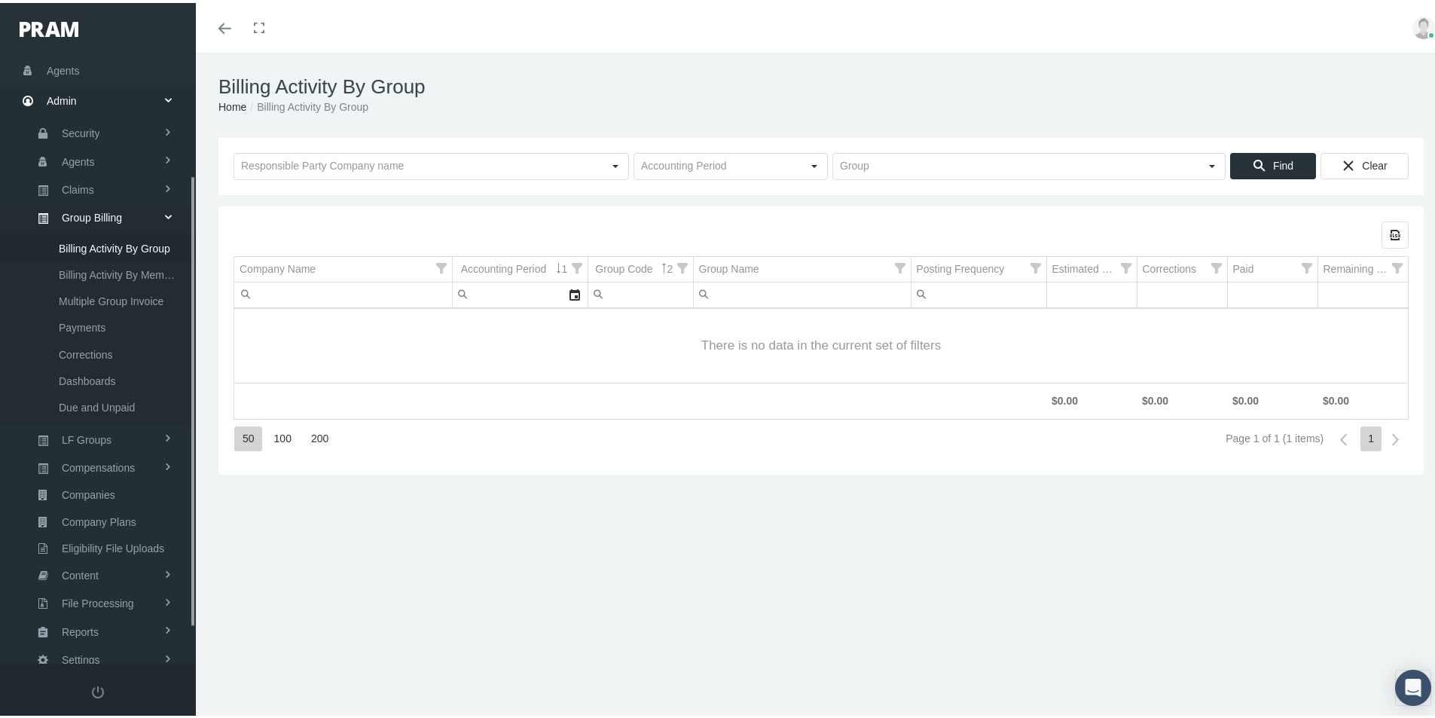
scroll to position [214, 0]
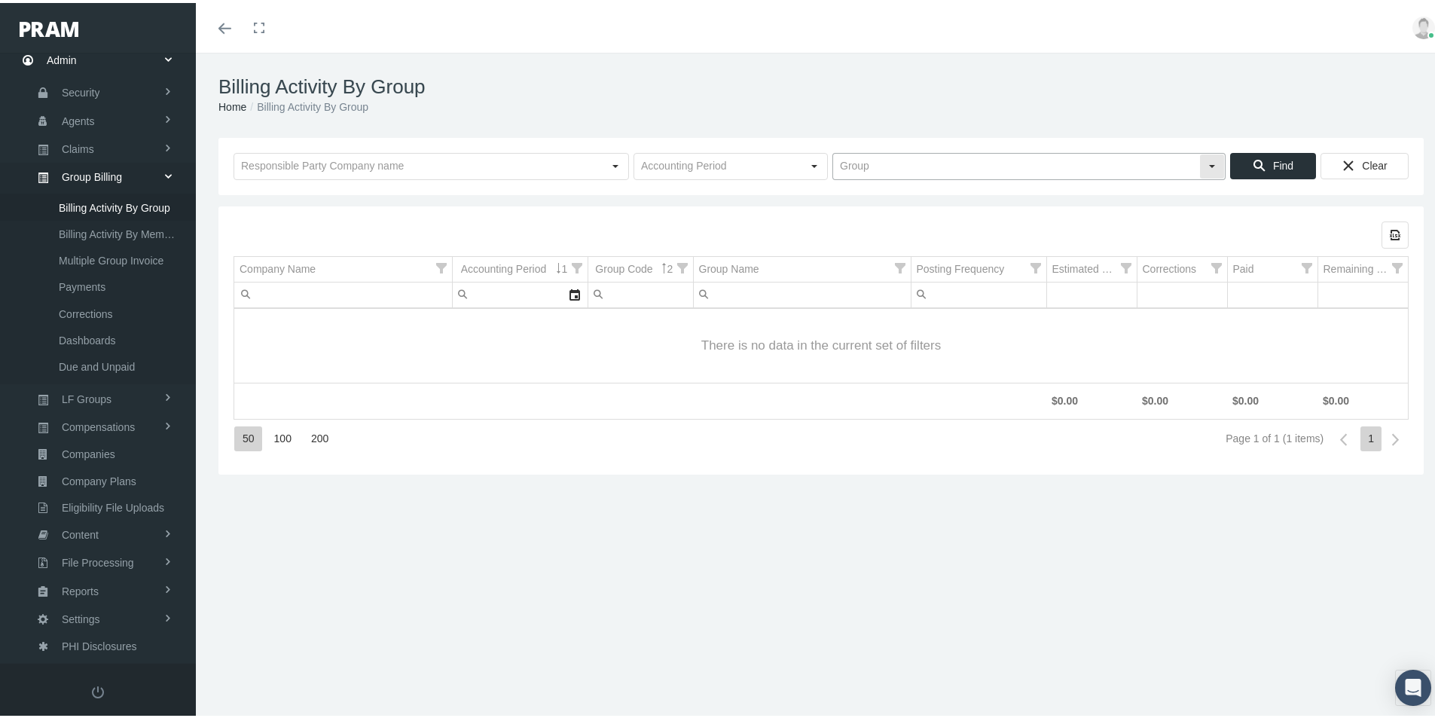
click at [847, 163] on input "text" at bounding box center [1016, 164] width 366 height 26
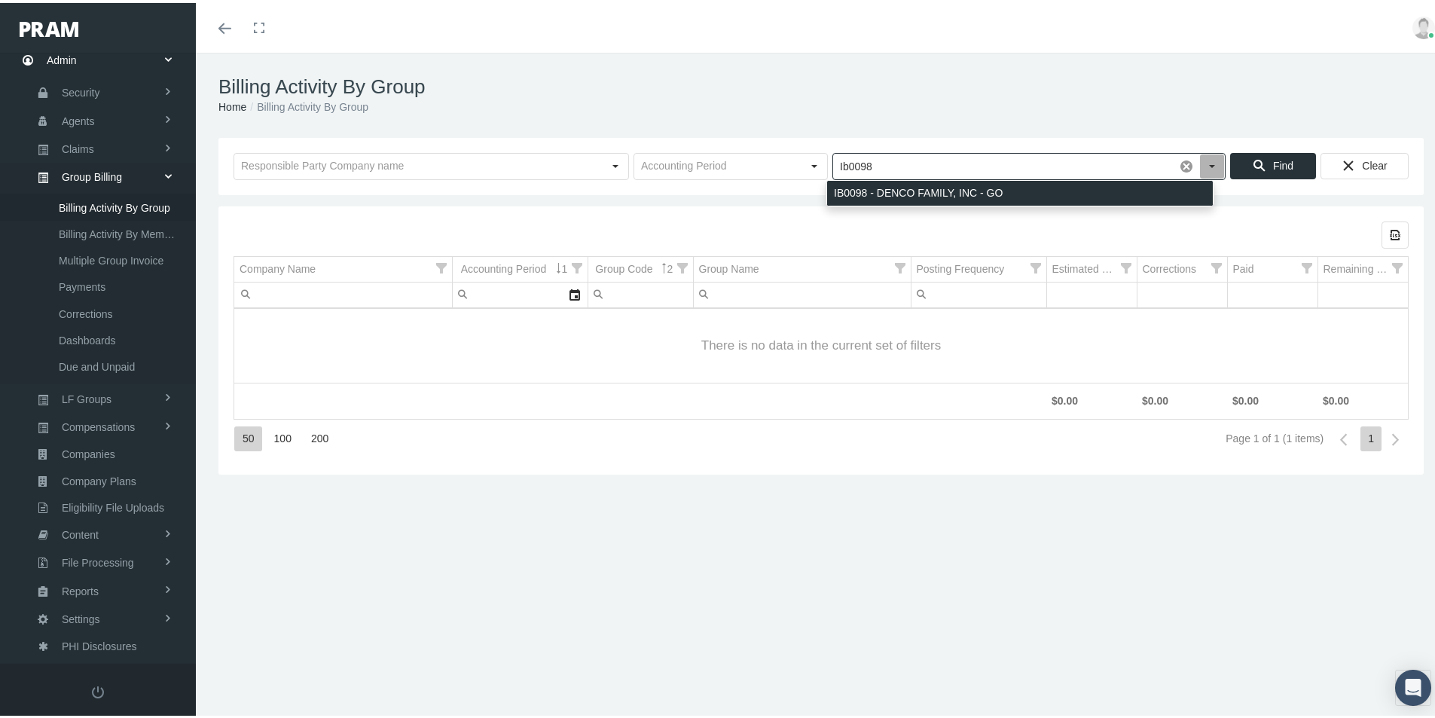
drag, startPoint x: 841, startPoint y: 187, endPoint x: 845, endPoint y: 200, distance: 13.6
click at [841, 188] on div "IB0098 - DENCO FAMILY, INC - GO" at bounding box center [1020, 190] width 386 height 25
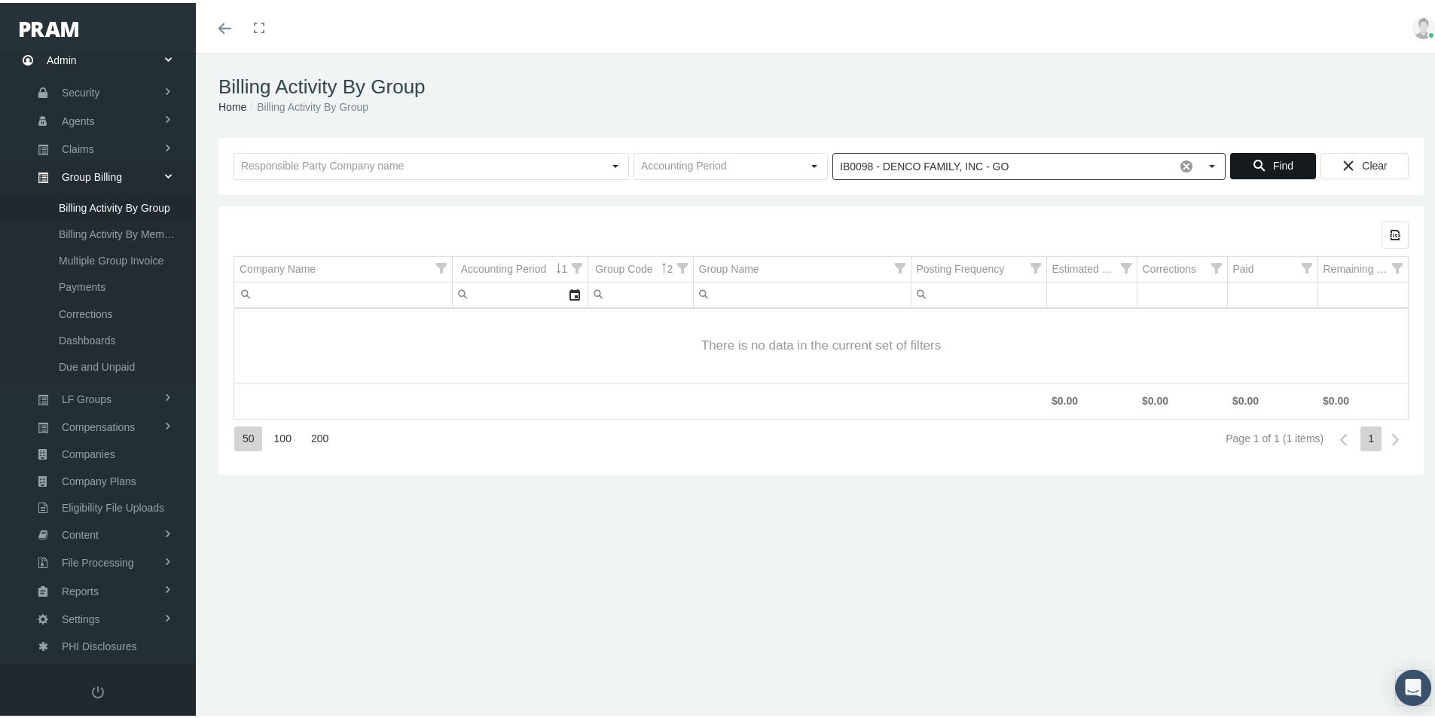
type input "IB0098 - DENCO FAMILY, INC - GO"
click at [1277, 161] on span "Find" at bounding box center [1283, 163] width 20 height 12
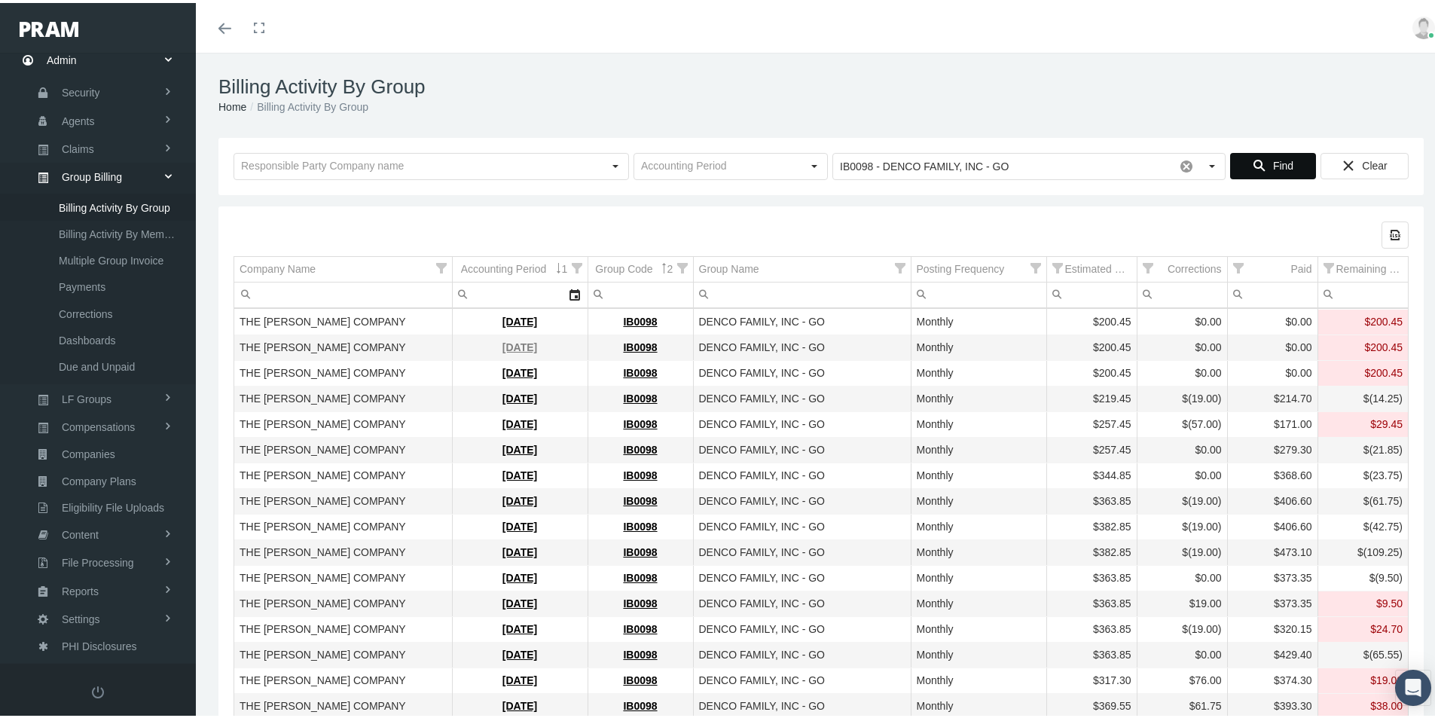
click at [506, 342] on link "August 2025" at bounding box center [519, 344] width 35 height 12
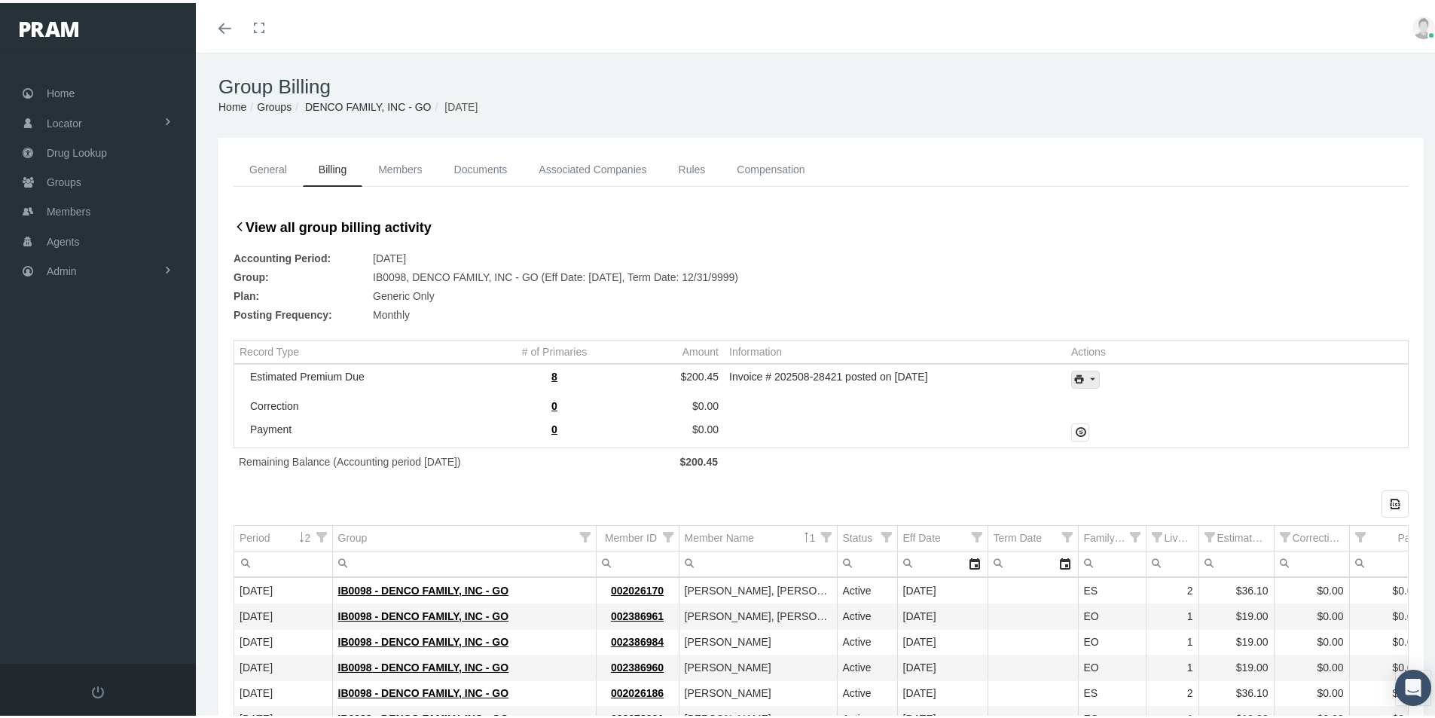
click at [1087, 377] on icon "print" at bounding box center [1092, 377] width 14 height 14
click at [1125, 423] on div "Invoice Details" at bounding box center [1126, 426] width 118 height 25
click at [58, 173] on span "Groups" at bounding box center [64, 179] width 35 height 29
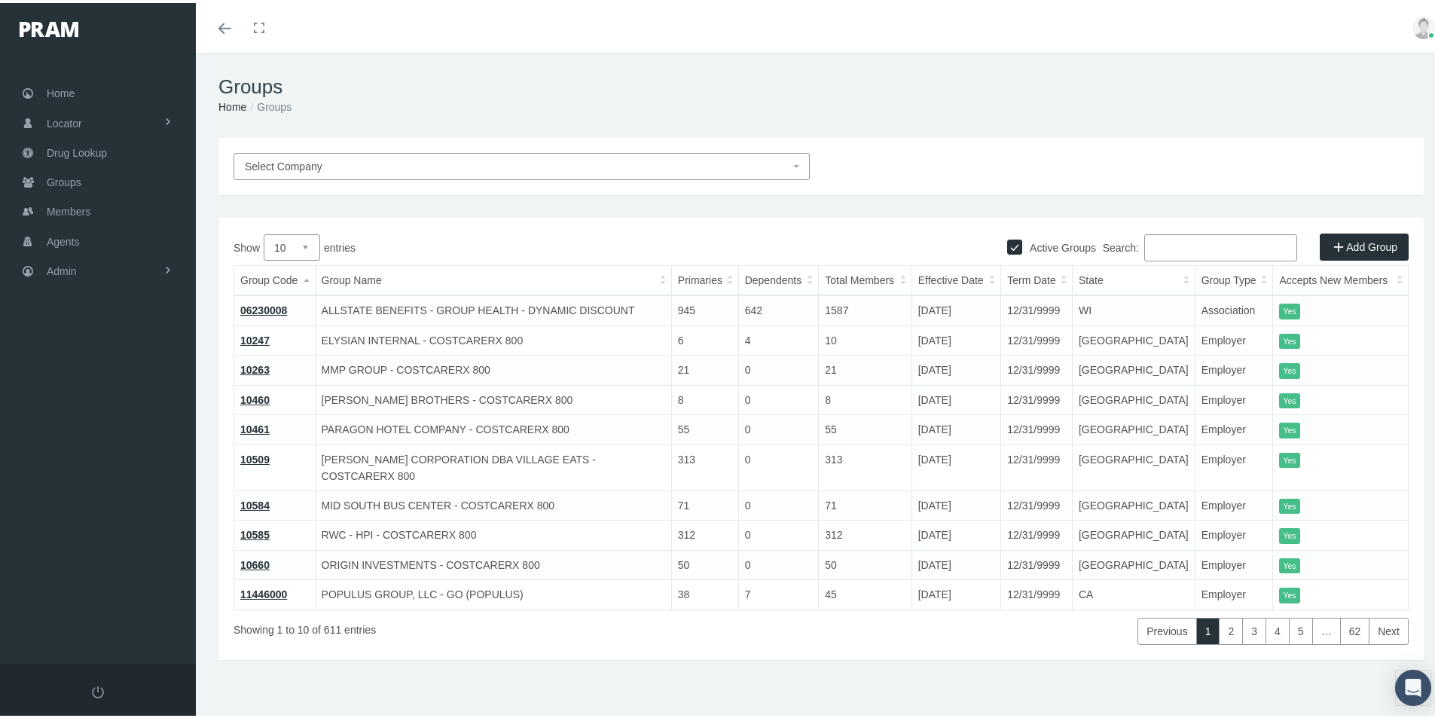
click at [1155, 249] on input "Search:" at bounding box center [1220, 244] width 153 height 27
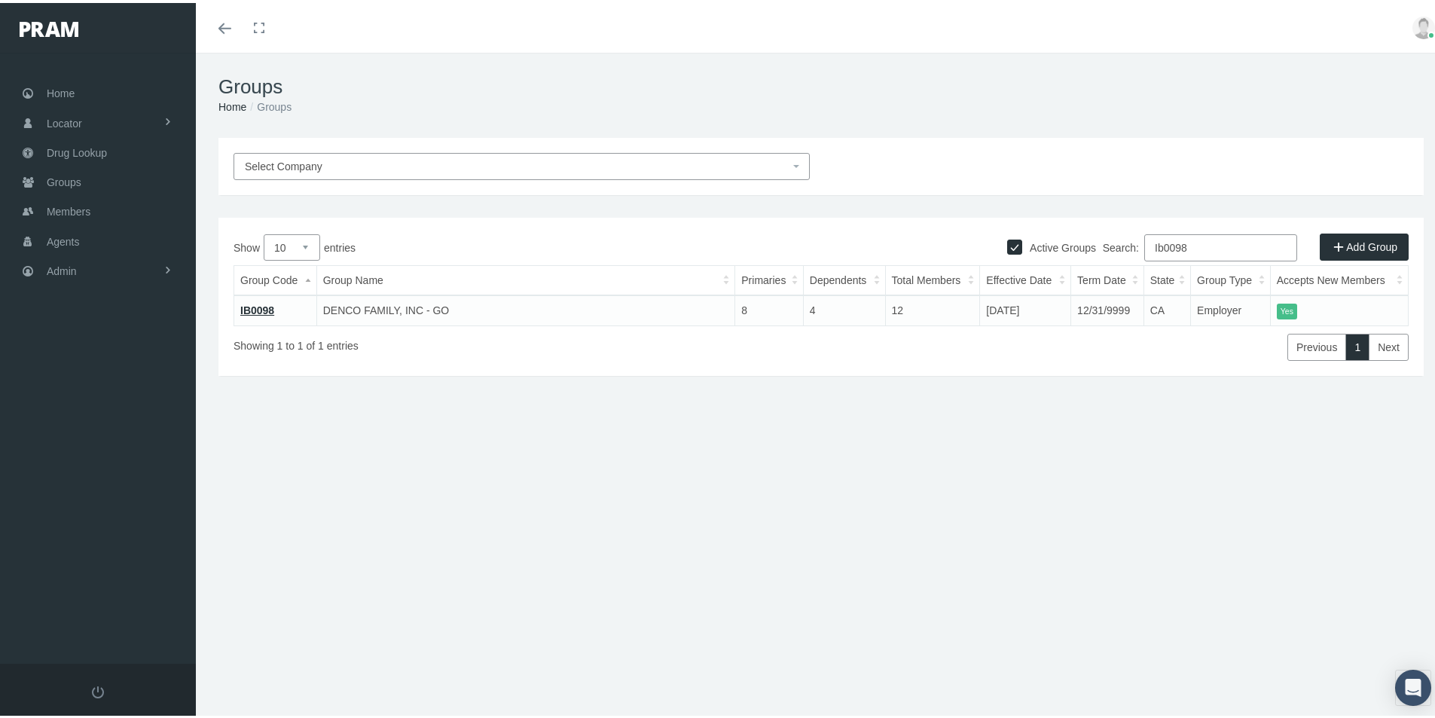
type input "Ib0098"
click at [253, 303] on link "IB0098" at bounding box center [257, 307] width 34 height 12
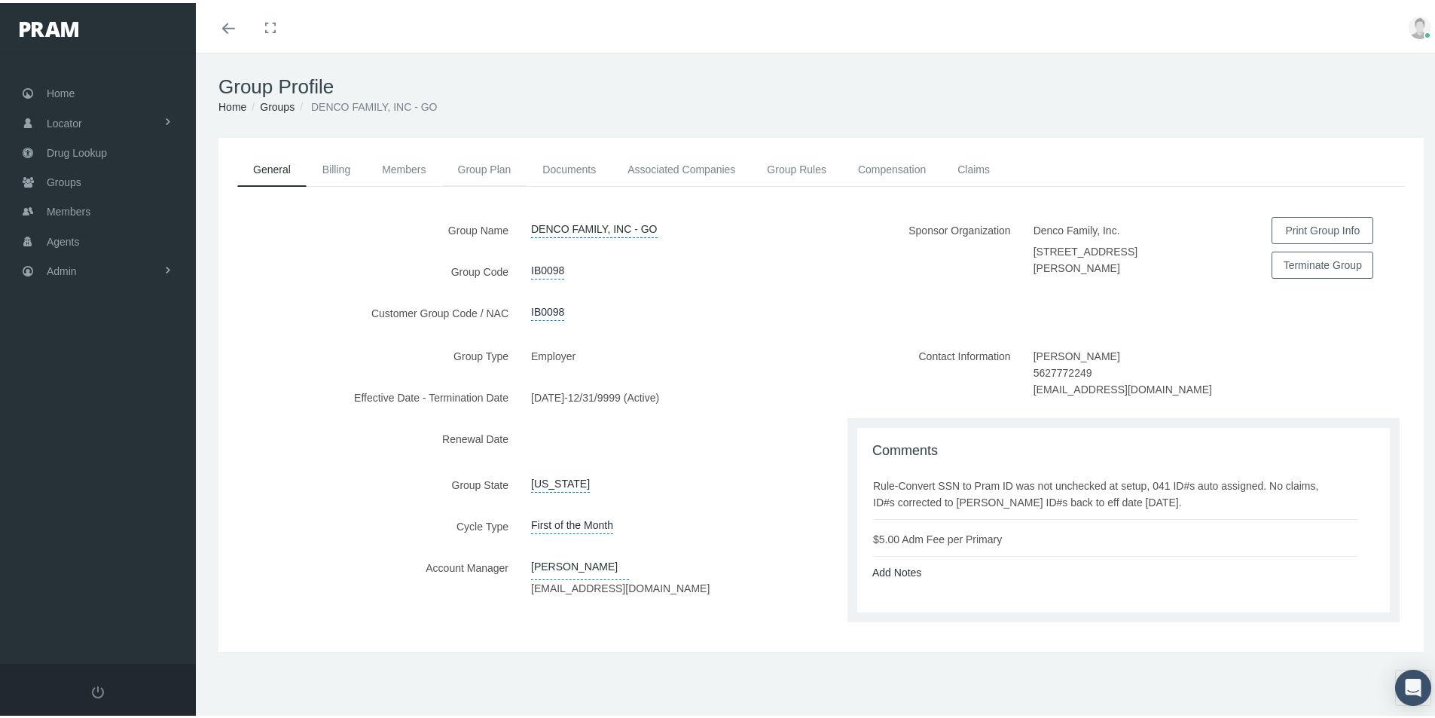
click at [473, 164] on link "Group Plan" at bounding box center [484, 166] width 85 height 33
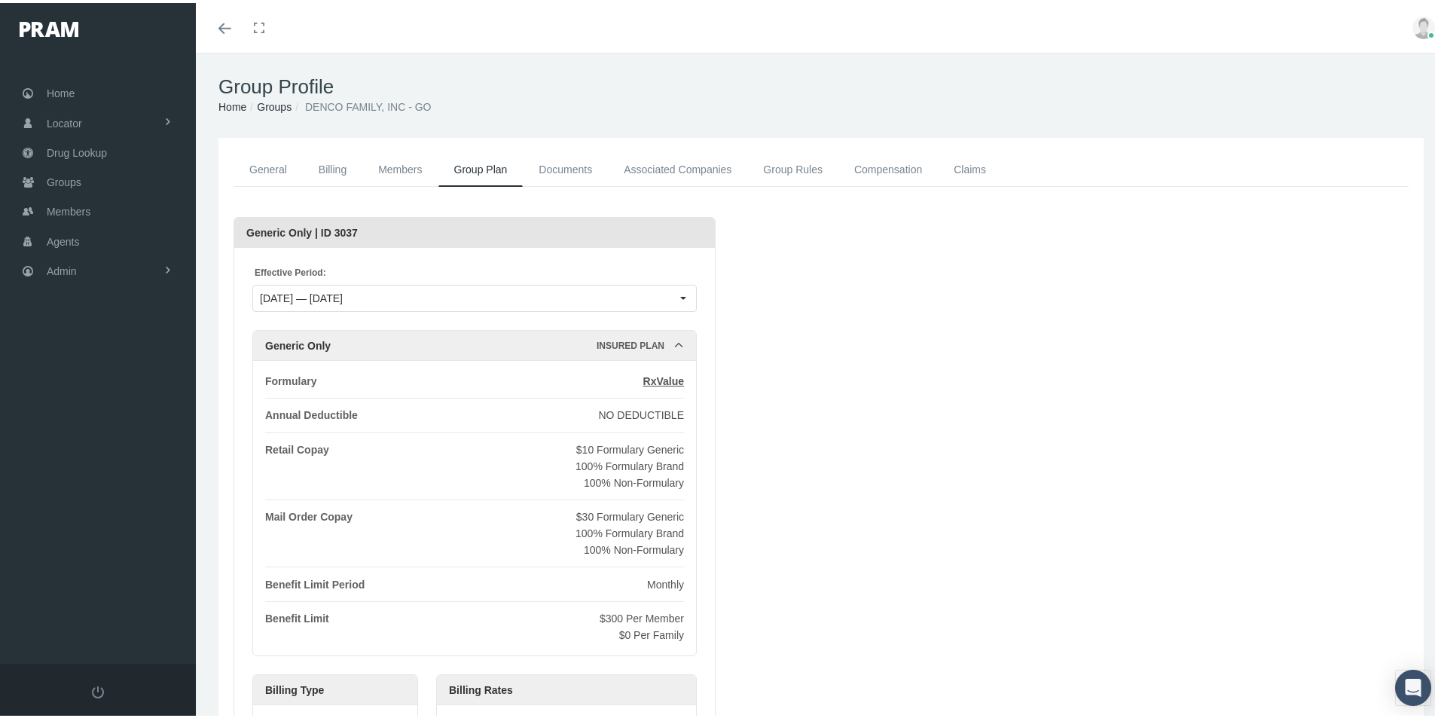
click at [270, 103] on link "Groups" at bounding box center [274, 104] width 35 height 12
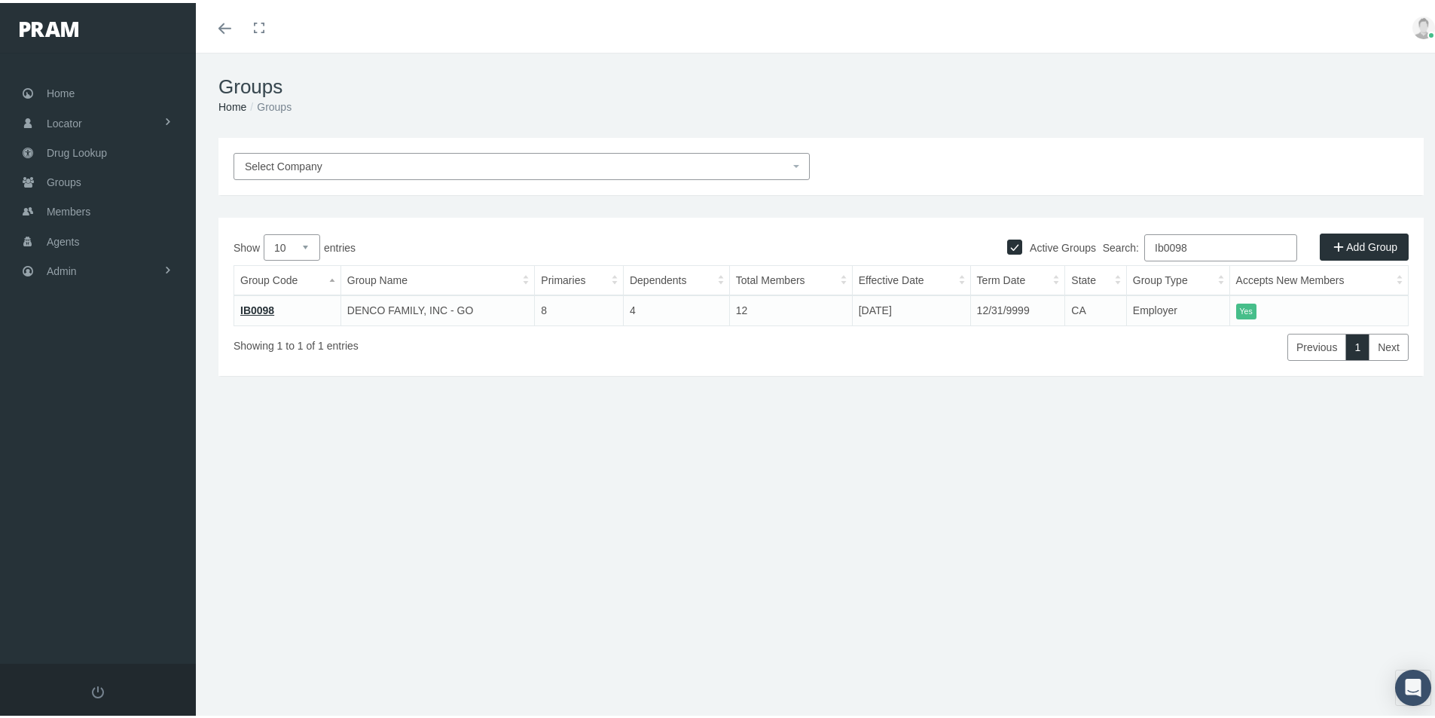
drag, startPoint x: 1194, startPoint y: 242, endPoint x: 1031, endPoint y: 290, distance: 169.7
click at [1032, 289] on div "Show 10 25 50 100 entries Search: Ib0098 Group Code Group Name Primaries Depend…" at bounding box center [820, 294] width 1175 height 127
type input "O"
type input "Ib0295"
click at [258, 307] on link "IB0295" at bounding box center [257, 307] width 34 height 12
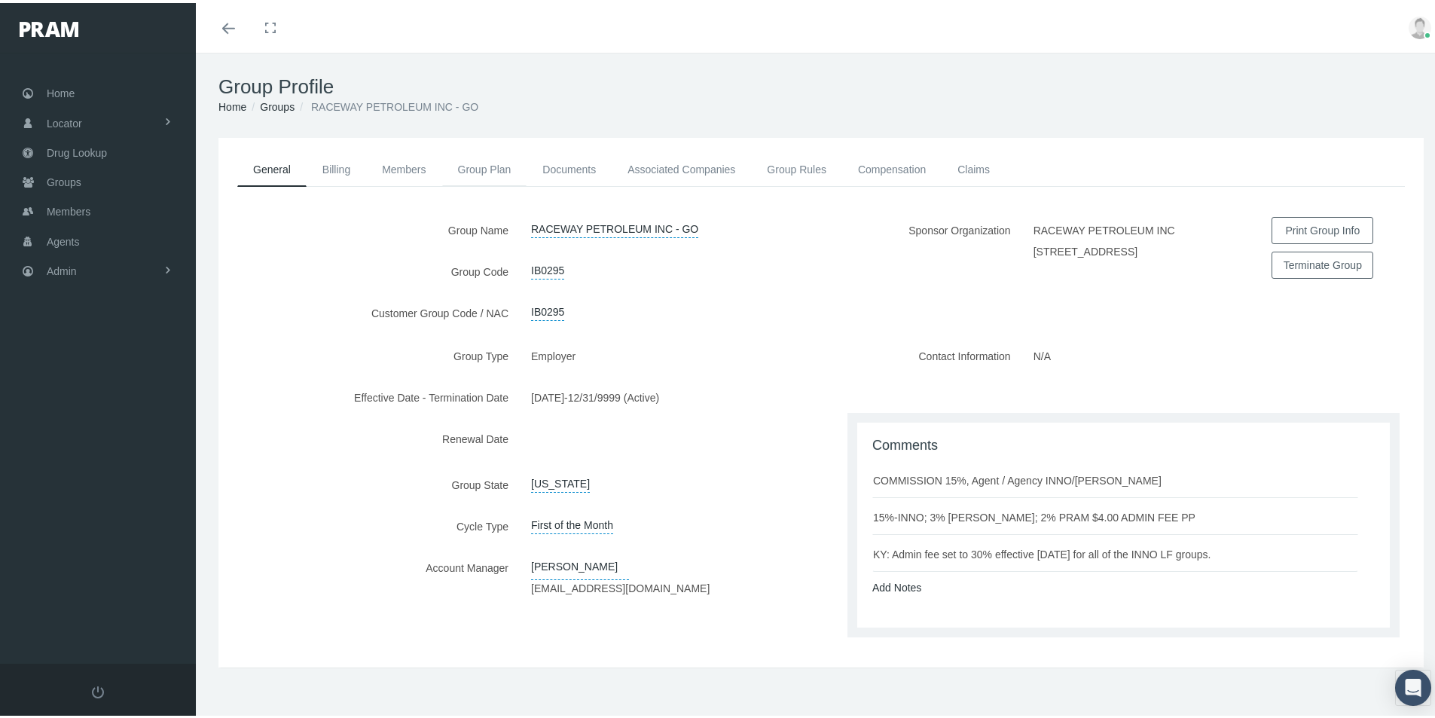
click at [472, 166] on link "Group Plan" at bounding box center [484, 166] width 85 height 33
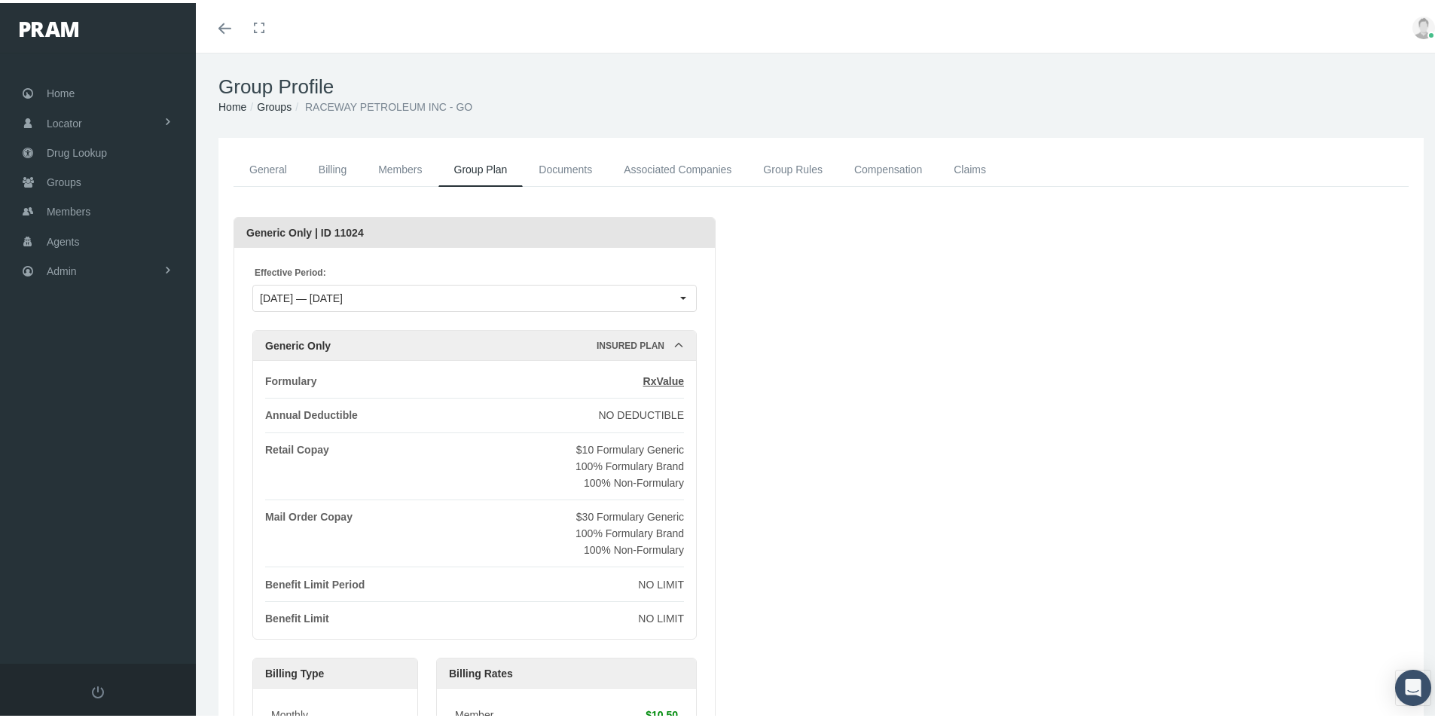
drag, startPoint x: 276, startPoint y: 101, endPoint x: 275, endPoint y: 110, distance: 9.2
click at [276, 101] on link "Groups" at bounding box center [274, 104] width 35 height 12
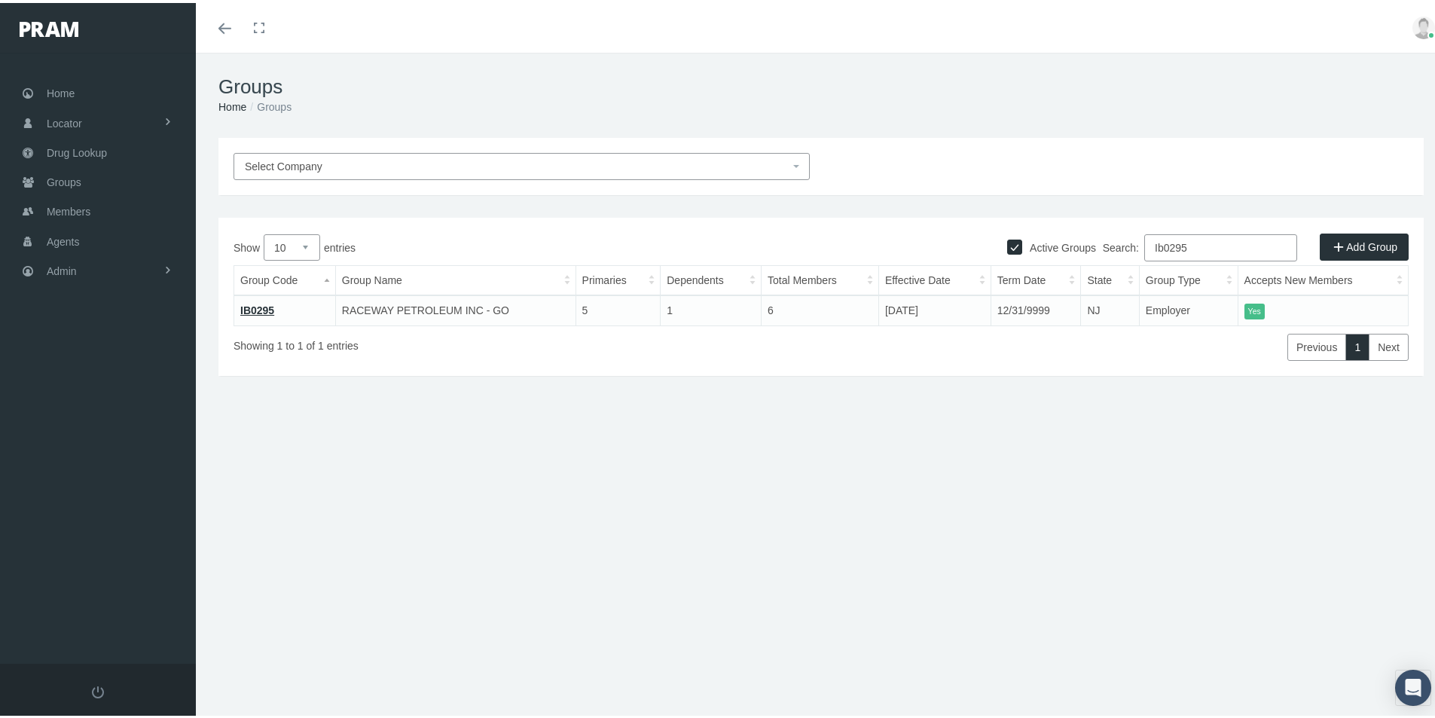
drag, startPoint x: 1186, startPoint y: 246, endPoint x: 1073, endPoint y: 281, distance: 118.4
click at [1073, 281] on div "Show 10 25 50 100 entries Search: Ib0295 Group Code Group Name Primaries Depend…" at bounding box center [820, 294] width 1175 height 127
type input "Ib0362"
click at [256, 304] on link "IB0362" at bounding box center [257, 307] width 34 height 12
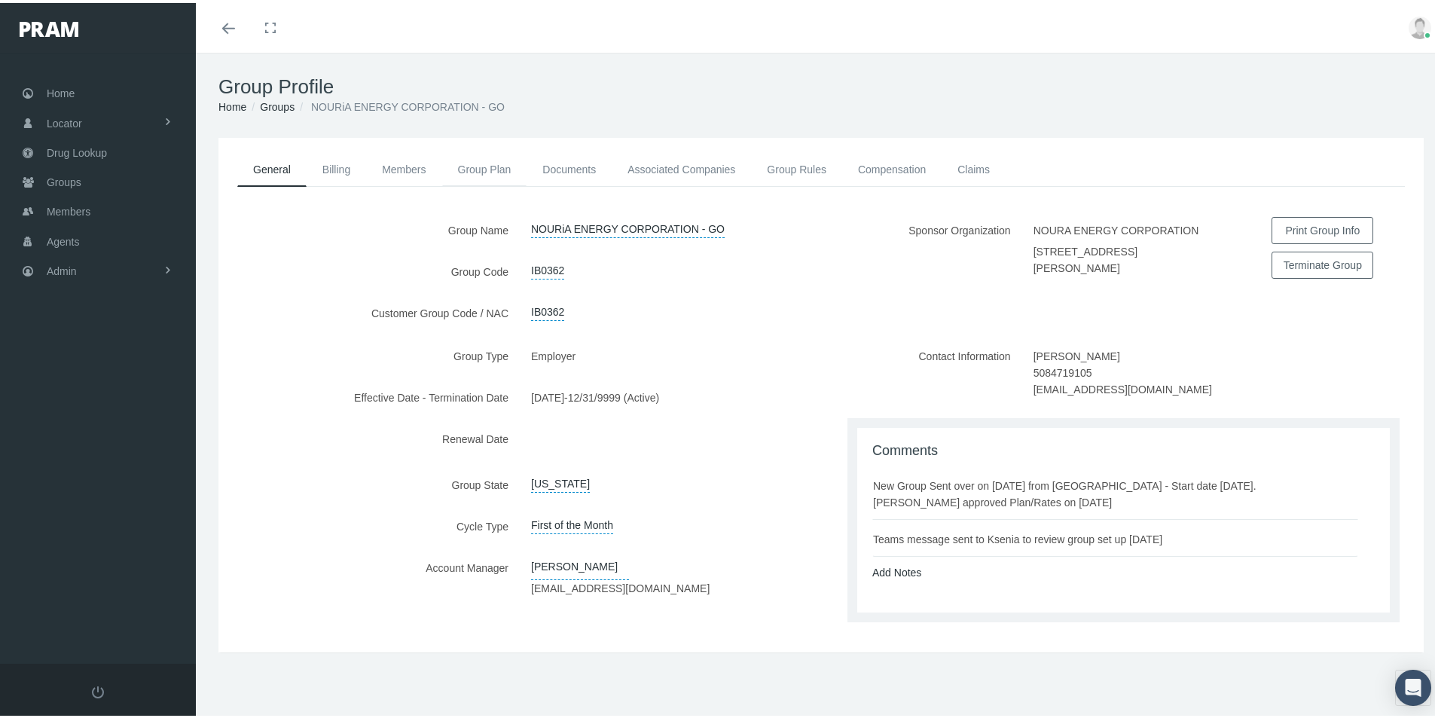
click at [471, 170] on link "Group Plan" at bounding box center [484, 166] width 85 height 33
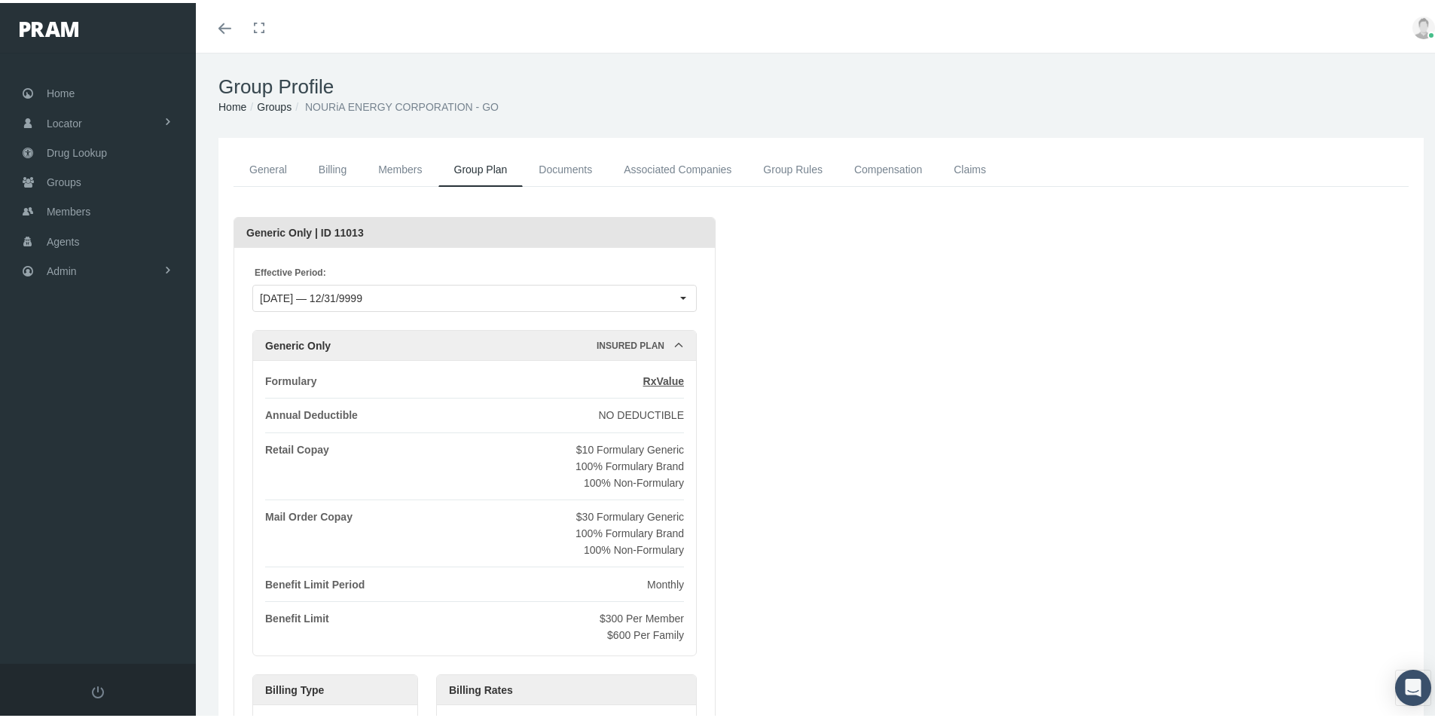
click at [272, 103] on link "Groups" at bounding box center [274, 104] width 35 height 12
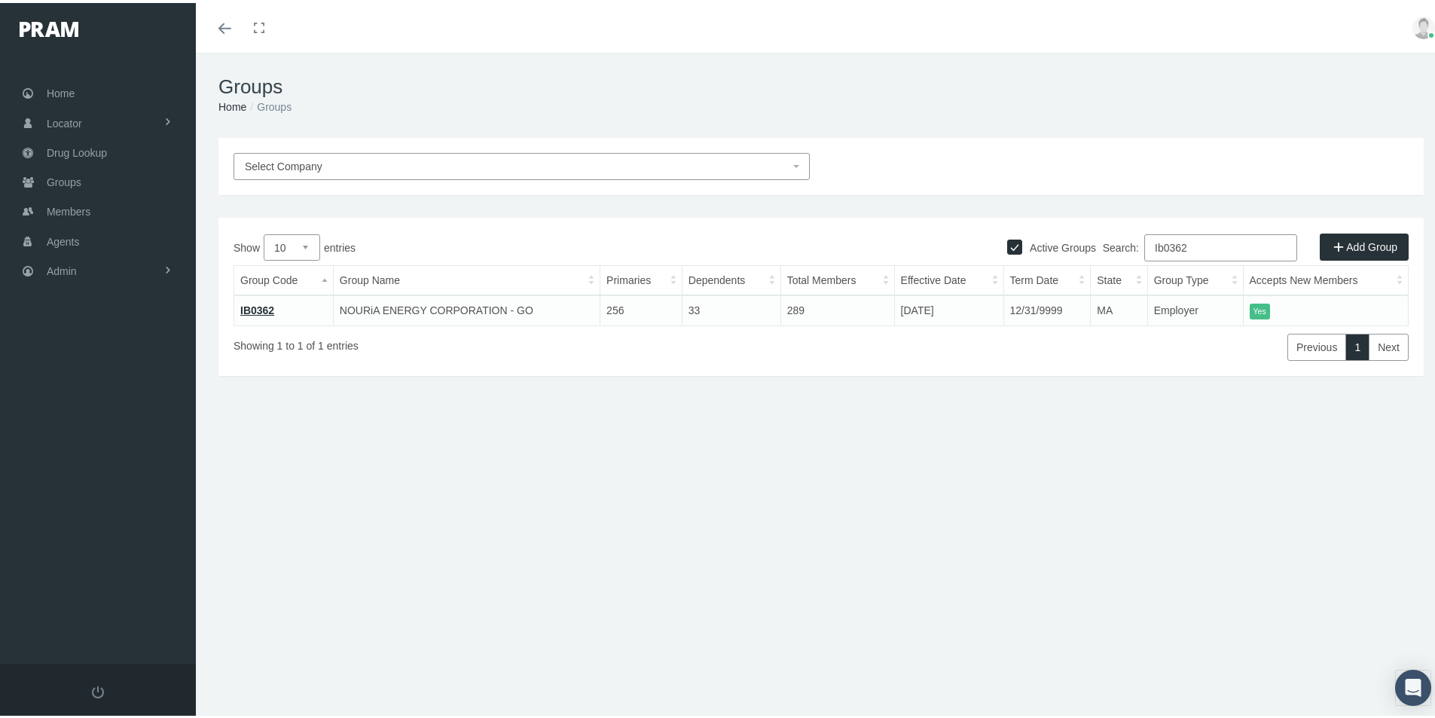
drag, startPoint x: 1195, startPoint y: 245, endPoint x: 1103, endPoint y: 267, distance: 93.7
click at [1103, 266] on div "Show 10 25 50 100 entries Search: Ib0362 Group Code Group Name Primaries Depend…" at bounding box center [820, 294] width 1175 height 127
type input "Baywood"
click at [254, 308] on link "29174" at bounding box center [254, 307] width 29 height 12
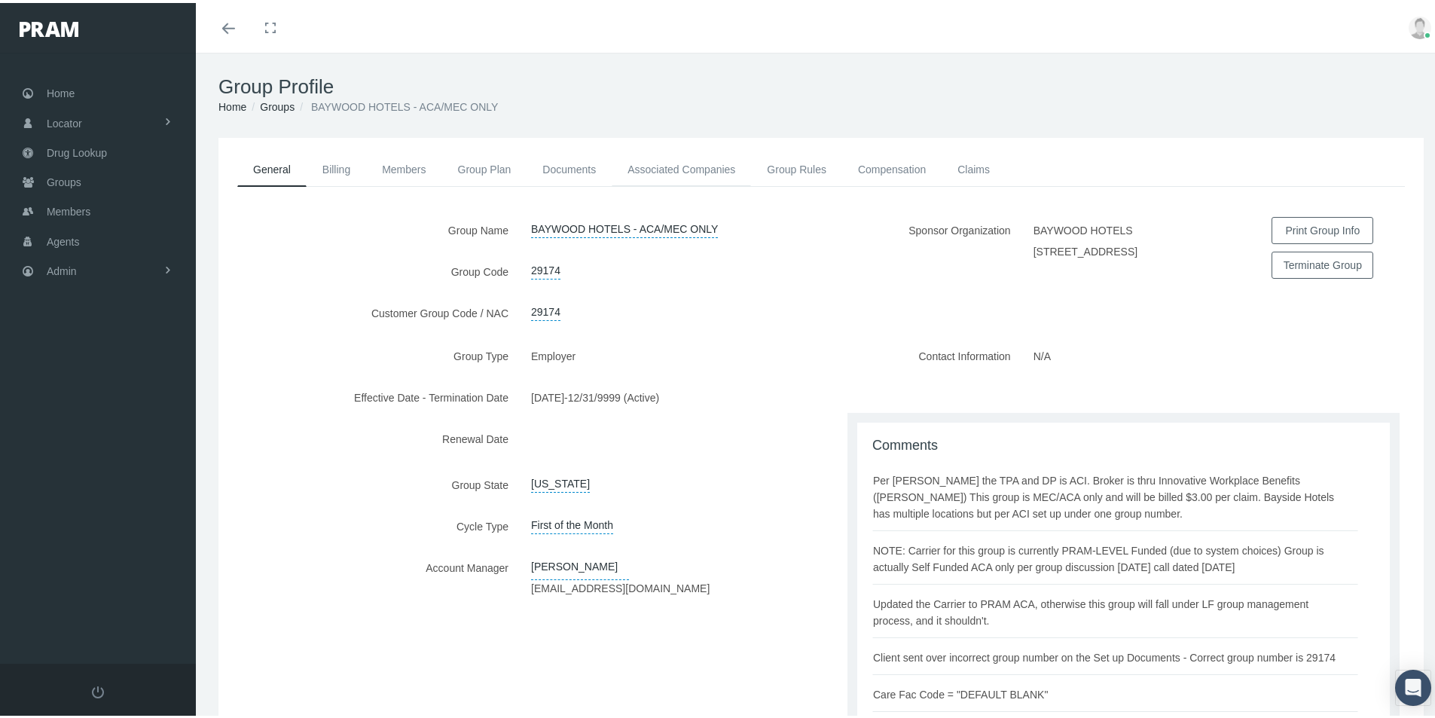
click at [661, 171] on link "Associated Companies" at bounding box center [681, 166] width 139 height 33
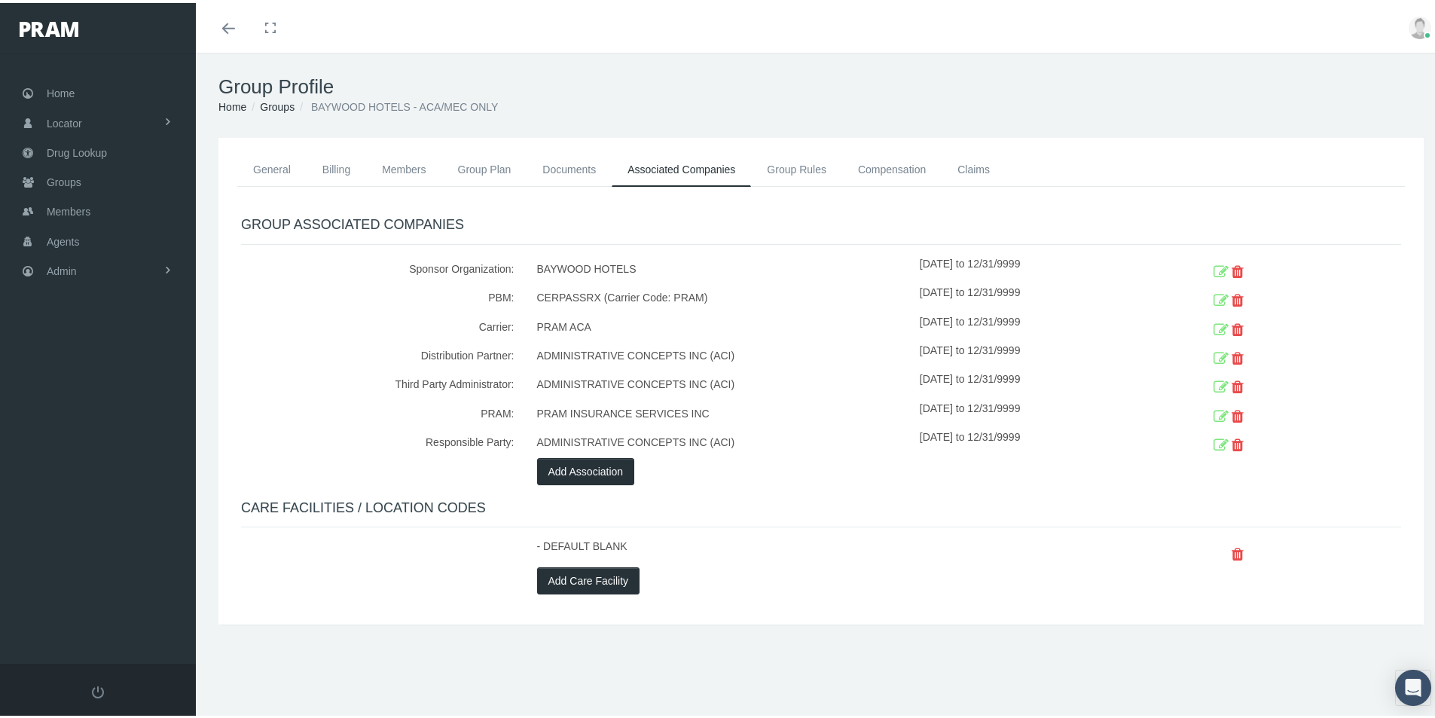
click at [316, 573] on div at bounding box center [378, 577] width 296 height 27
click at [59, 269] on span "Admin" at bounding box center [62, 268] width 30 height 29
click at [89, 523] on span "Eligibility File Uploads" at bounding box center [113, 522] width 102 height 26
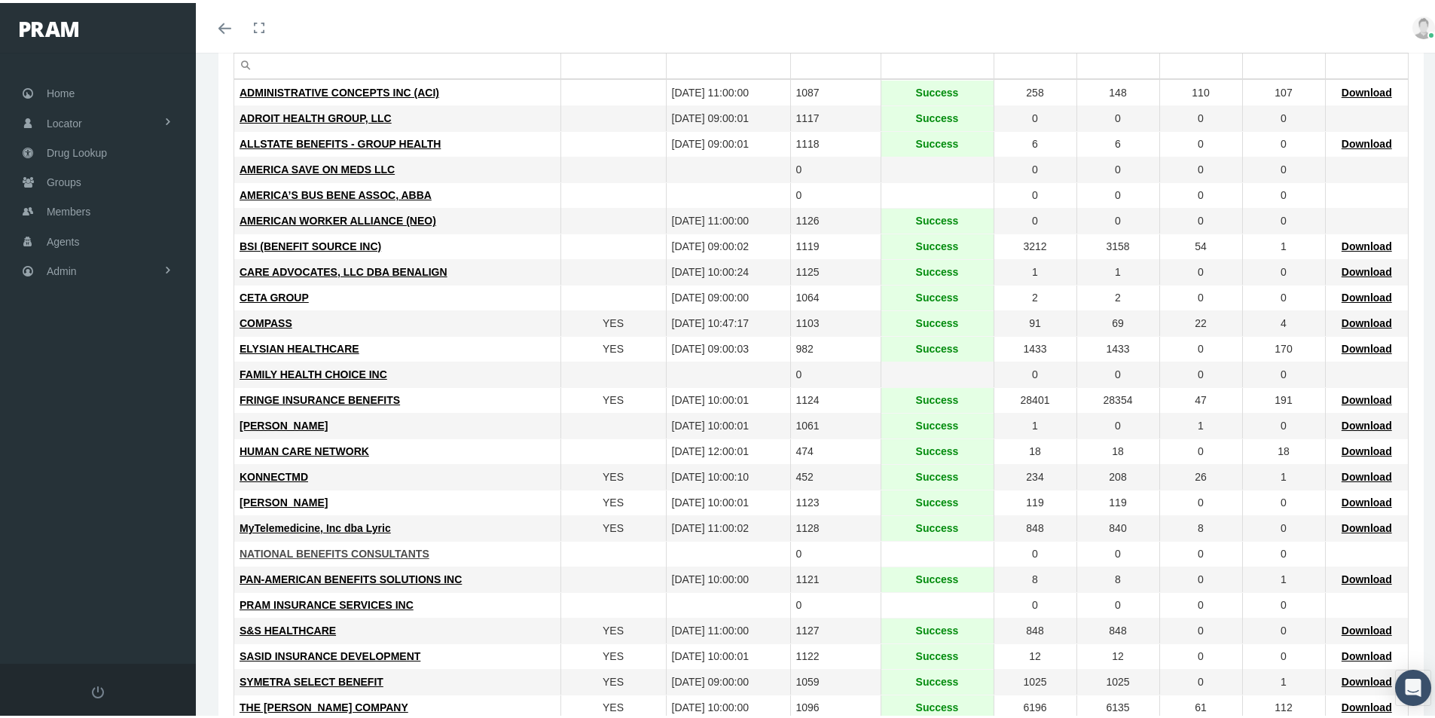
scroll to position [226, 0]
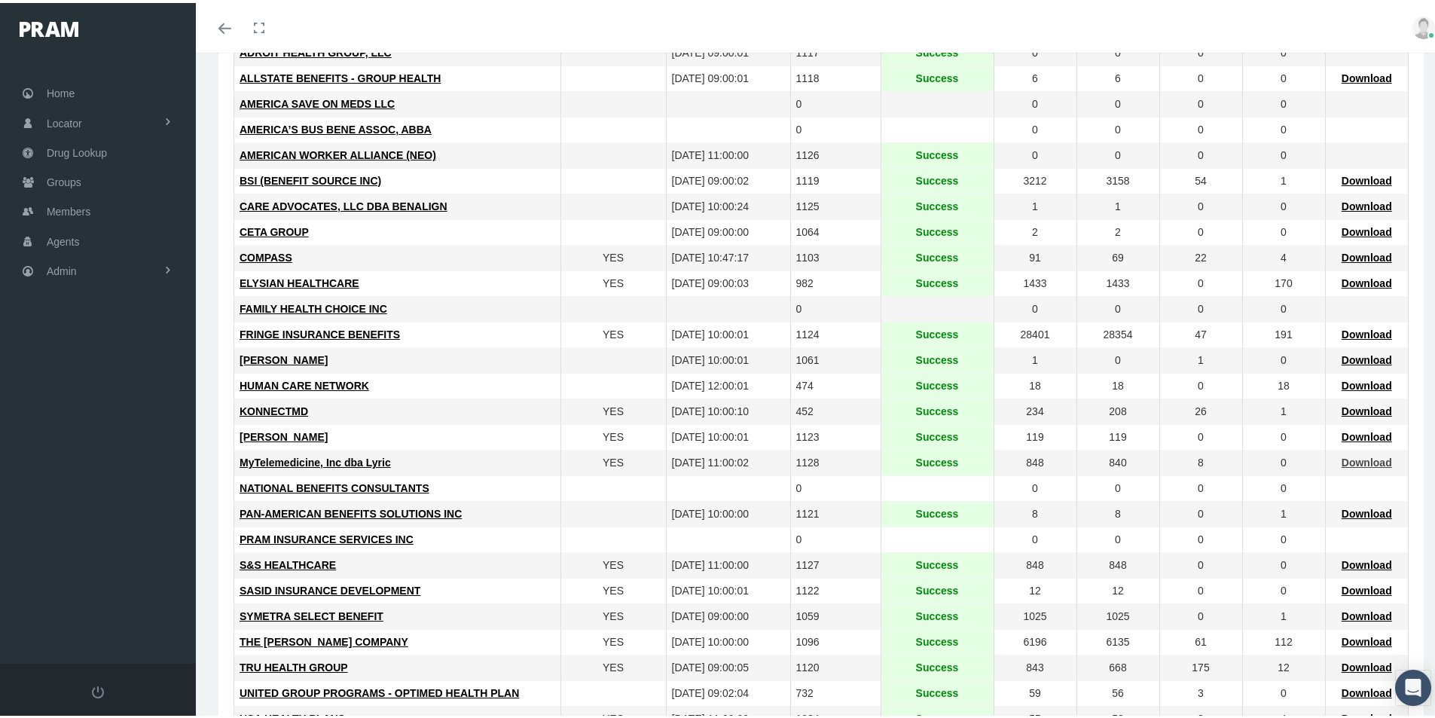
click at [1354, 456] on span "Download" at bounding box center [1366, 459] width 50 height 12
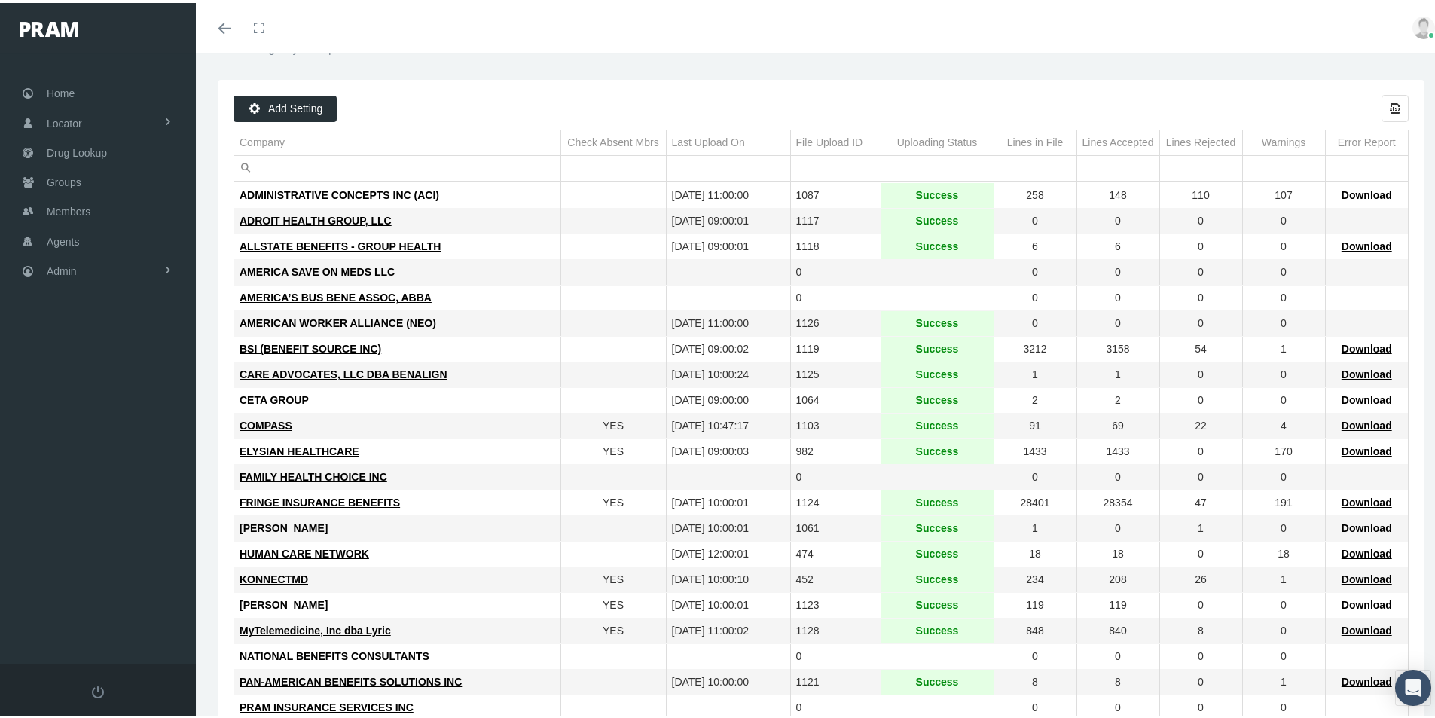
scroll to position [0, 0]
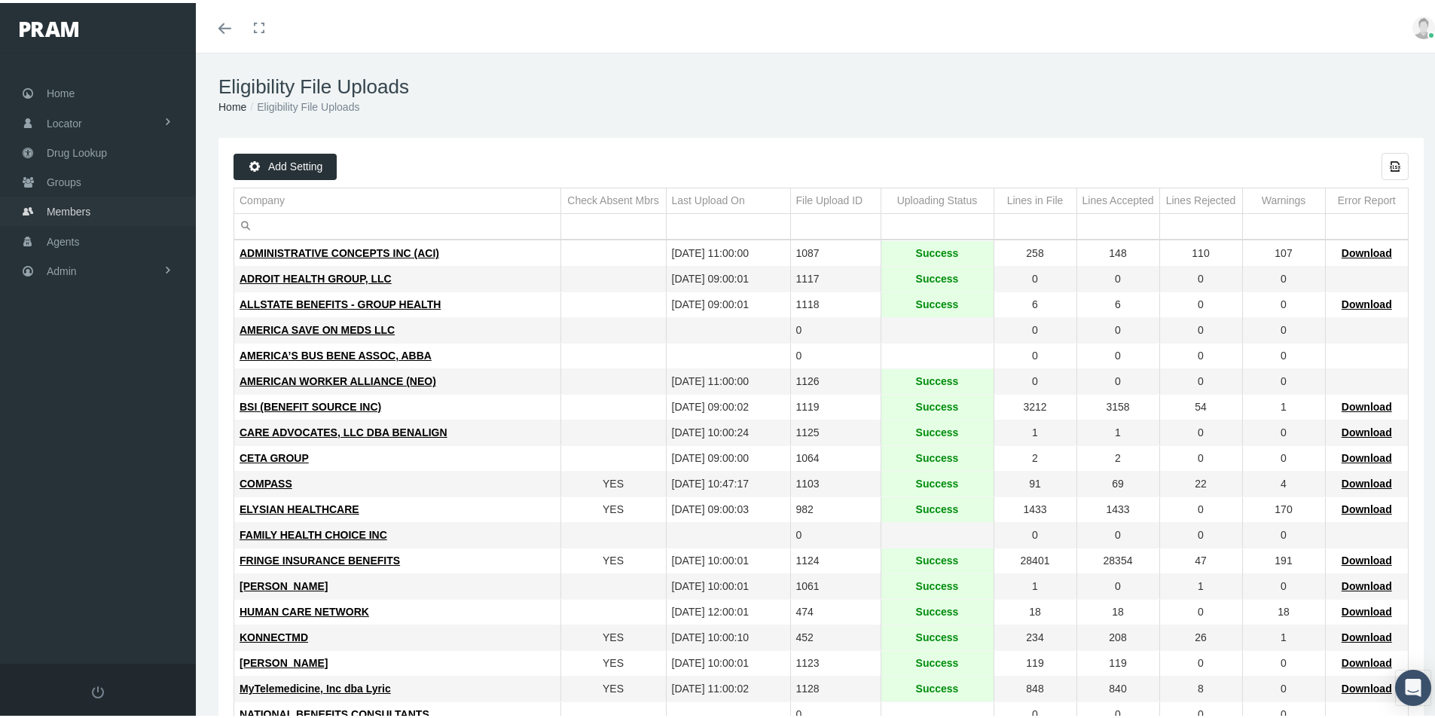
click at [72, 208] on span "Members" at bounding box center [69, 208] width 44 height 29
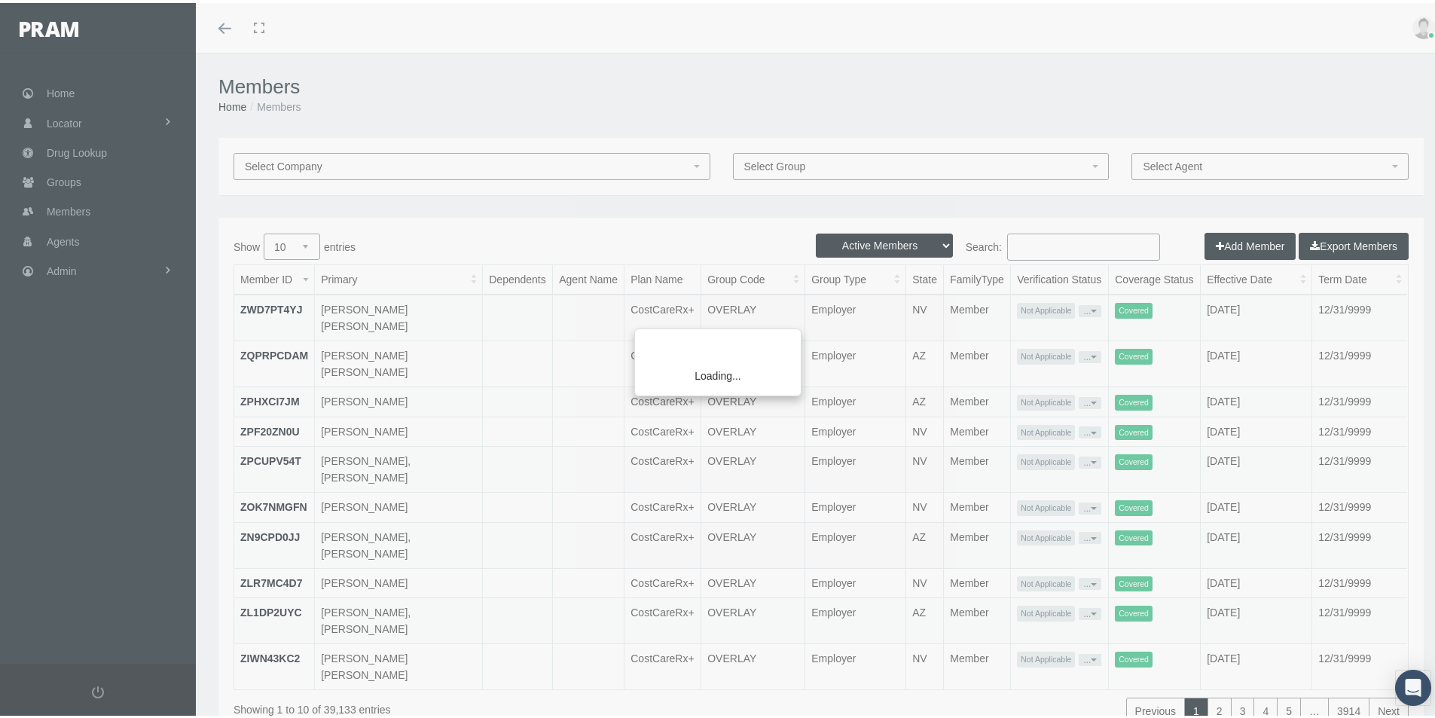
click at [57, 175] on div "Loading..." at bounding box center [717, 359] width 1435 height 718
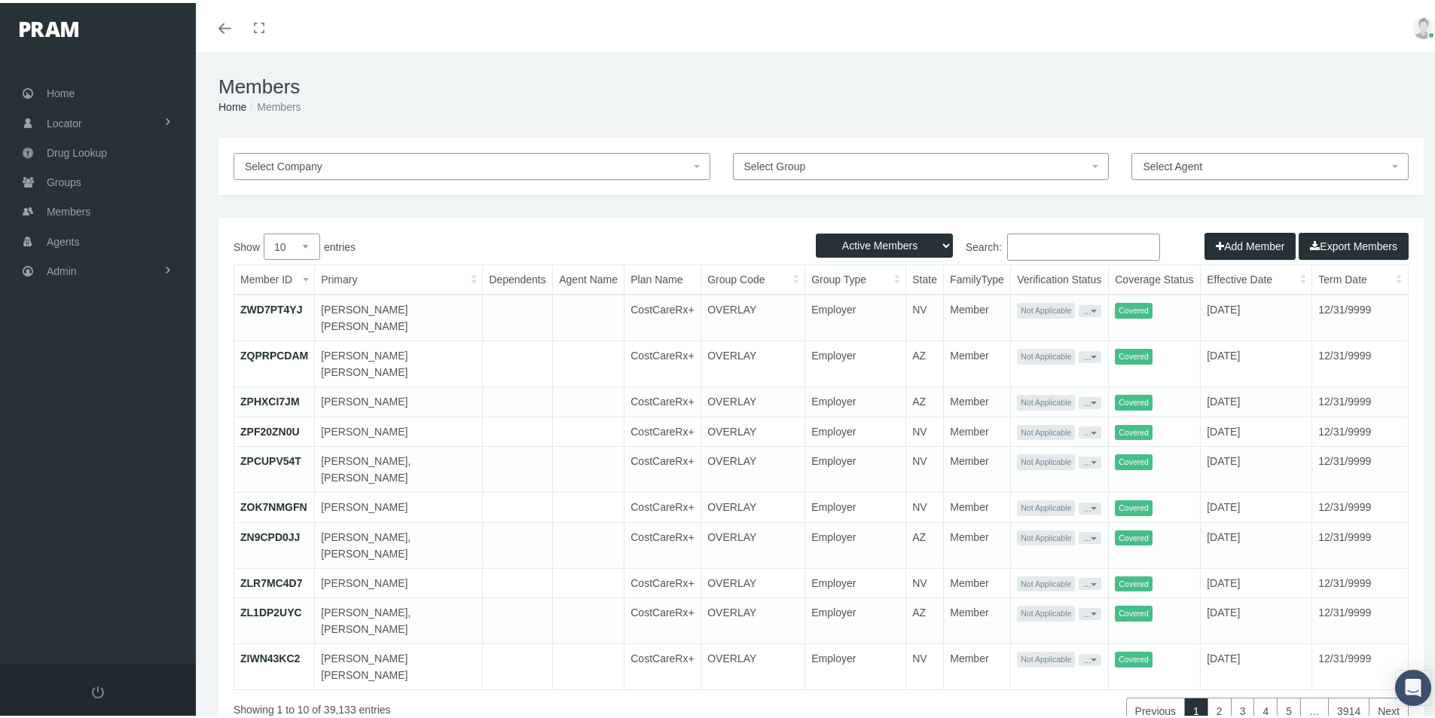
click at [91, 347] on div "Home Locator Pharmacy Cannabis Provider Drug Lookup Groups" at bounding box center [103, 355] width 207 height 611
click at [53, 181] on span "Groups" at bounding box center [64, 179] width 35 height 29
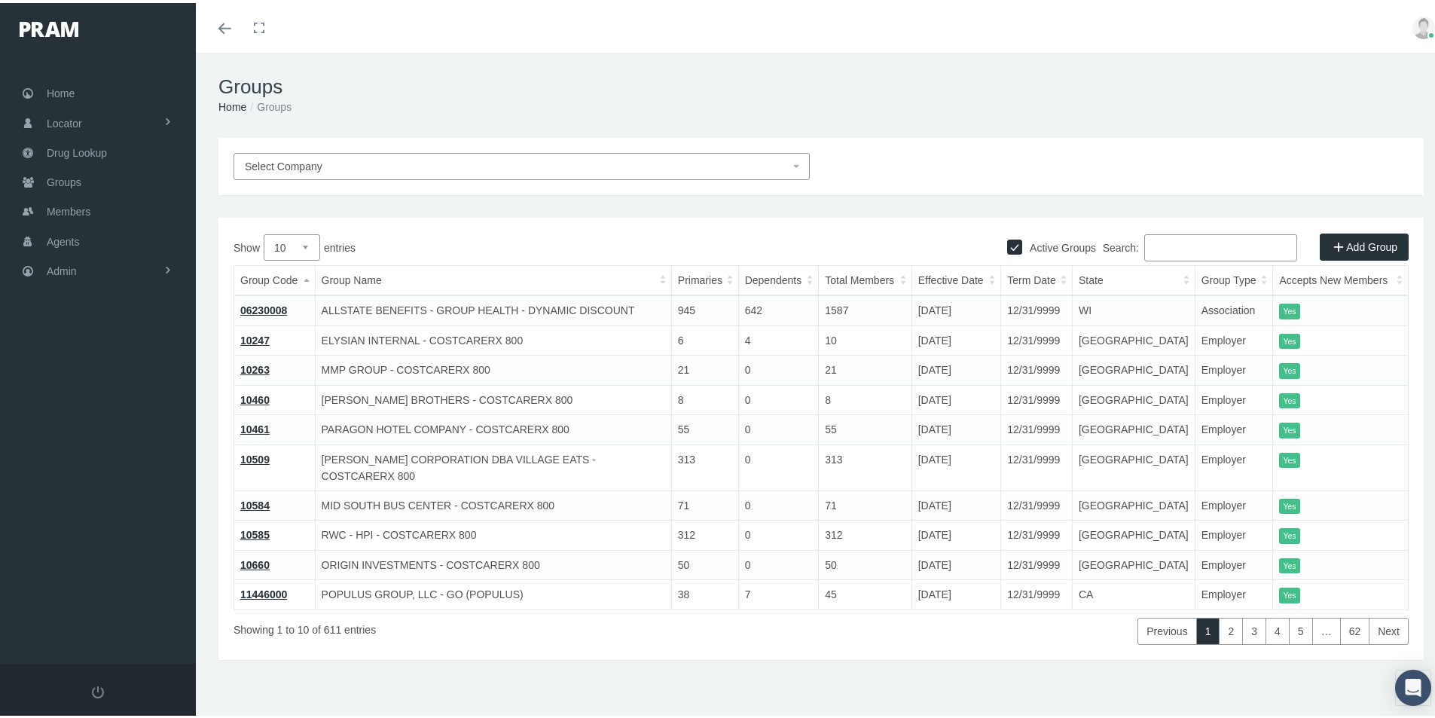
drag, startPoint x: 1147, startPoint y: 241, endPoint x: 1177, endPoint y: 243, distance: 30.2
click at [1149, 243] on input "Search:" at bounding box center [1220, 244] width 153 height 27
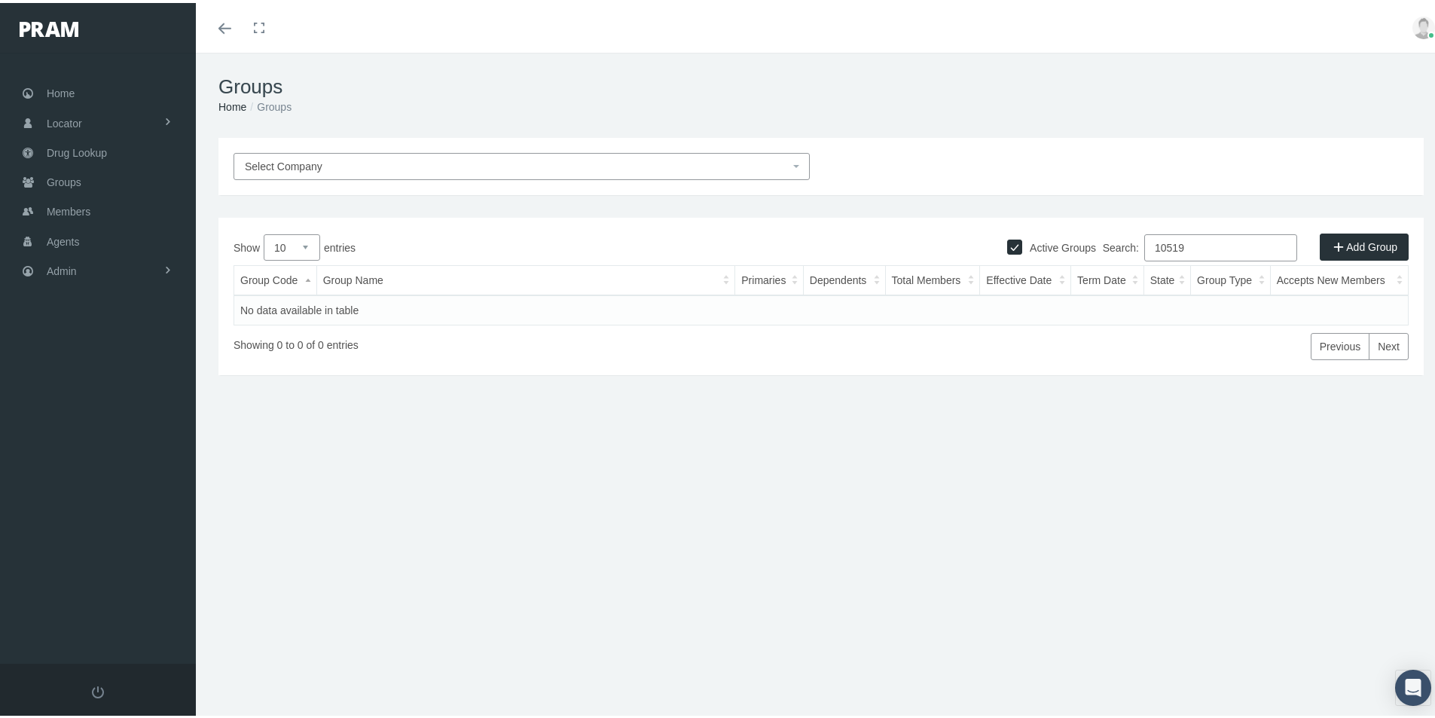
type input "10519"
drag, startPoint x: 647, startPoint y: 667, endPoint x: 717, endPoint y: 685, distance: 72.5
click at [647, 667] on div "Groups Home Groups Select Company Active Groups Add Group Show 10" at bounding box center [821, 392] width 1250 height 685
click at [588, 649] on div "Groups Home Groups Select Company Active Groups Add Group Show 10" at bounding box center [821, 392] width 1250 height 685
